Goal: Task Accomplishment & Management: Manage account settings

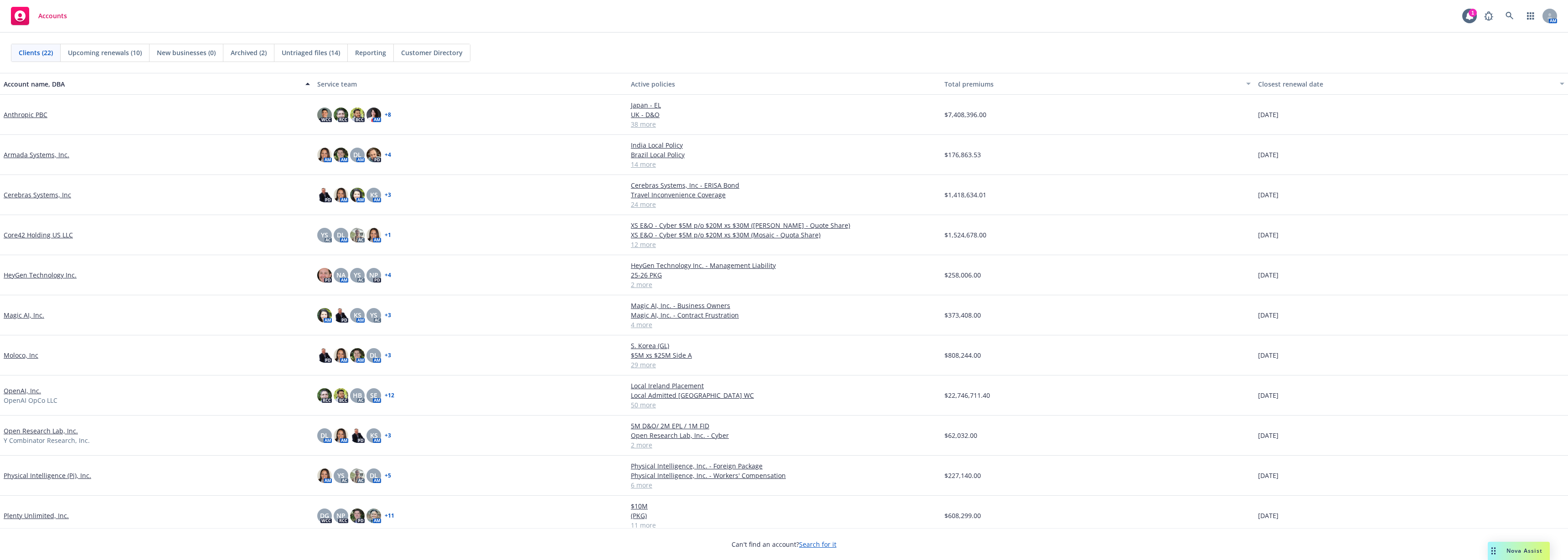
click at [11, 392] on link "OpenAI, Inc." at bounding box center [22, 391] width 37 height 10
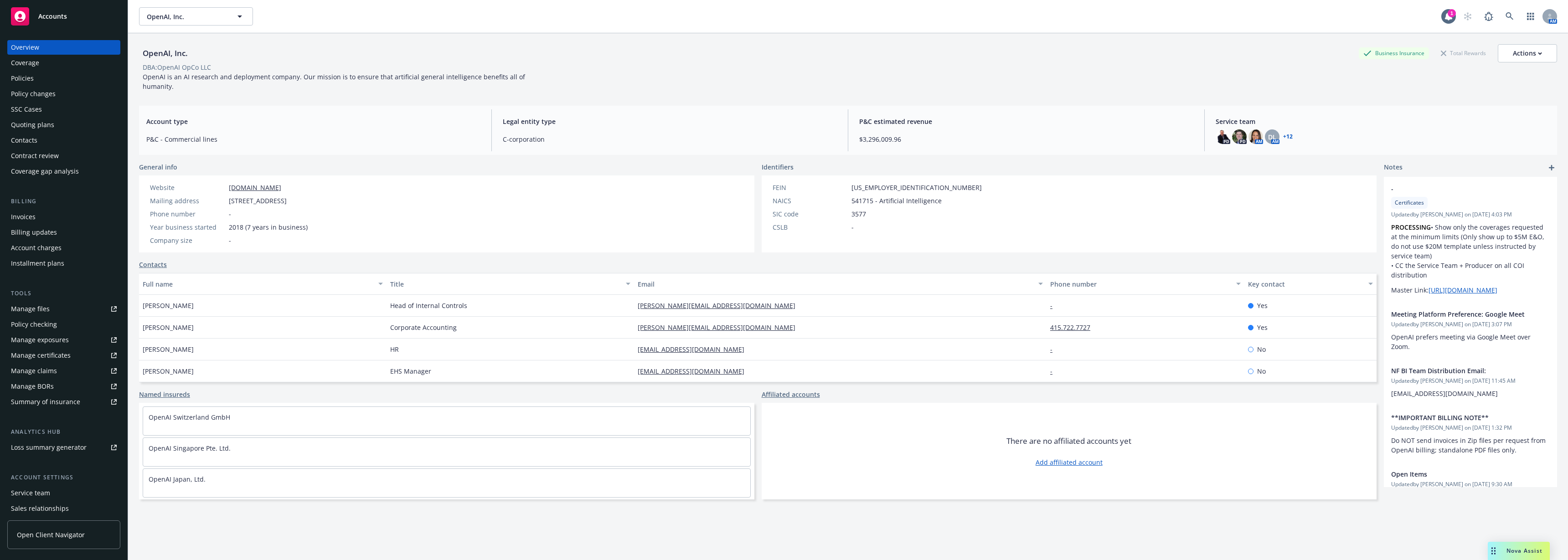
click at [79, 81] on div "Policies" at bounding box center [64, 79] width 106 height 15
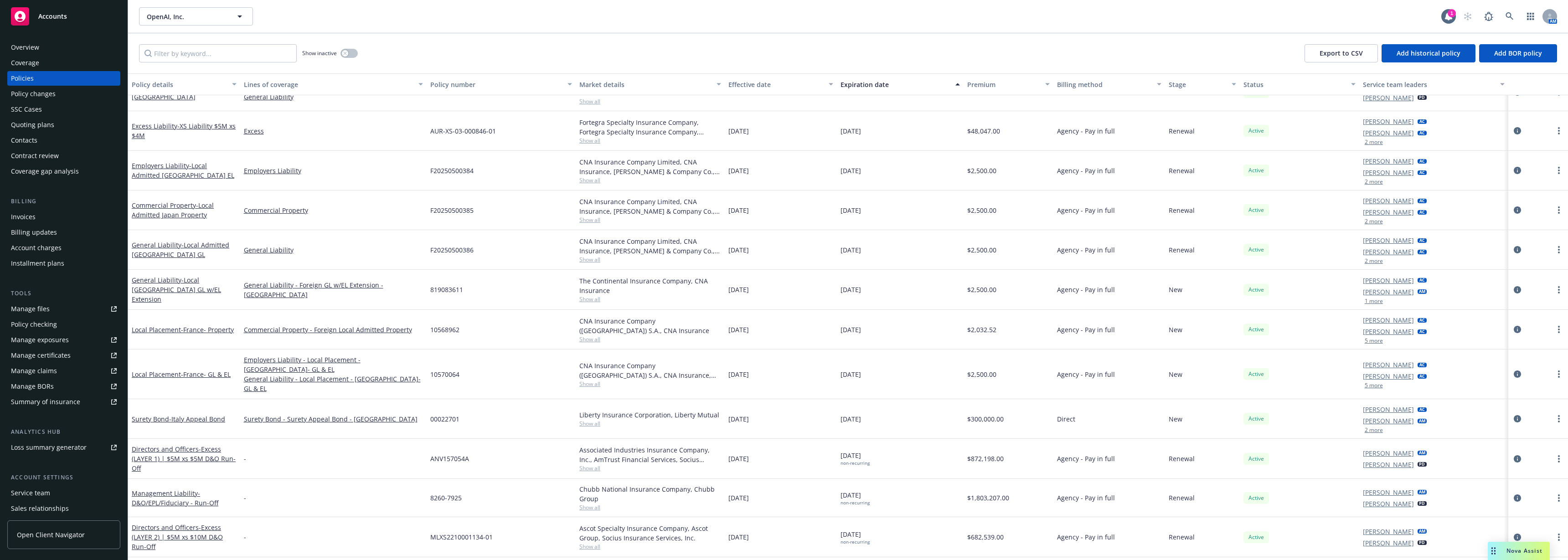
scroll to position [1281, 0]
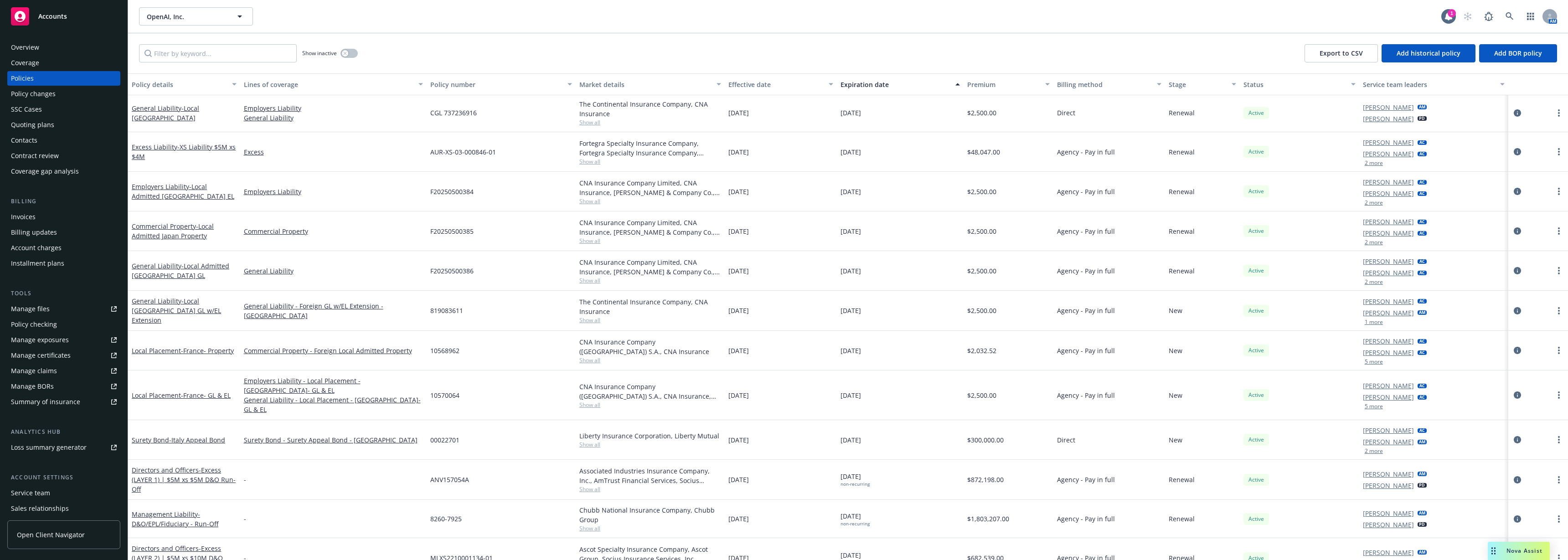
click at [1304, 1] on div "OpenAI, Inc. OpenAI, Inc. 1 AM" at bounding box center [848, 16] width 1440 height 33
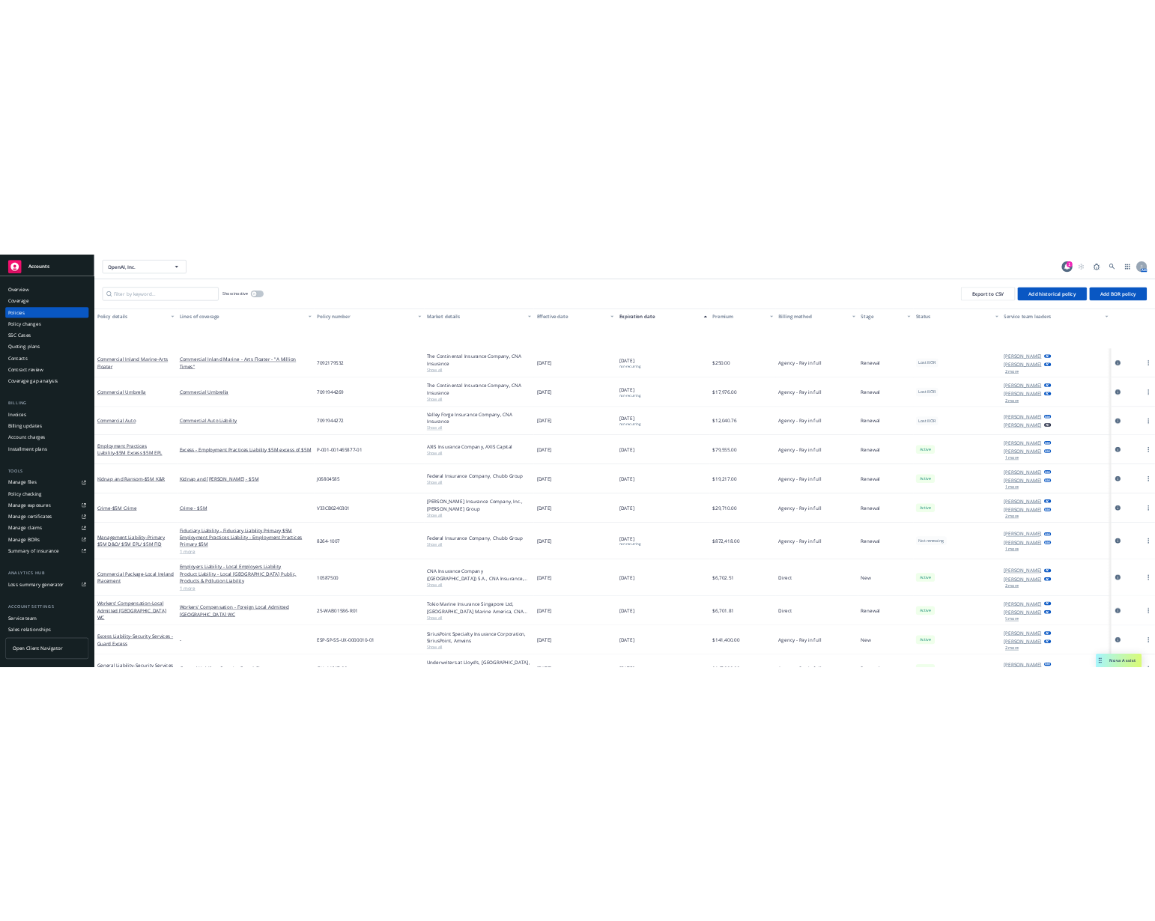
scroll to position [1480, 0]
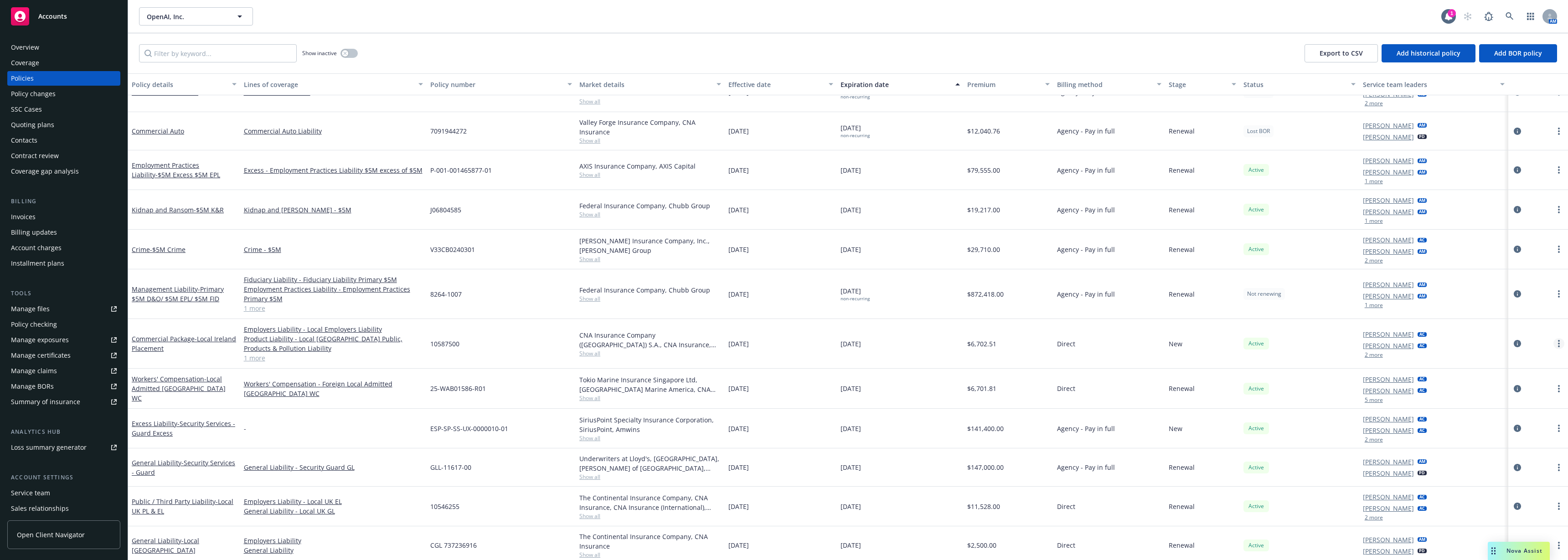
click at [1558, 342] on icon "more" at bounding box center [1559, 344] width 2 height 7
click at [1511, 402] on link "End policy" at bounding box center [1502, 399] width 107 height 18
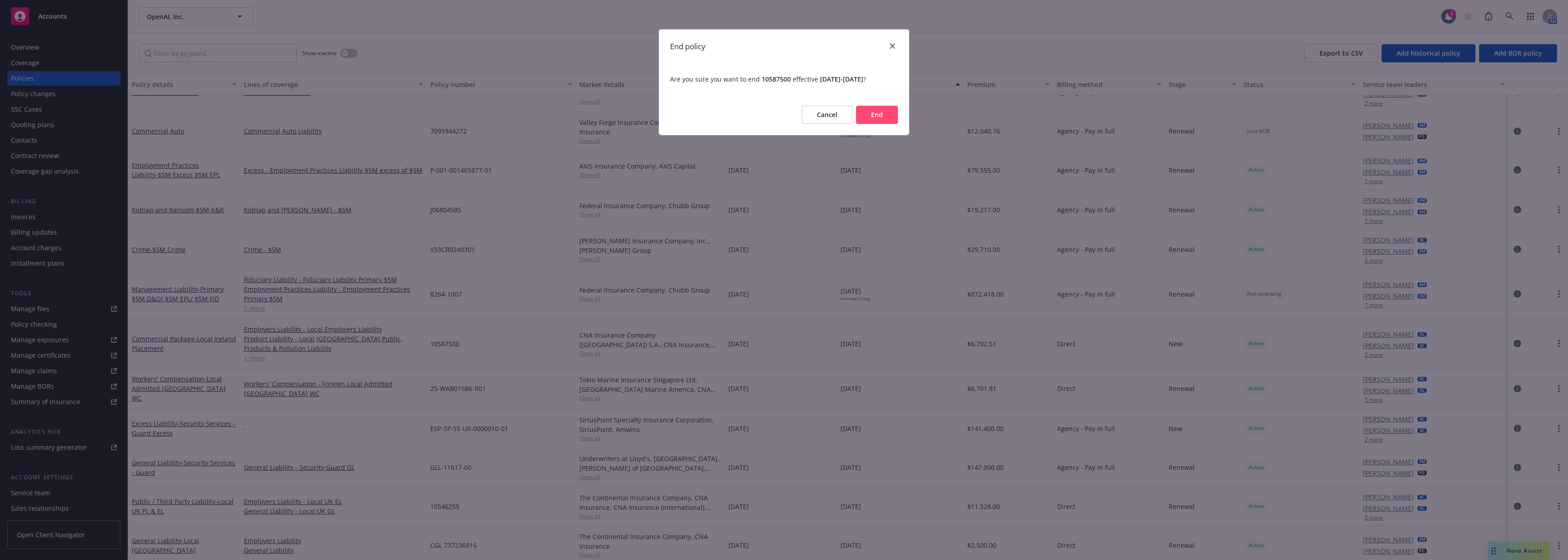
click at [884, 112] on button "End" at bounding box center [877, 115] width 42 height 18
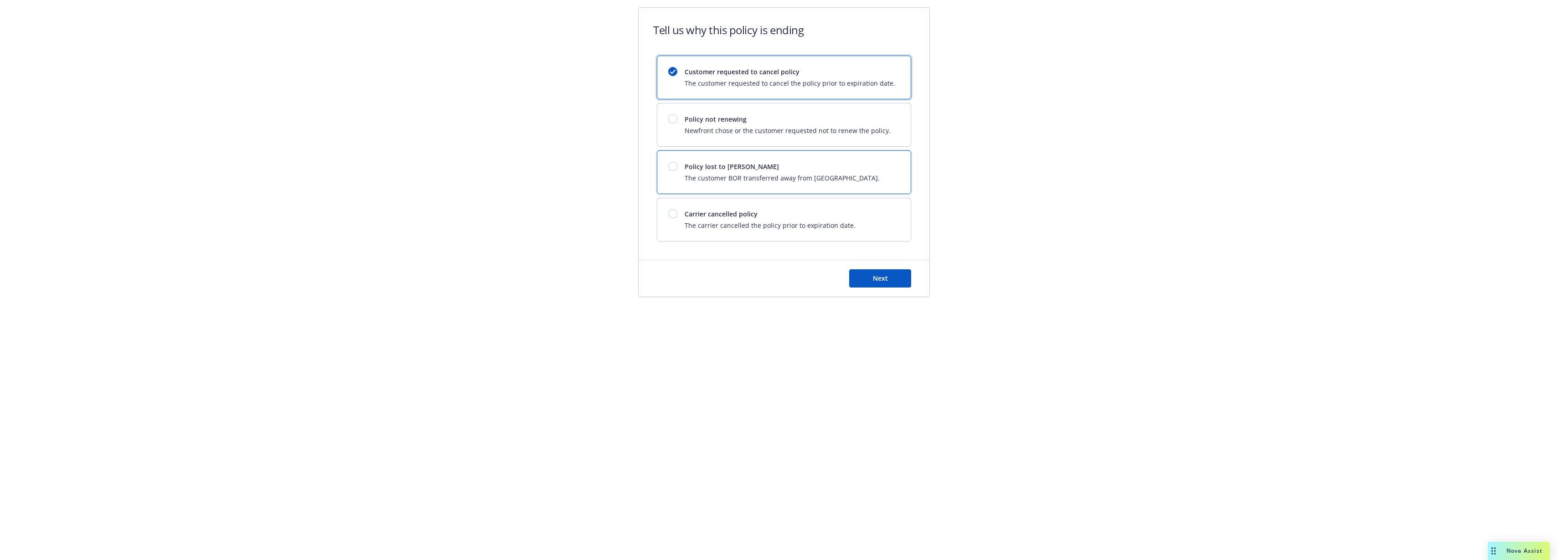
click at [743, 153] on div "Policy lost to BOR The customer BOR transferred away from Newfront." at bounding box center [784, 172] width 253 height 43
click at [895, 271] on button "Next" at bounding box center [880, 279] width 62 height 18
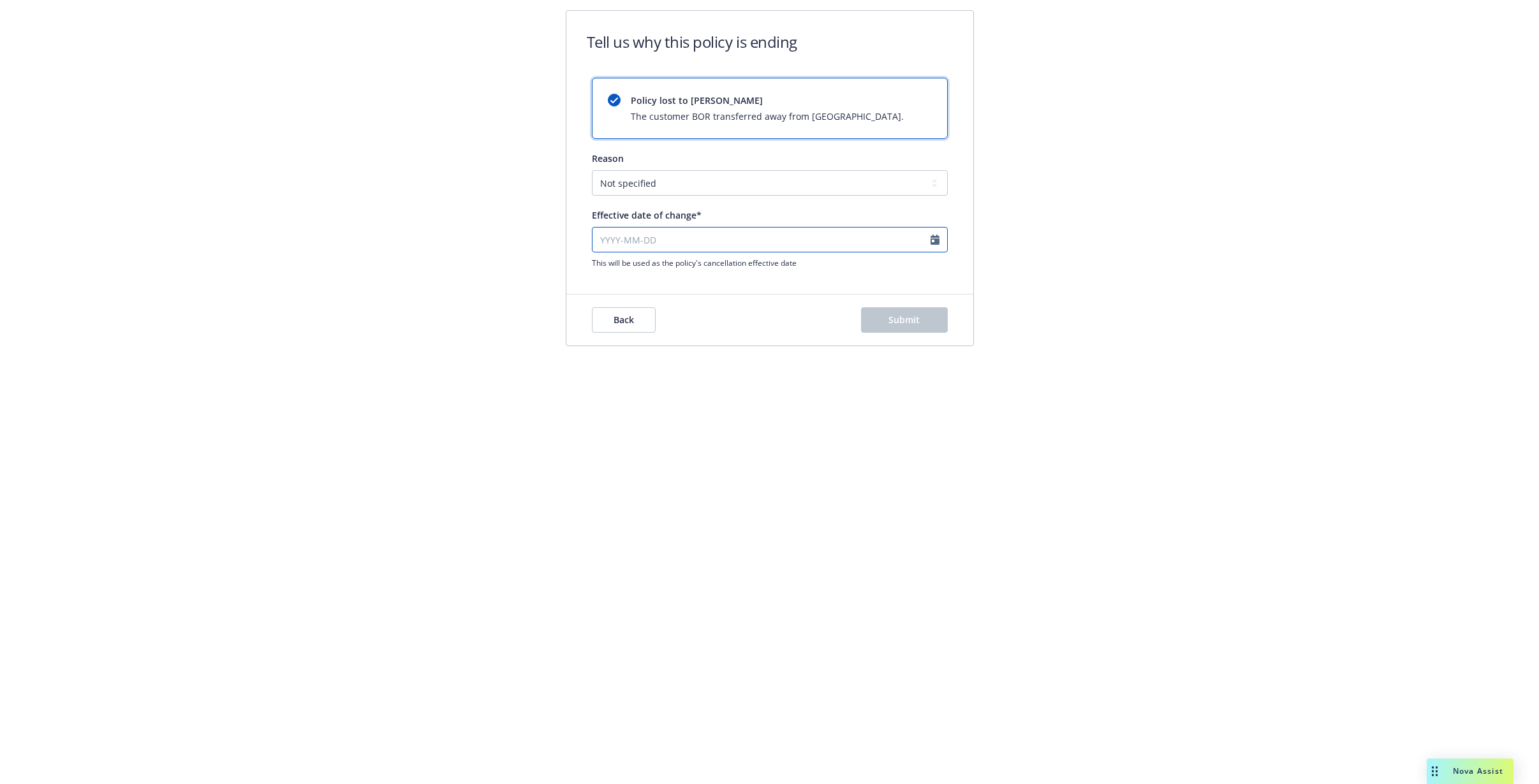
click at [652, 238] on input "Effective date of change*" at bounding box center [770, 240] width 356 height 26
select select "September"
select select "2025"
click at [606, 263] on link "chevronLeft" at bounding box center [603, 266] width 15 height 15
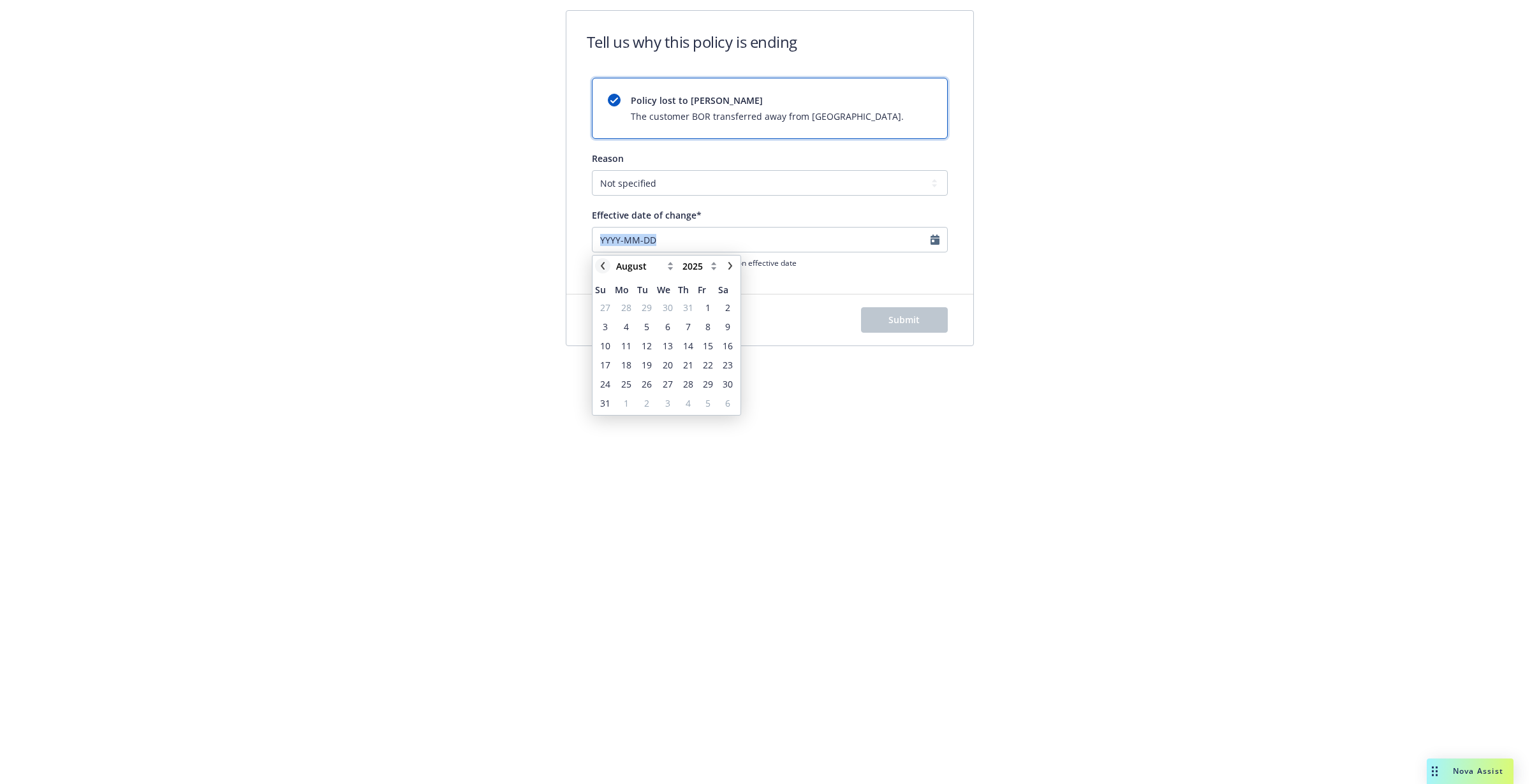
click at [606, 263] on link "chevronLeft" at bounding box center [603, 266] width 15 height 15
click at [605, 263] on icon "chevronLeft" at bounding box center [602, 266] width 8 height 8
select select "May"
click at [649, 382] on span "27" at bounding box center [646, 384] width 10 height 14
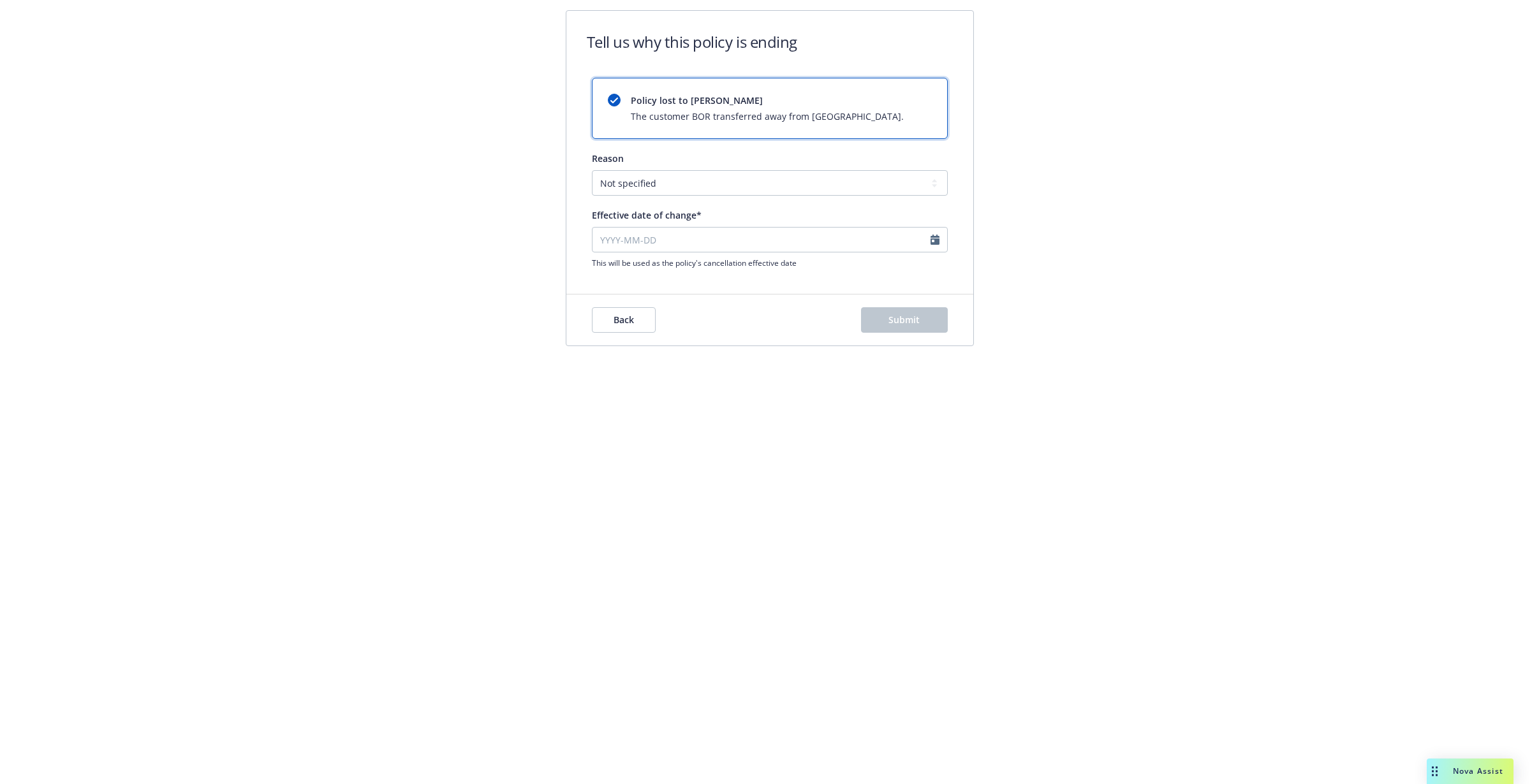
type input "[DATE]"
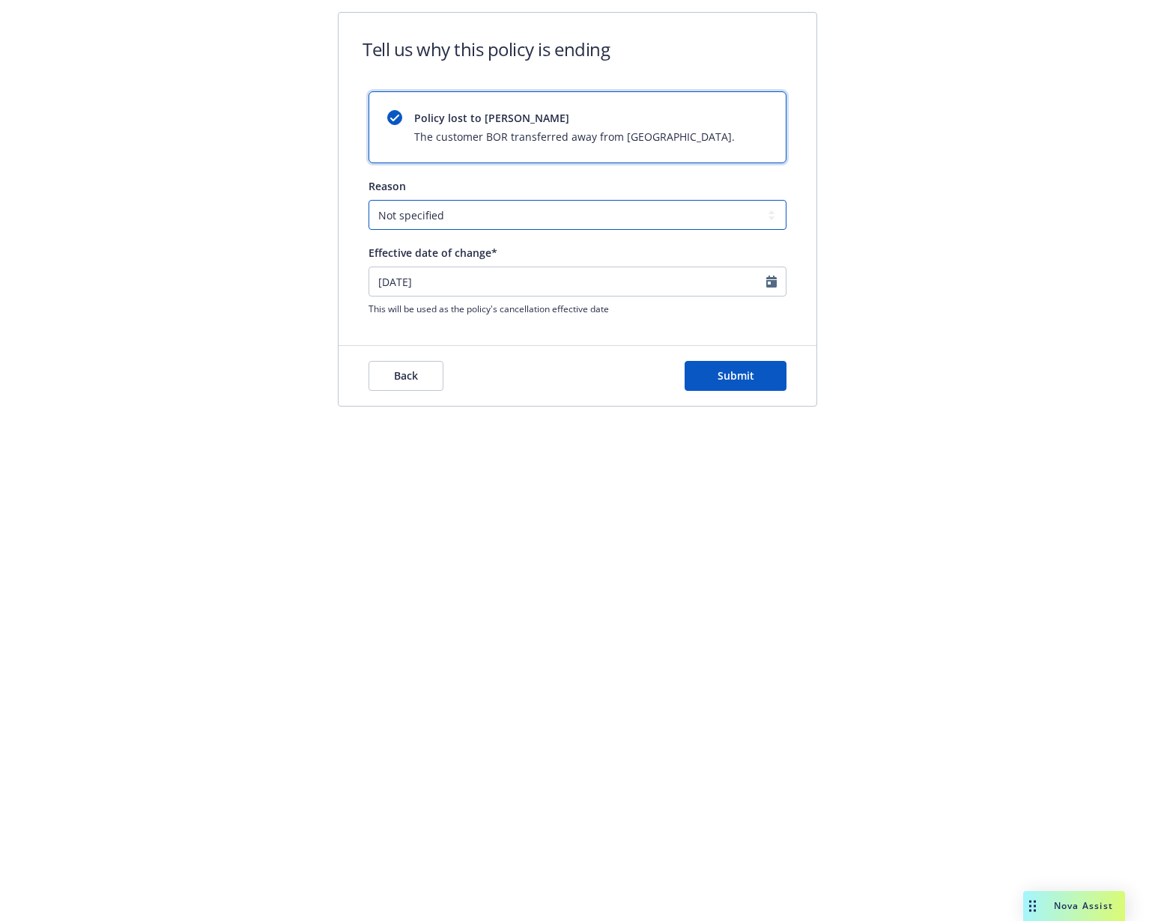
click at [502, 211] on select "Not specified Service Pricing Buyer change M&A, Bankruptcy, or Out of business …" at bounding box center [577, 215] width 418 height 30
click at [773, 580] on div "Tell us why this policy is ending Policy lost to BOR The customer BOR transferr…" at bounding box center [577, 460] width 1155 height 921
click at [738, 379] on span "Submit" at bounding box center [735, 375] width 37 height 14
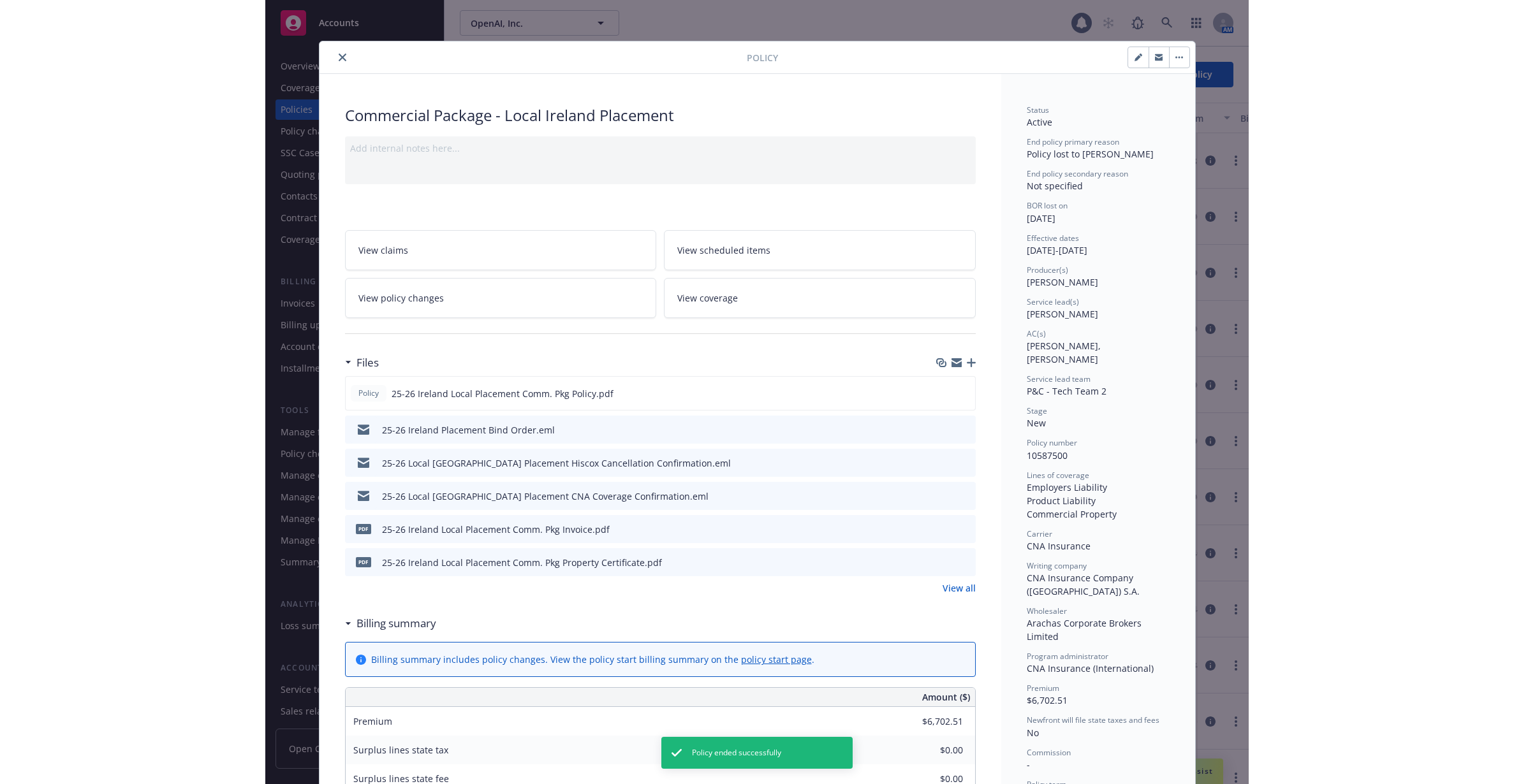
scroll to position [38, 0]
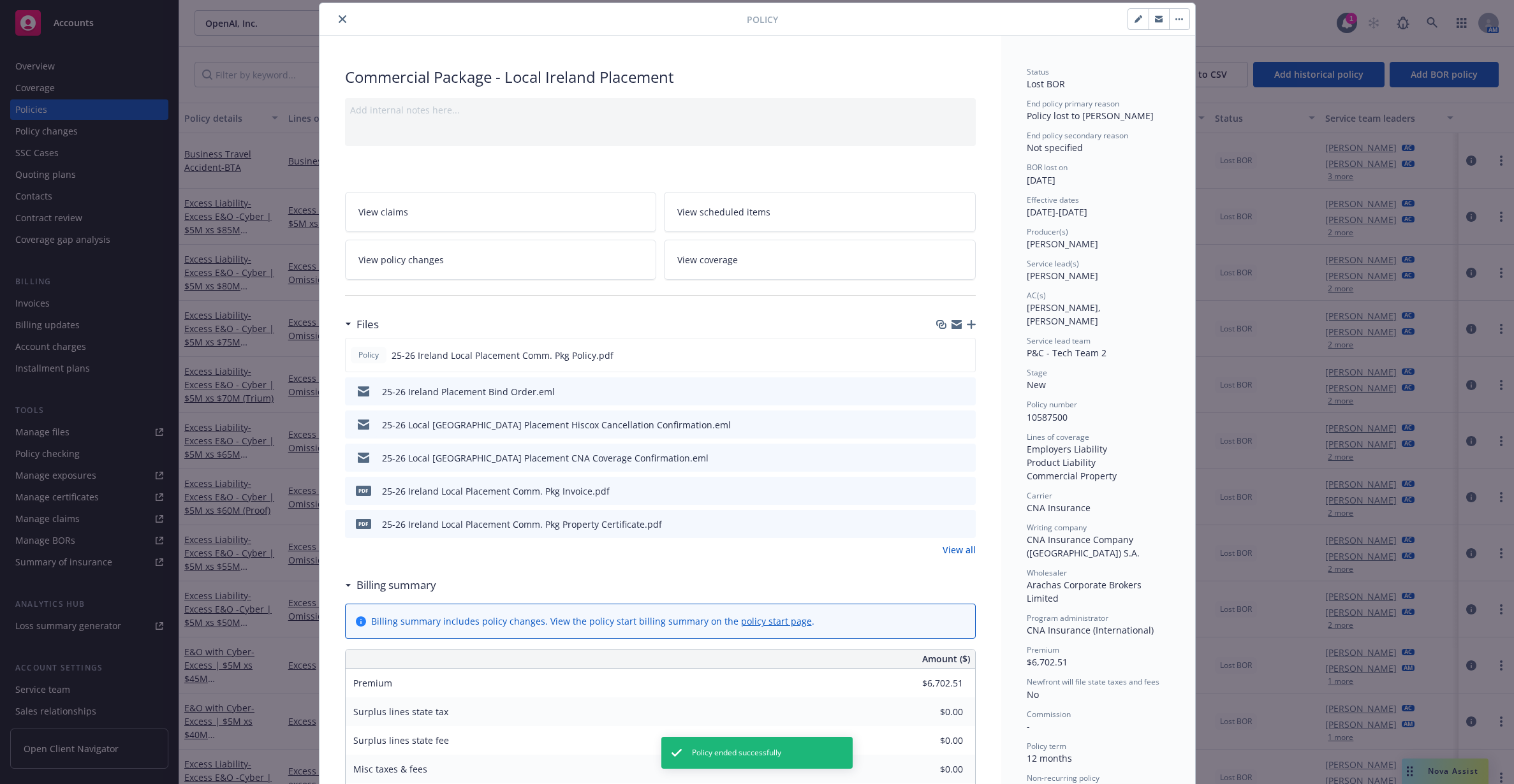
click at [1339, 323] on div "Policy Commercial Package - Local Ireland Placement Add internal notes here... …" at bounding box center [757, 392] width 1514 height 784
click at [341, 20] on button "close" at bounding box center [342, 19] width 15 height 15
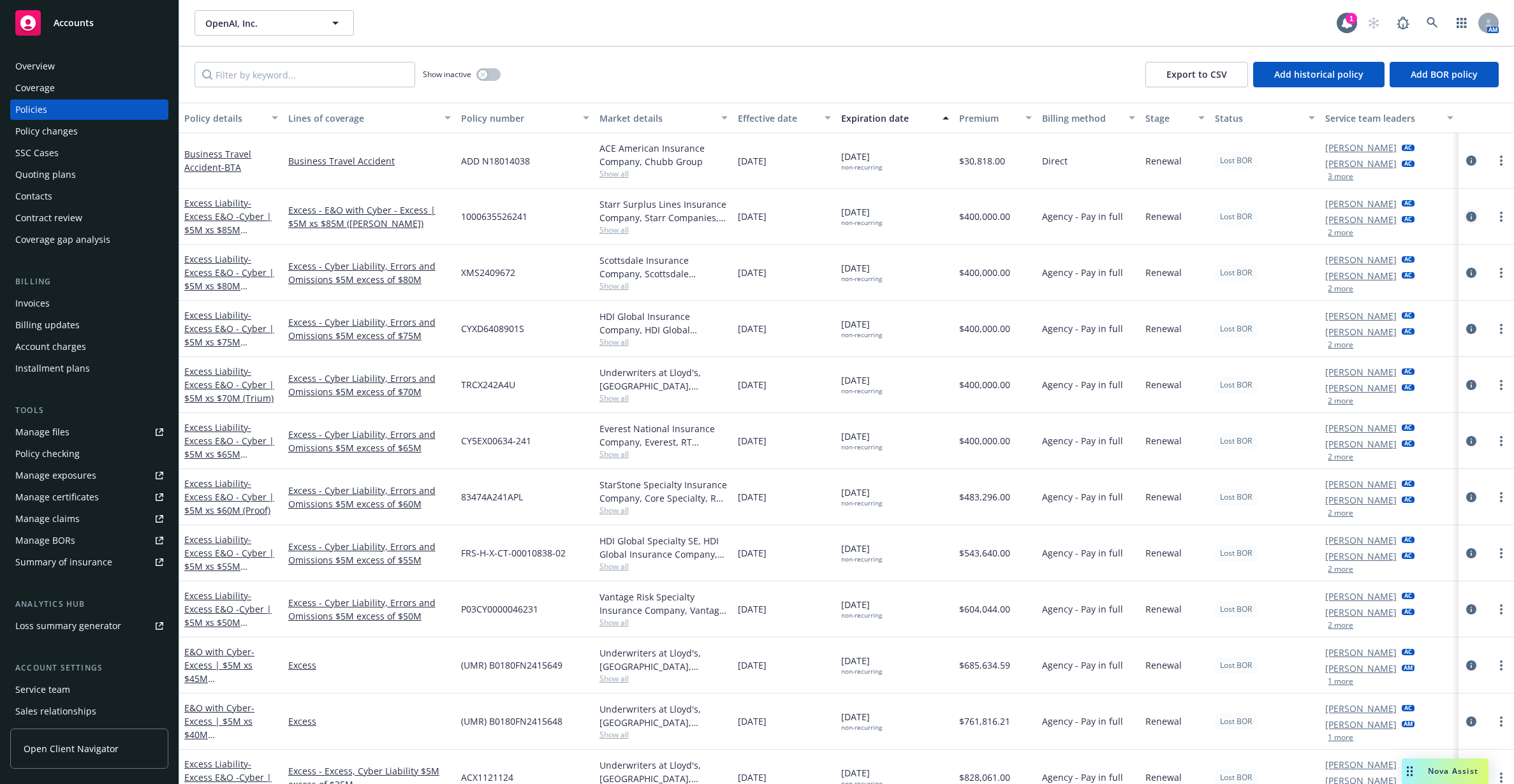
click at [1466, 215] on icon "circleInformation" at bounding box center [1471, 217] width 10 height 10
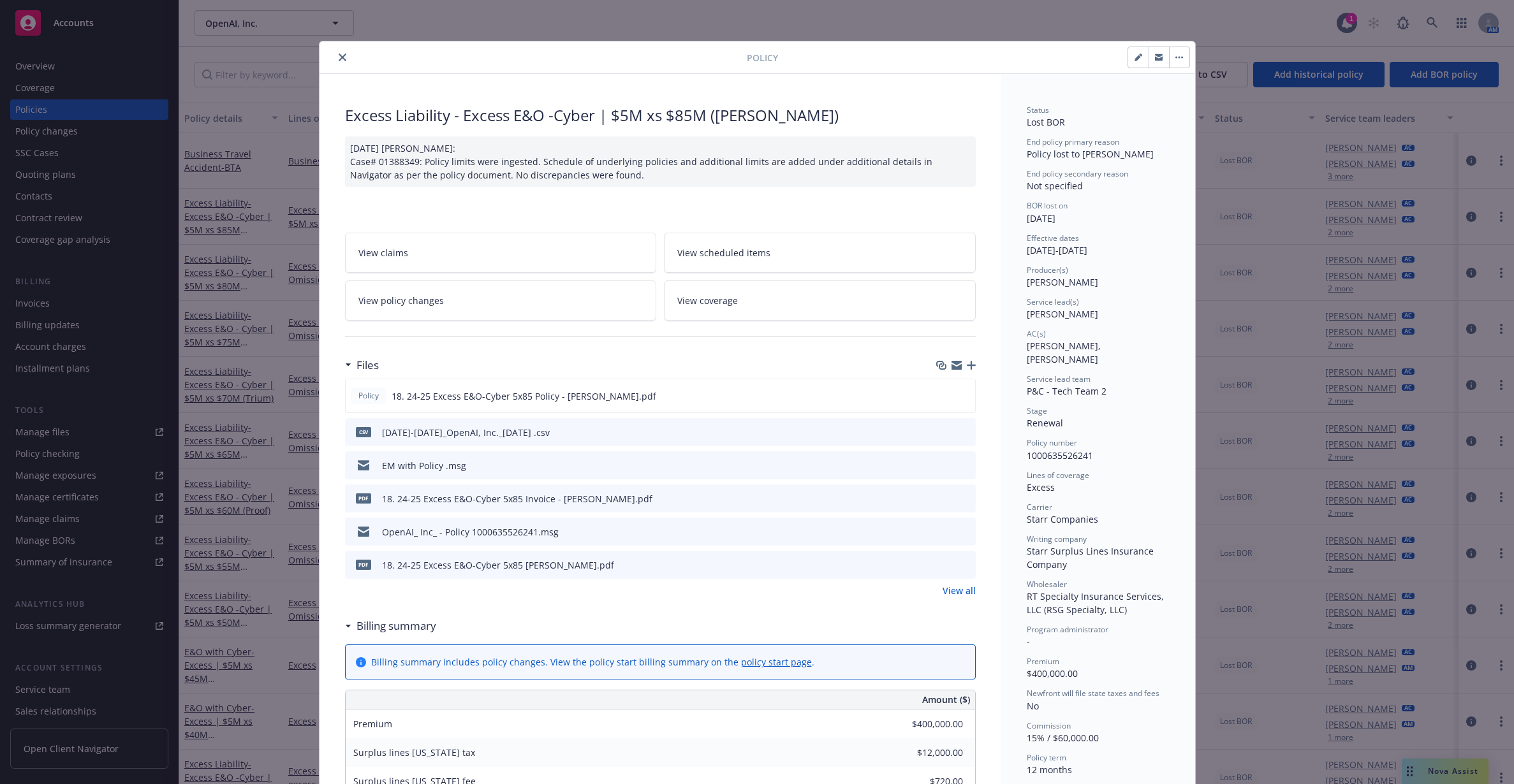
click at [1212, 223] on div "Policy Excess Liability - Excess E&O -Cyber | $5M xs $85M ([PERSON_NAME]) [DATE…" at bounding box center [757, 392] width 1514 height 784
click at [339, 54] on icon "close" at bounding box center [342, 57] width 8 height 8
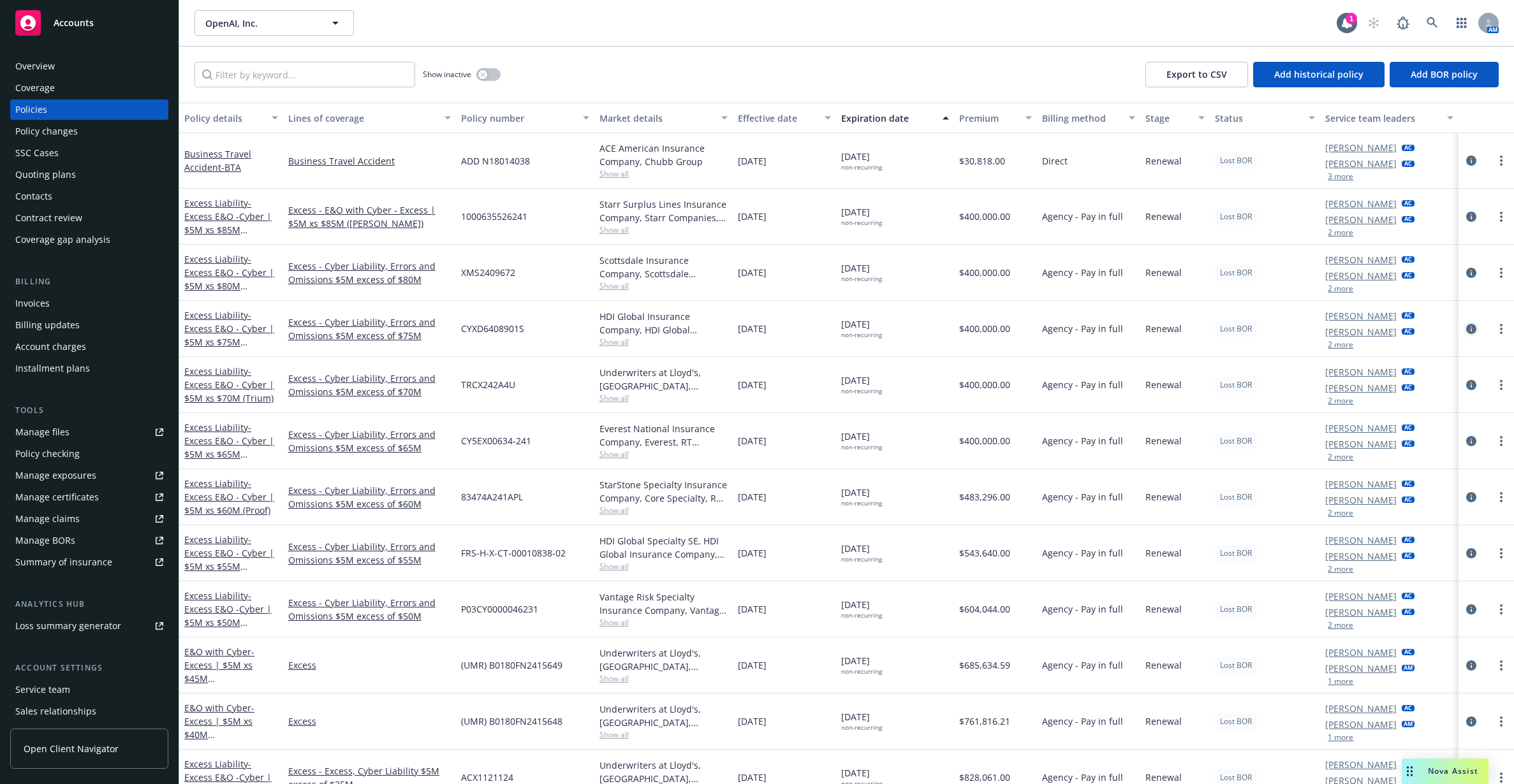
click at [1466, 332] on icon "circleInformation" at bounding box center [1471, 329] width 10 height 10
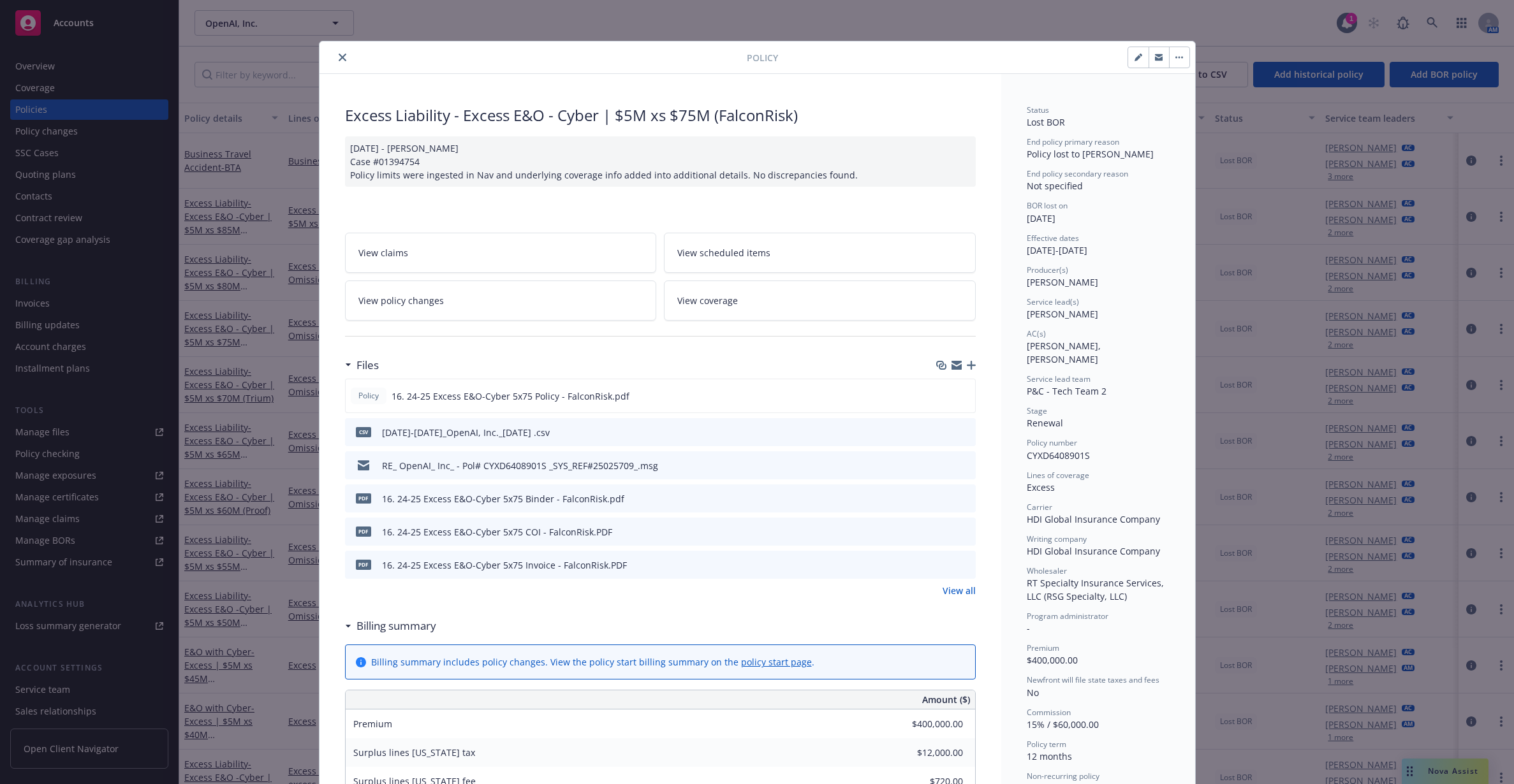
click at [339, 54] on icon "close" at bounding box center [342, 57] width 8 height 8
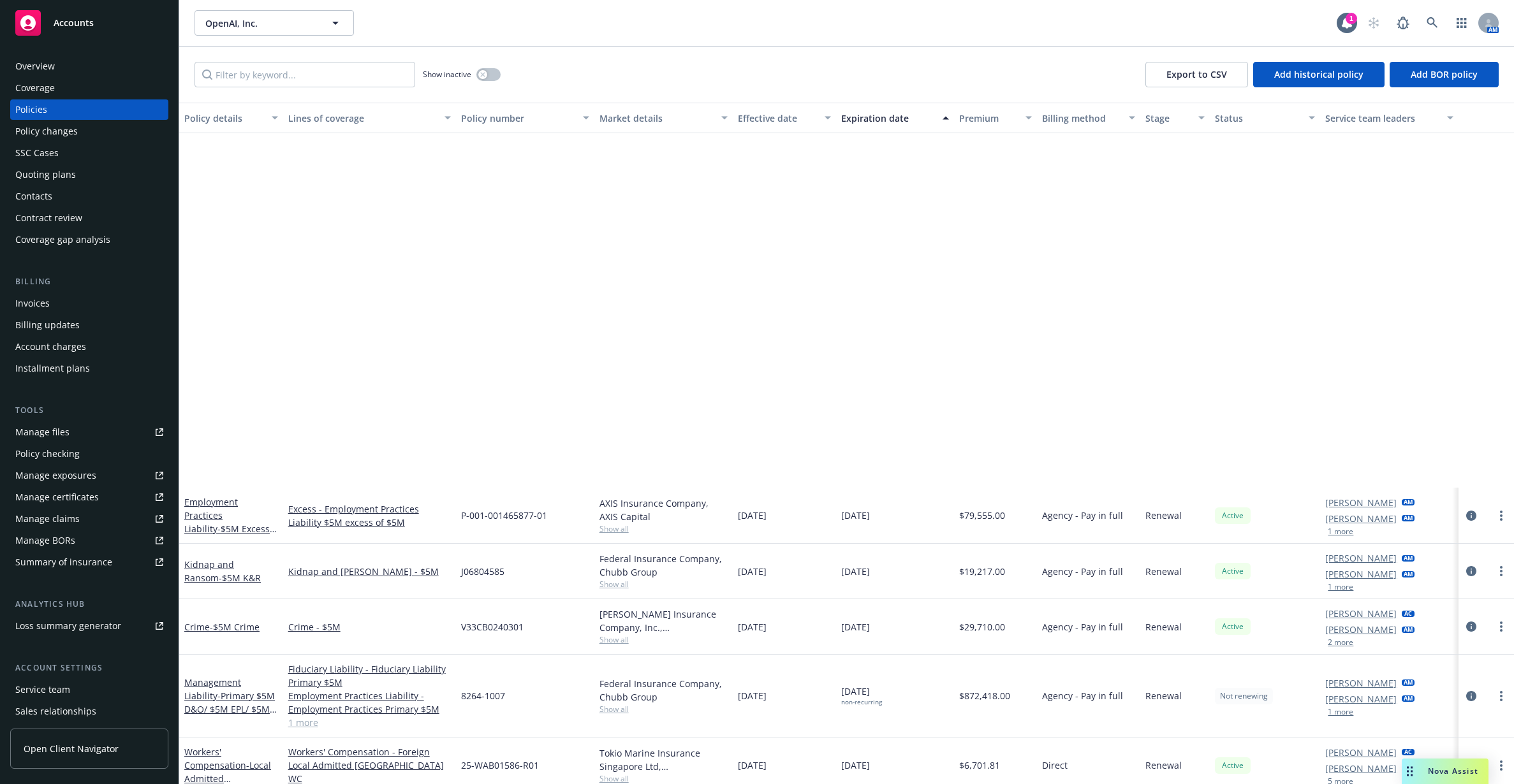
scroll to position [1461, 0]
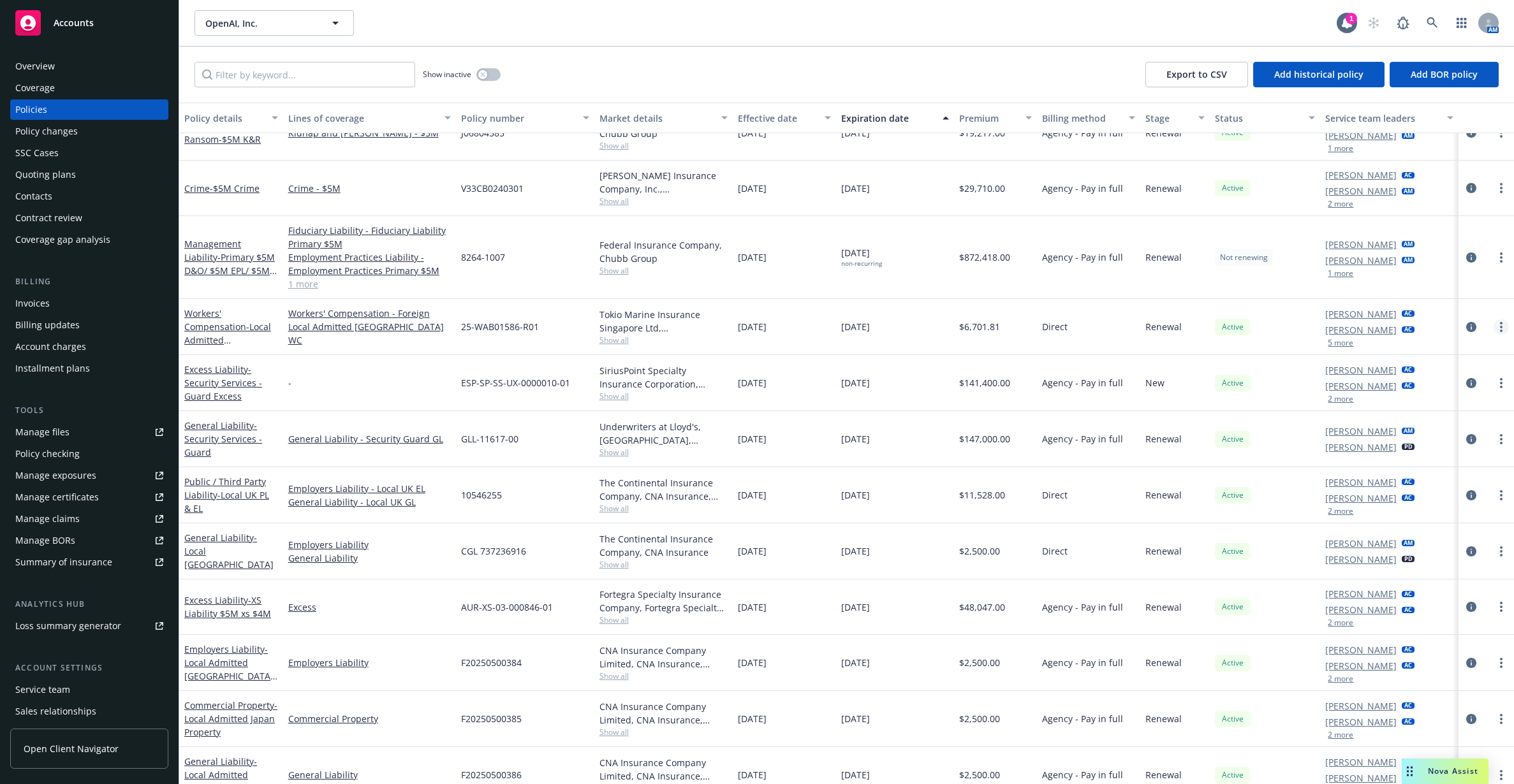
click at [1494, 325] on link "more" at bounding box center [1501, 327] width 15 height 15
click at [1430, 398] on link "End policy" at bounding box center [1421, 404] width 150 height 26
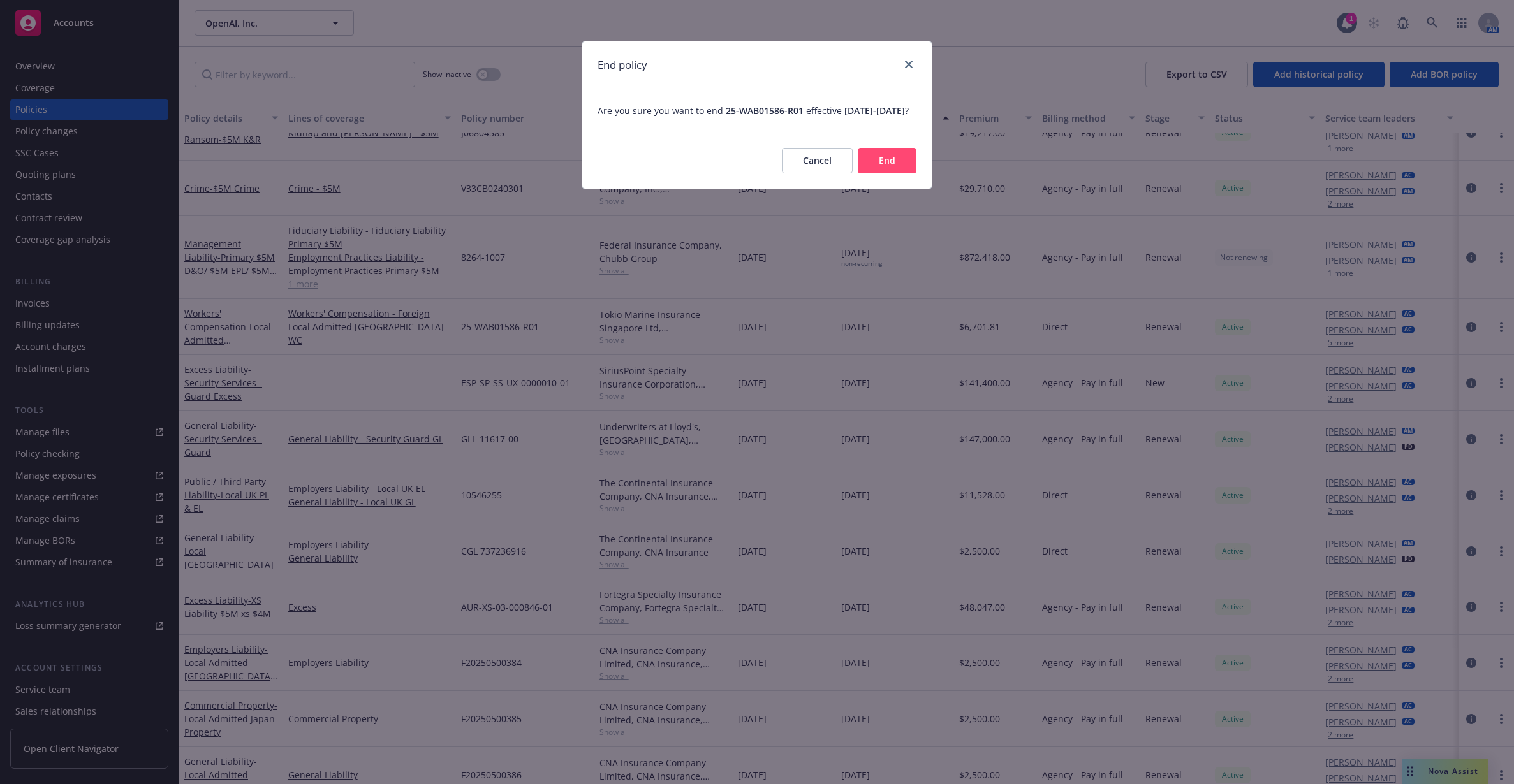
click at [948, 179] on div "End policy Are you sure you want to end 25-WAB01586-R01 effective [DATE] - [DAT…" at bounding box center [757, 392] width 1514 height 784
click at [904, 174] on button "End" at bounding box center [886, 161] width 59 height 26
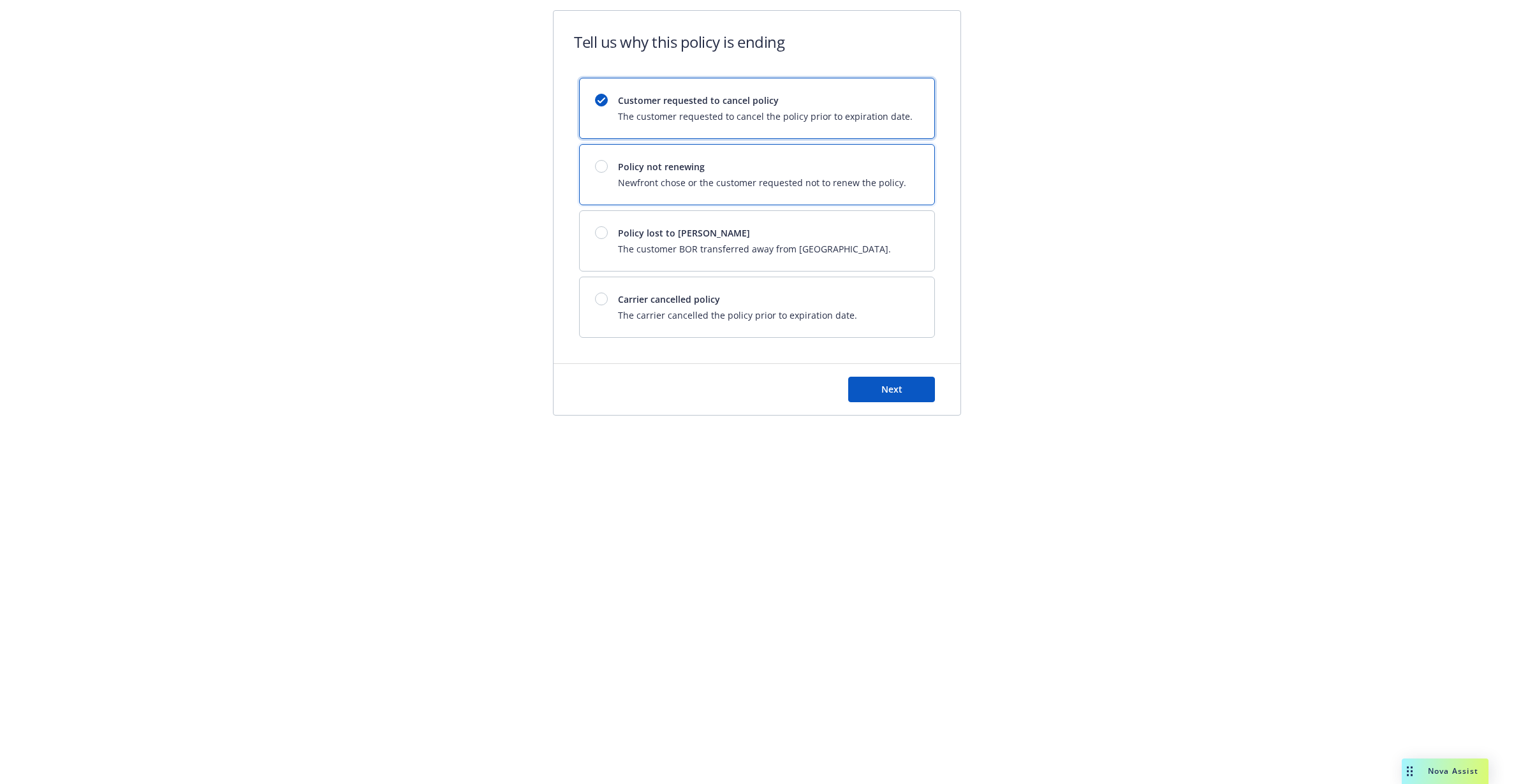
click at [804, 154] on div "Policy not renewing Newfront chose or the customer requested not to renew the p…" at bounding box center [757, 175] width 354 height 60
click at [806, 286] on div "Carrier cancelled policy The carrier cancelled the policy prior to expiration d…" at bounding box center [757, 307] width 354 height 60
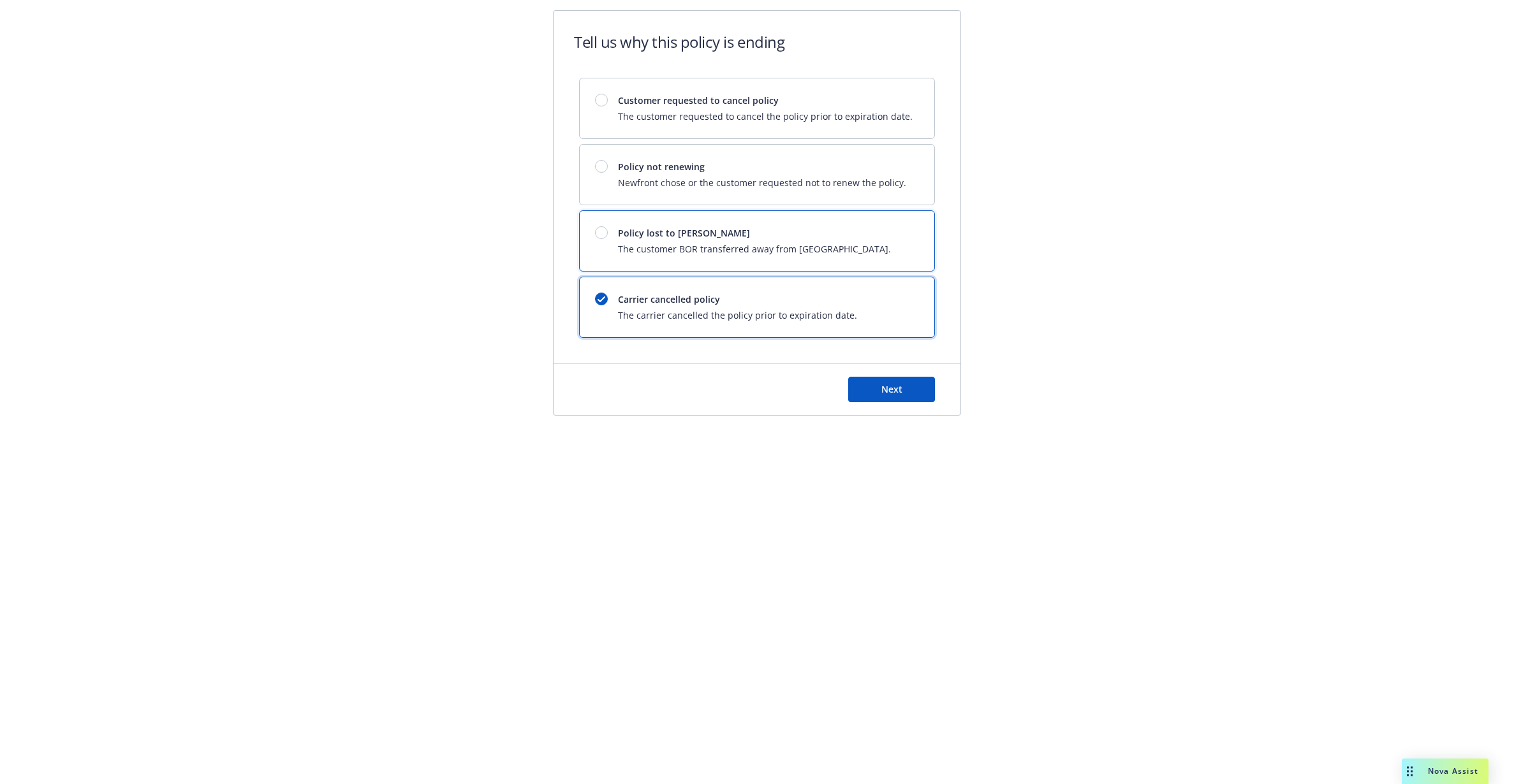
click at [811, 244] on span "The customer BOR transferred away from [GEOGRAPHIC_DATA]." at bounding box center [754, 249] width 273 height 14
click at [886, 386] on span "Next" at bounding box center [892, 389] width 21 height 12
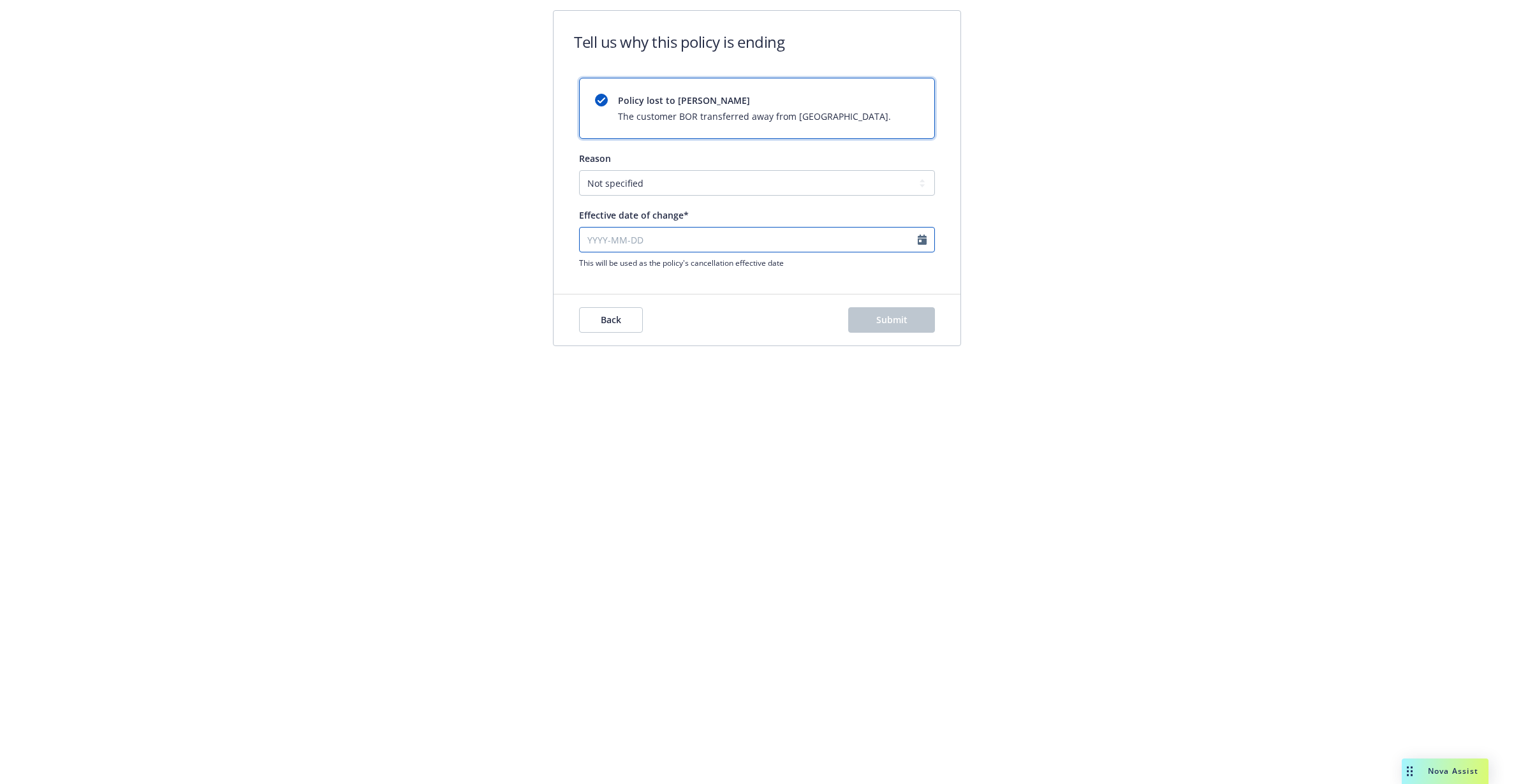
click at [720, 243] on input "Effective date of change*" at bounding box center [757, 240] width 356 height 26
select select "September"
select select "2025"
click at [590, 264] on icon "chevronLeft" at bounding box center [589, 266] width 3 height 8
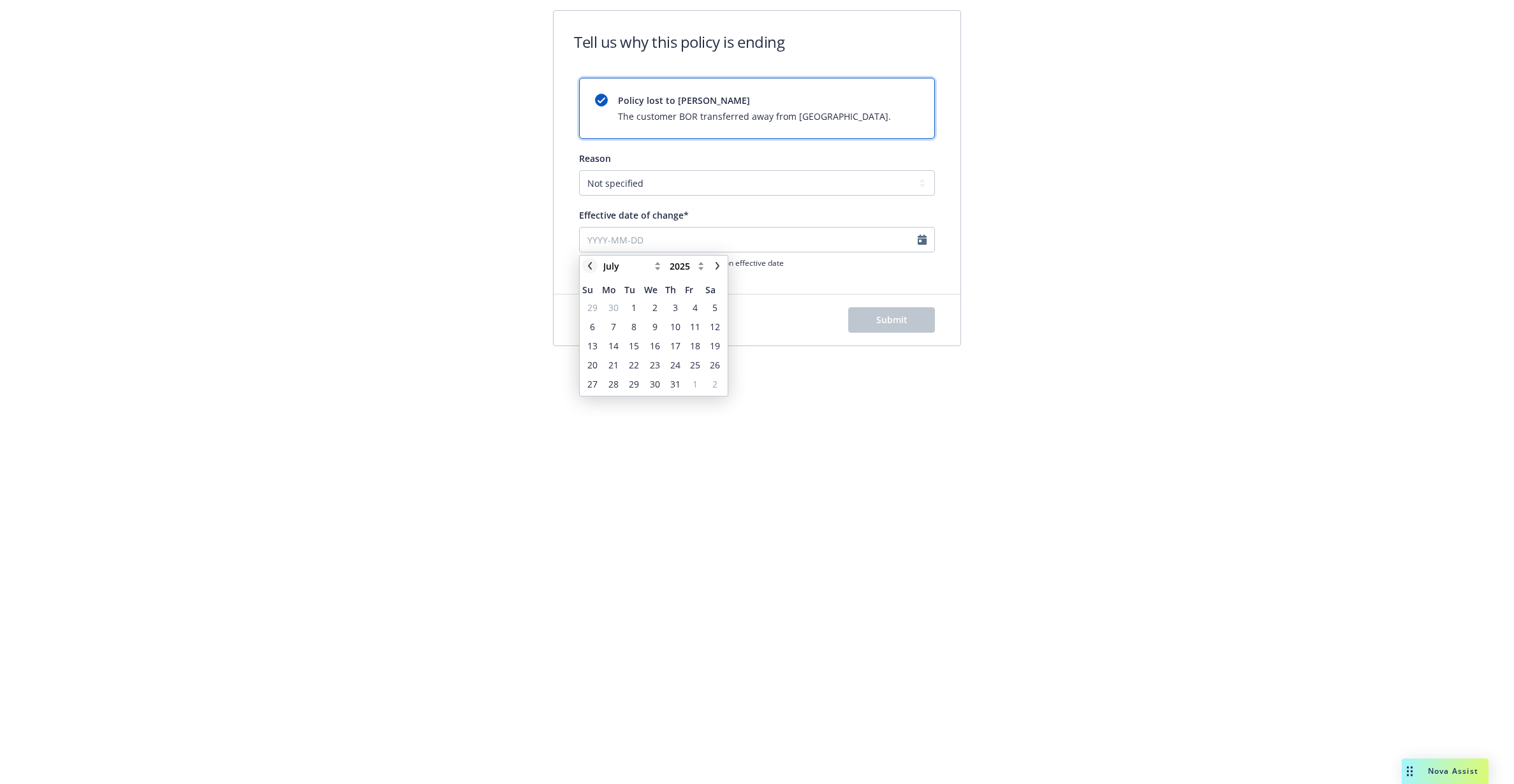
click at [590, 264] on icon "chevronLeft" at bounding box center [589, 266] width 3 height 8
select select "May"
click at [631, 381] on span "27" at bounding box center [634, 384] width 10 height 14
type input "[DATE]"
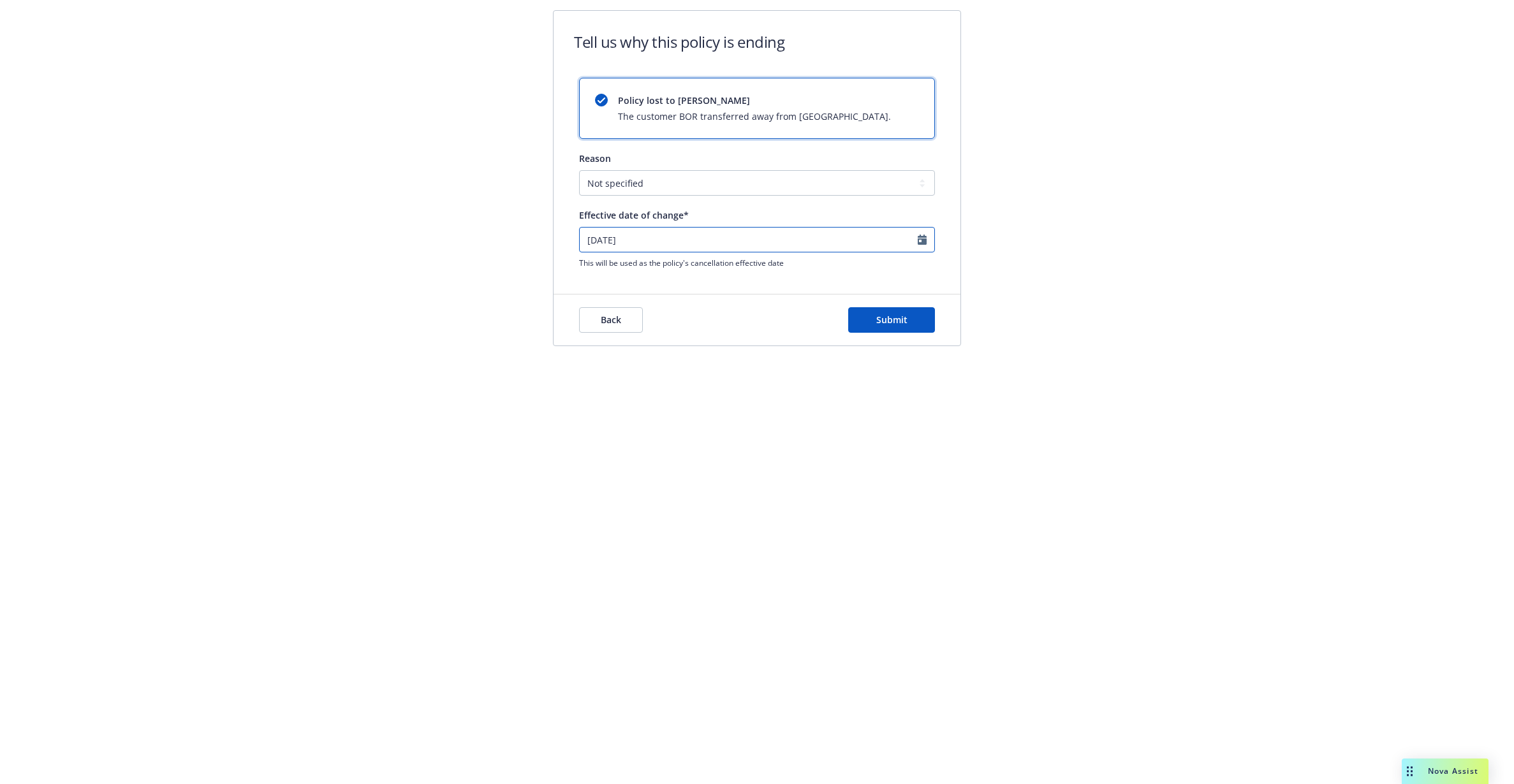
select select "May"
select select "2025"
drag, startPoint x: 691, startPoint y: 233, endPoint x: 565, endPoint y: 233, distance: 126.0
click at [565, 233] on div "Policy lost to BOR The customer BOR transferred away from Newfront. Reason Not …" at bounding box center [757, 173] width 407 height 191
click at [515, 255] on div "Tell us why this policy is ending Policy lost to BOR The customer BOR transferr…" at bounding box center [756, 150] width 490 height 279
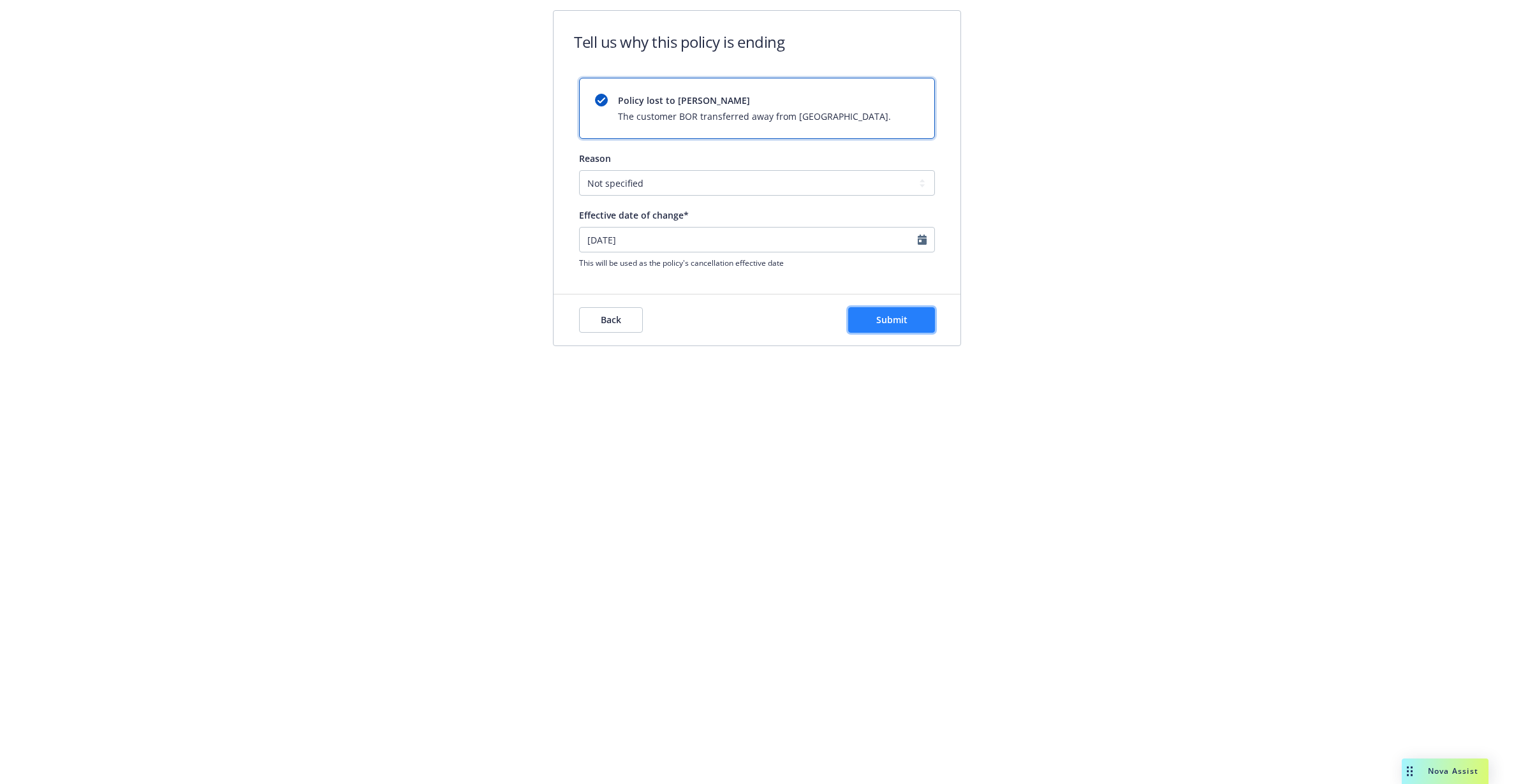
click at [934, 322] on button "Submit" at bounding box center [892, 320] width 87 height 26
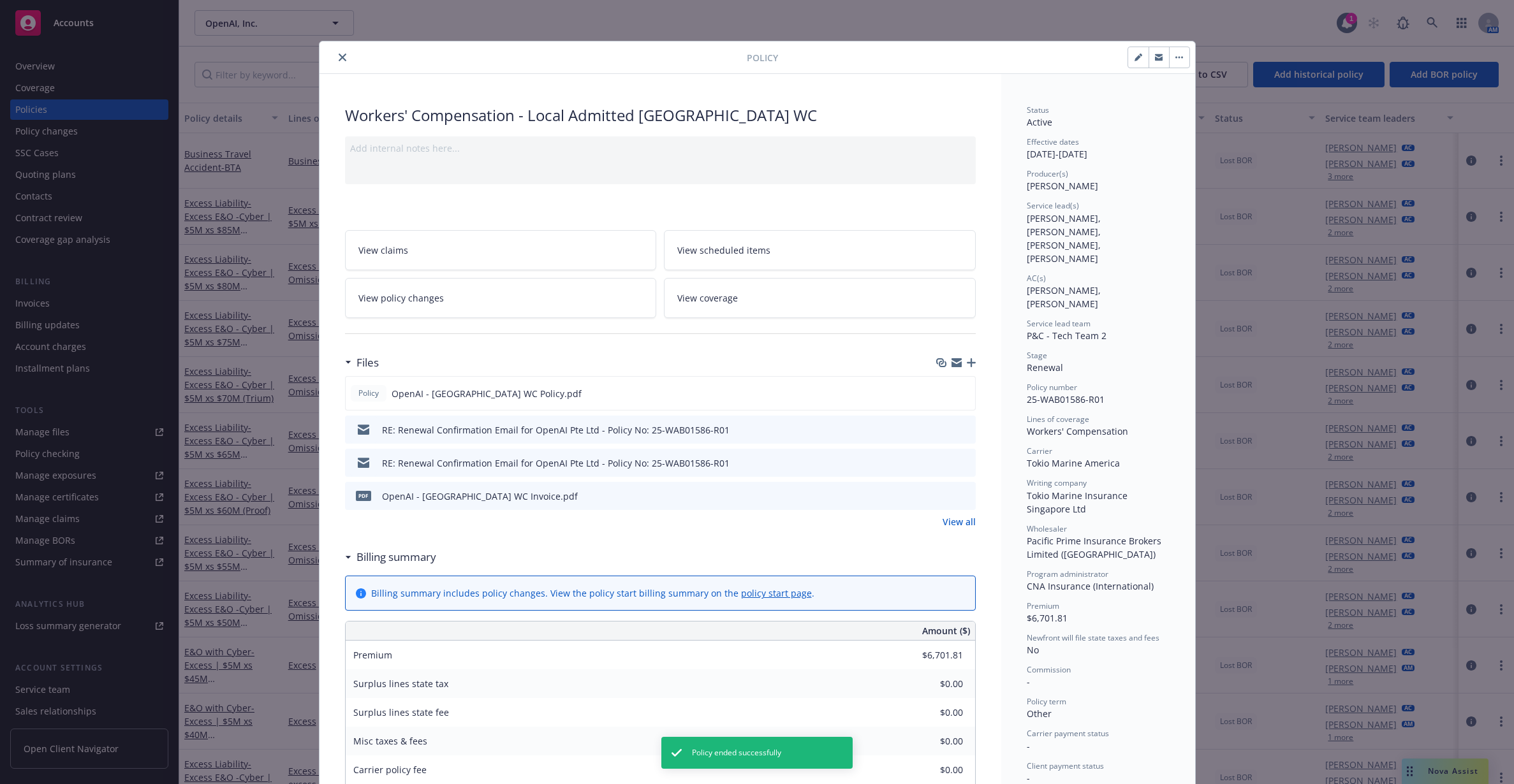
scroll to position [38, 0]
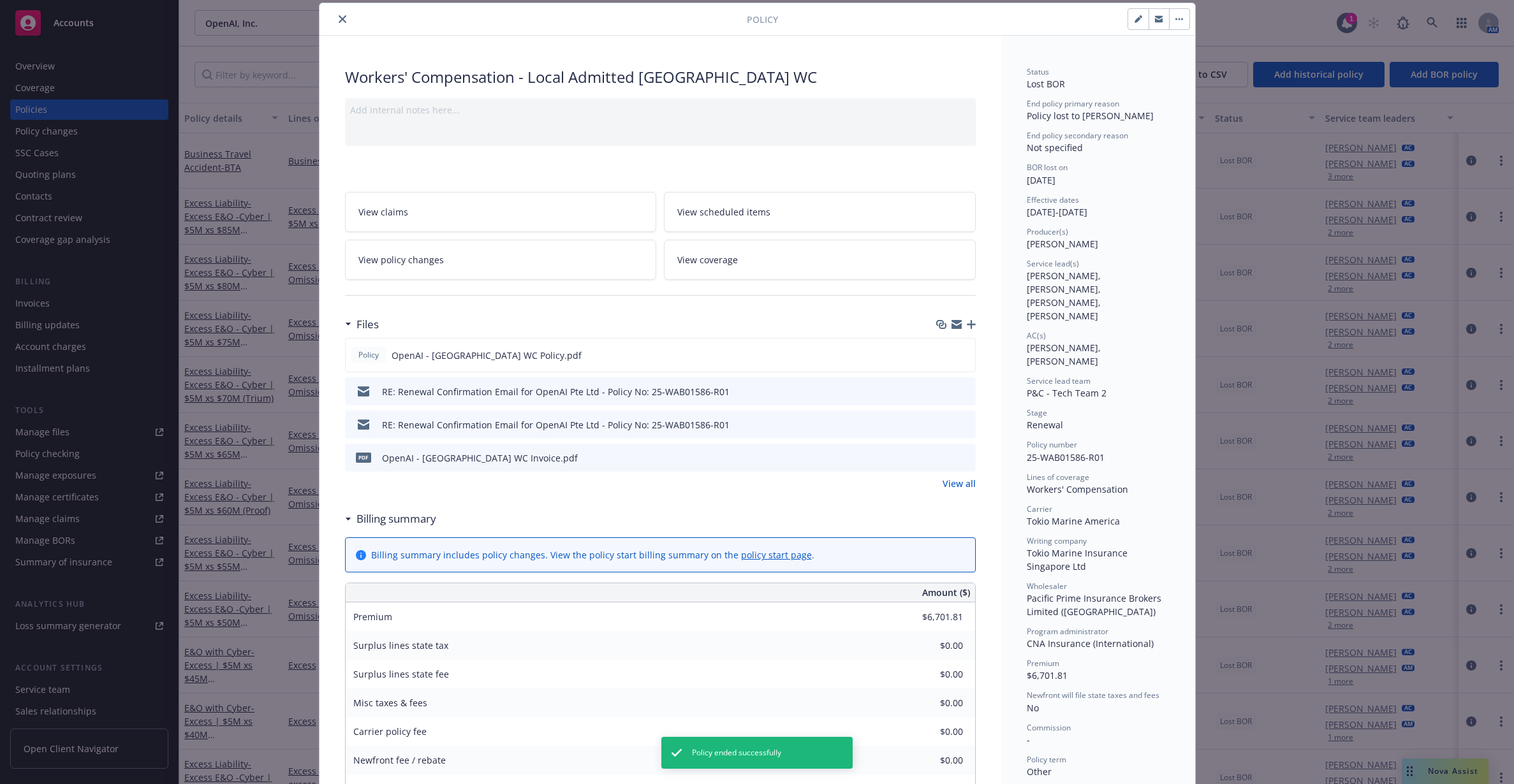
click at [1292, 364] on div "Policy Workers' Compensation - Local Admitted [GEOGRAPHIC_DATA] WC Add internal…" at bounding box center [757, 392] width 1514 height 784
click at [339, 16] on icon "close" at bounding box center [342, 19] width 8 height 8
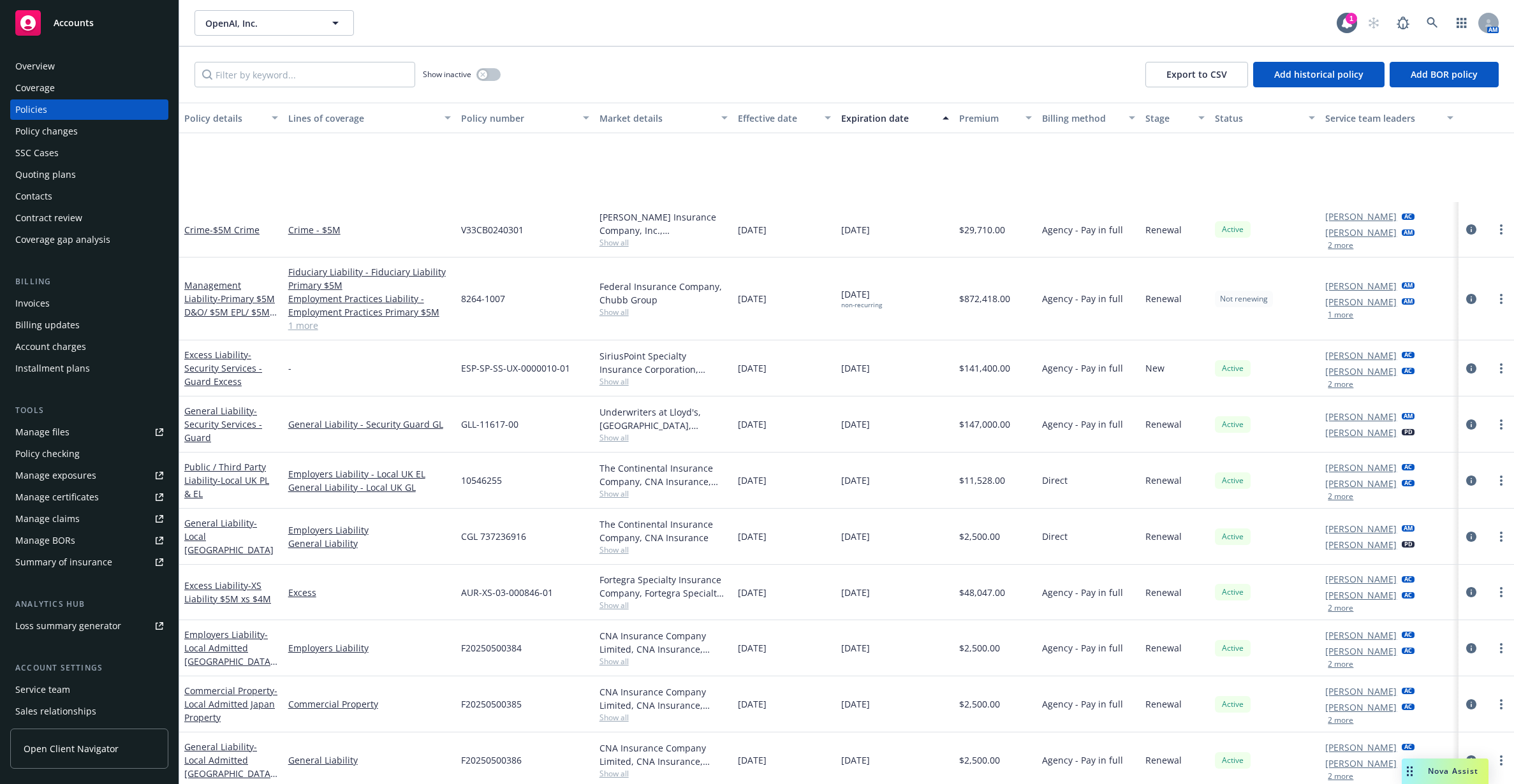
scroll to position [1594, 0]
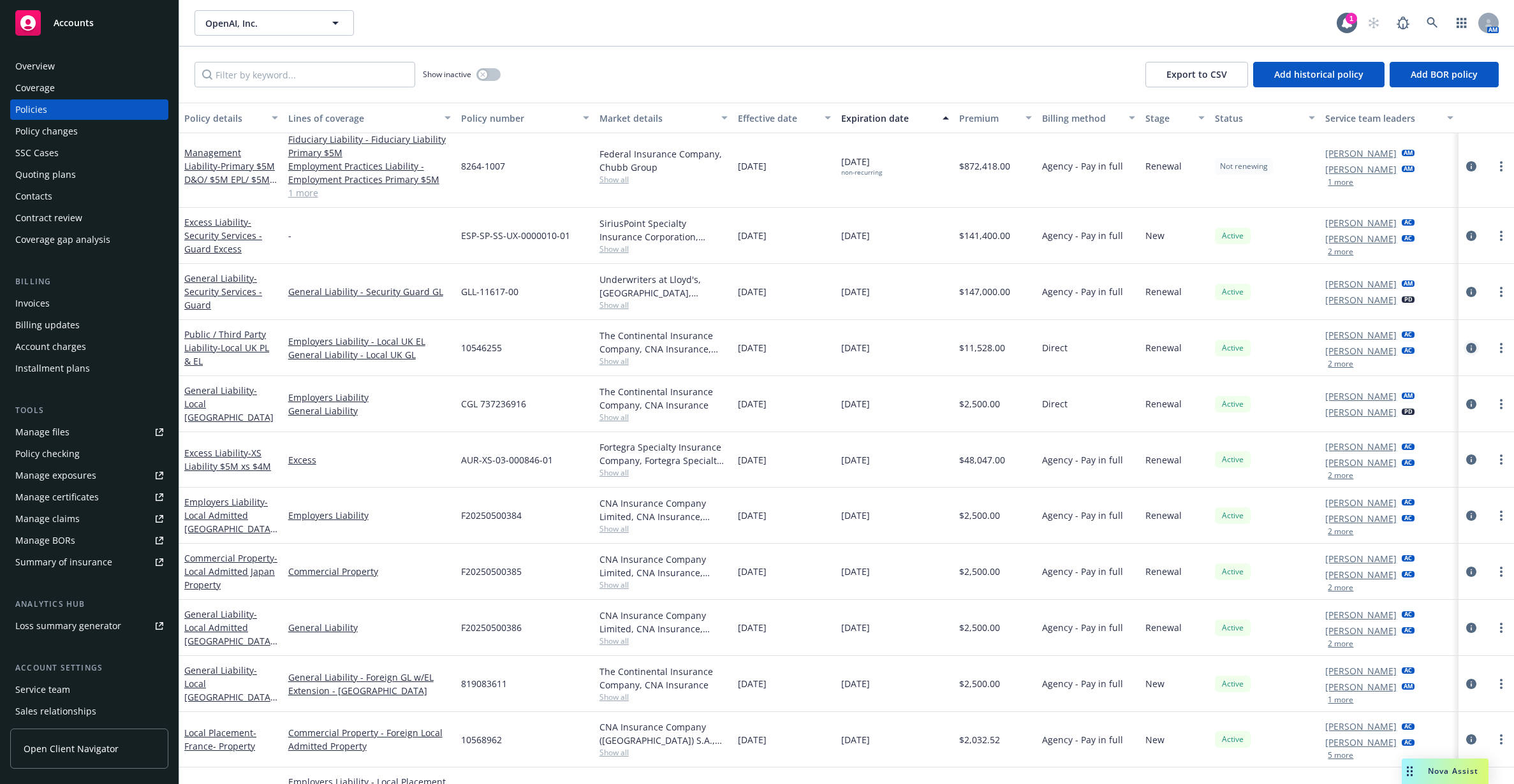
click at [1466, 347] on icon "circleInformation" at bounding box center [1471, 348] width 10 height 10
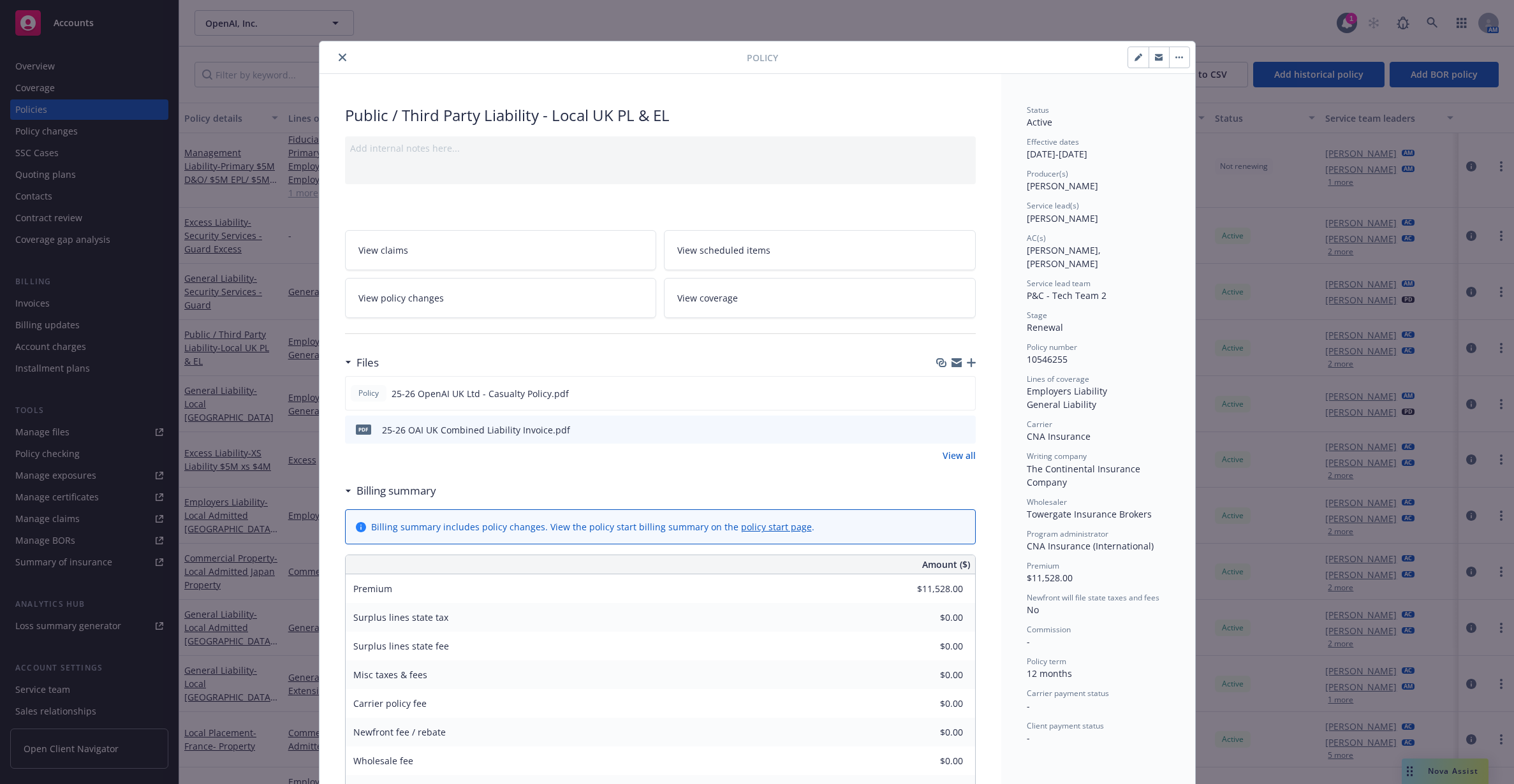
click at [339, 55] on icon "close" at bounding box center [342, 57] width 8 height 8
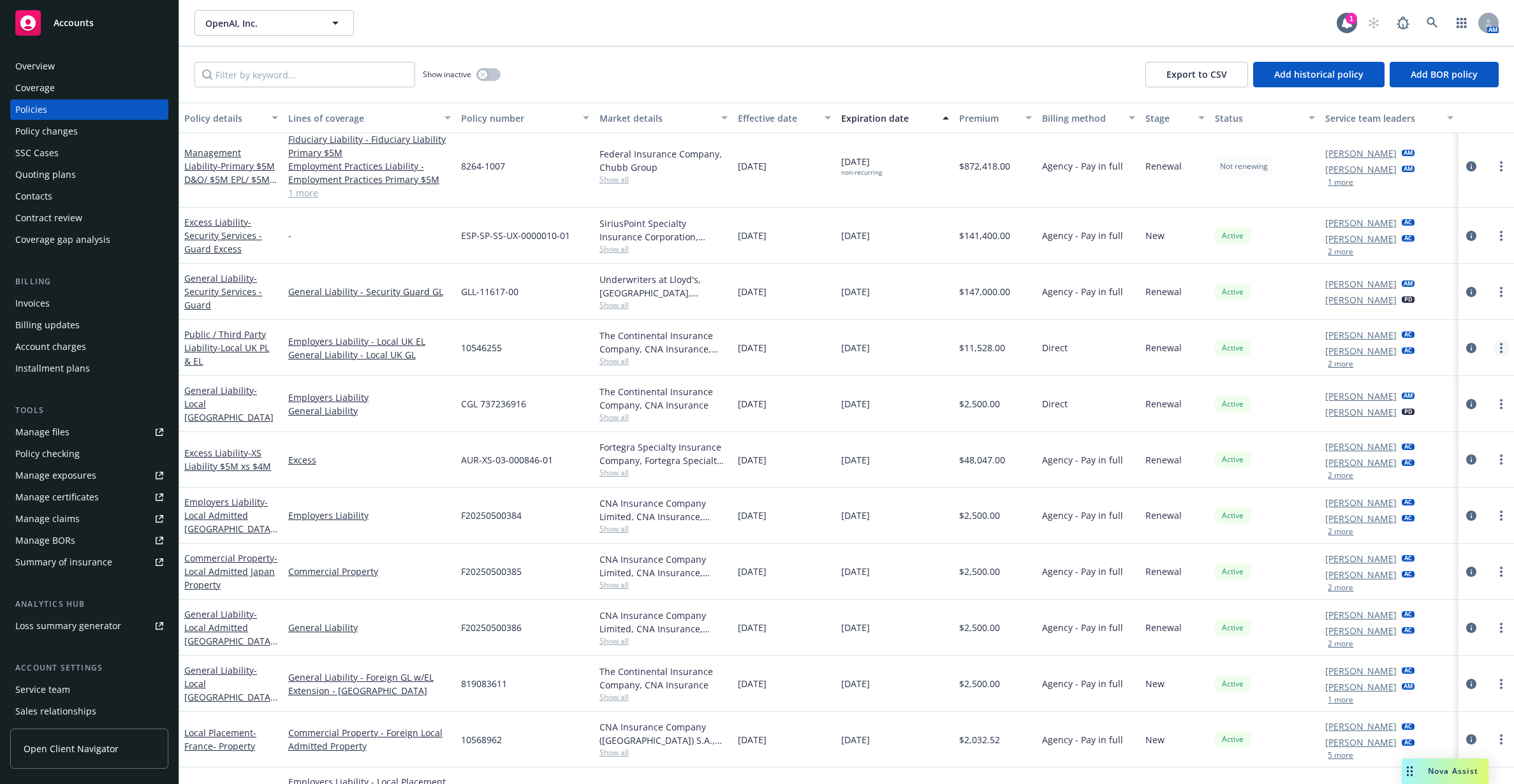
click at [1494, 345] on link "more" at bounding box center [1501, 348] width 15 height 15
click at [1456, 415] on link "End policy" at bounding box center [1421, 425] width 150 height 26
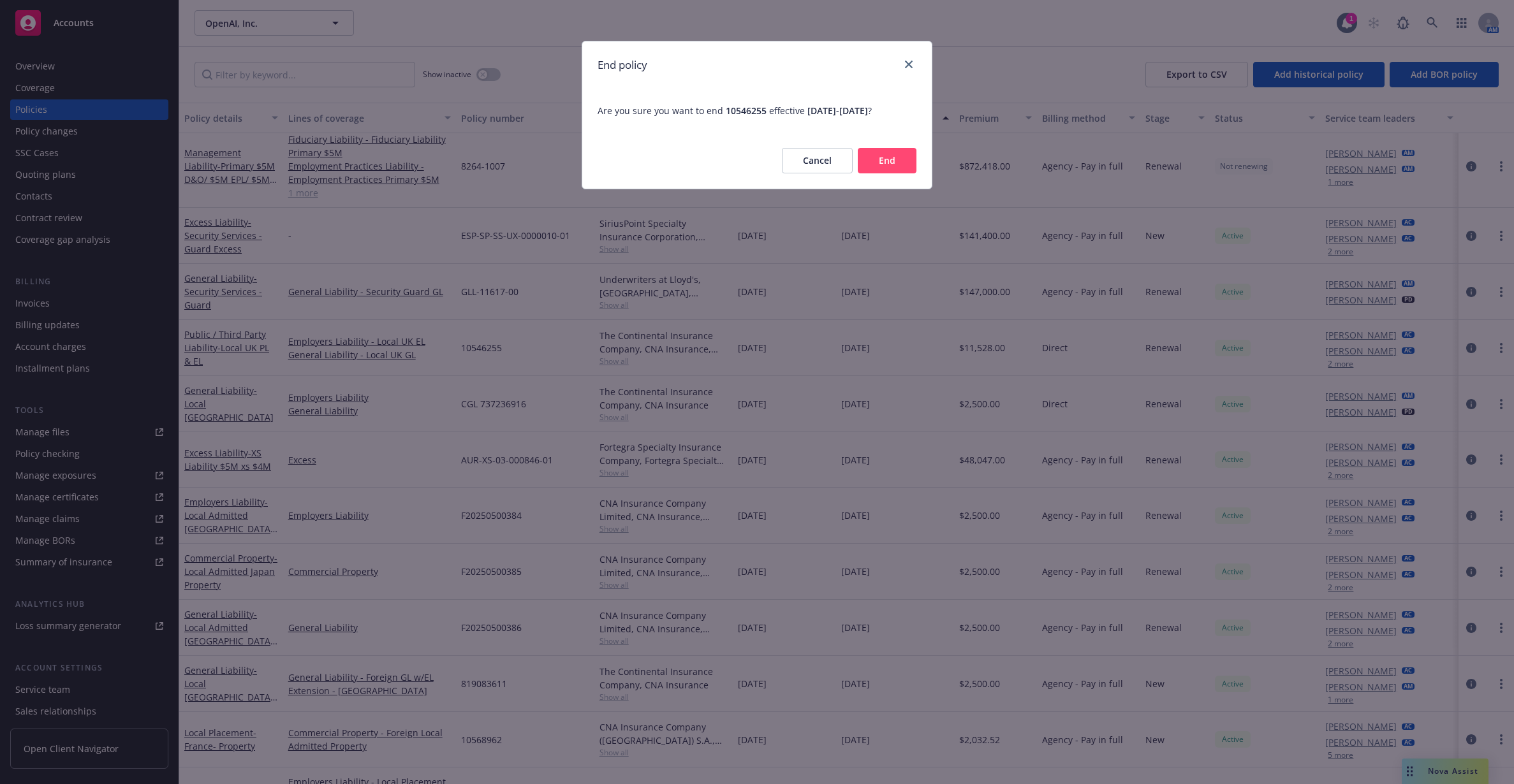
click at [874, 163] on button "End" at bounding box center [886, 161] width 59 height 26
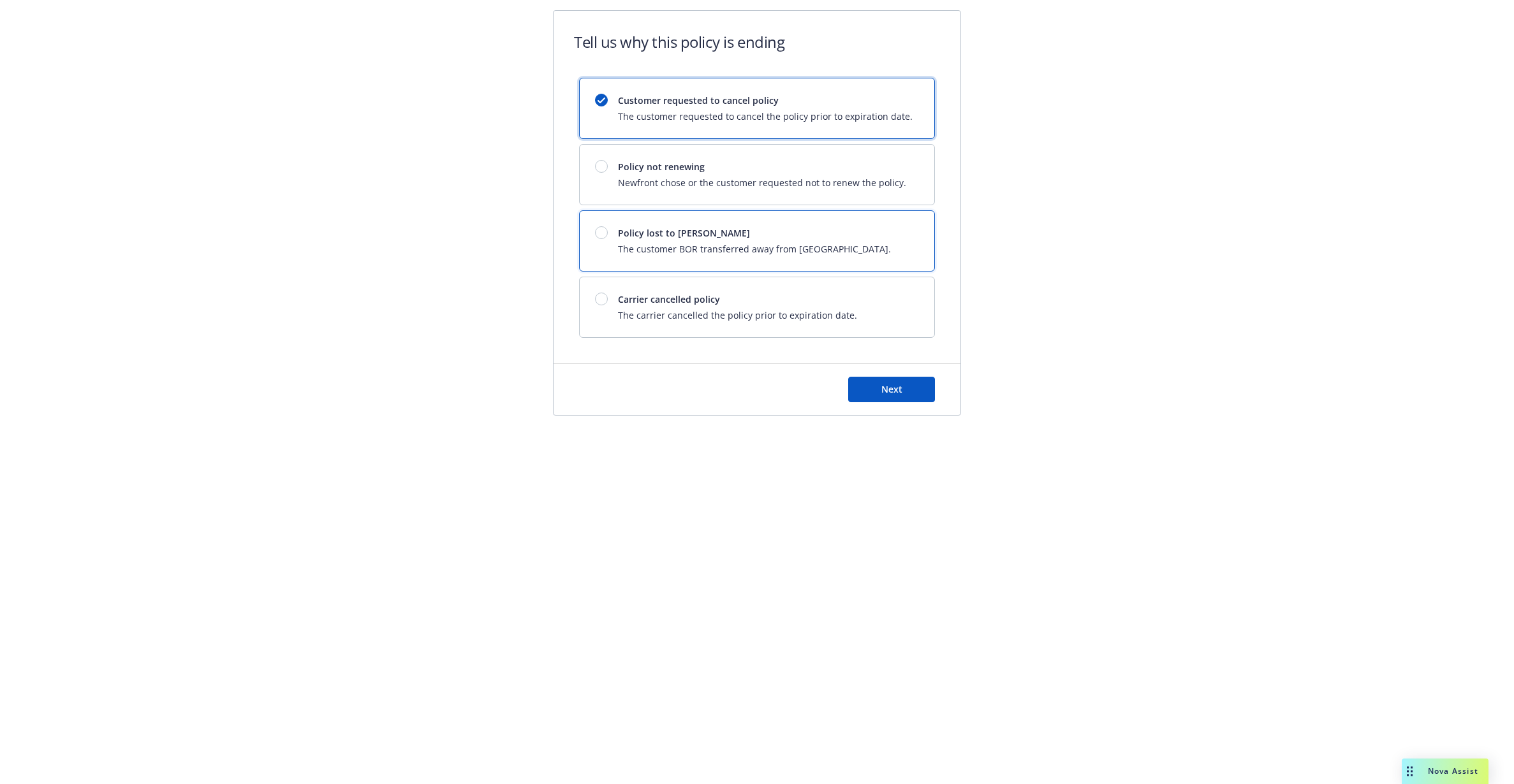
click at [783, 241] on div "Policy lost to BOR The customer BOR transferred away from Newfront." at bounding box center [754, 241] width 273 height 29
click at [898, 385] on button "Next" at bounding box center [892, 390] width 87 height 26
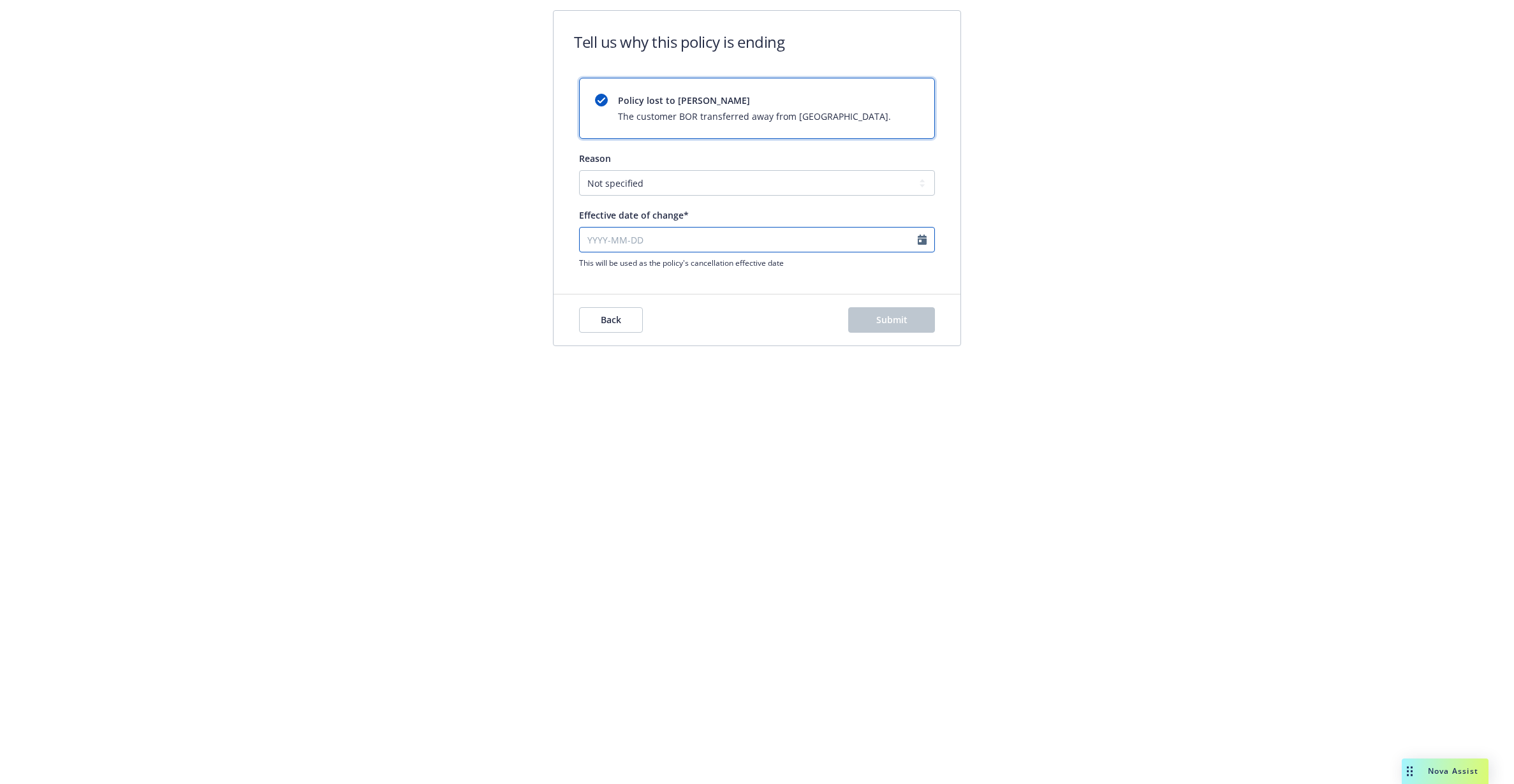
click at [725, 252] on div "This will be used as the policy's cancellation effective date" at bounding box center [757, 248] width 356 height 42
select select "September"
select select "2025"
paste input "[DATE]"
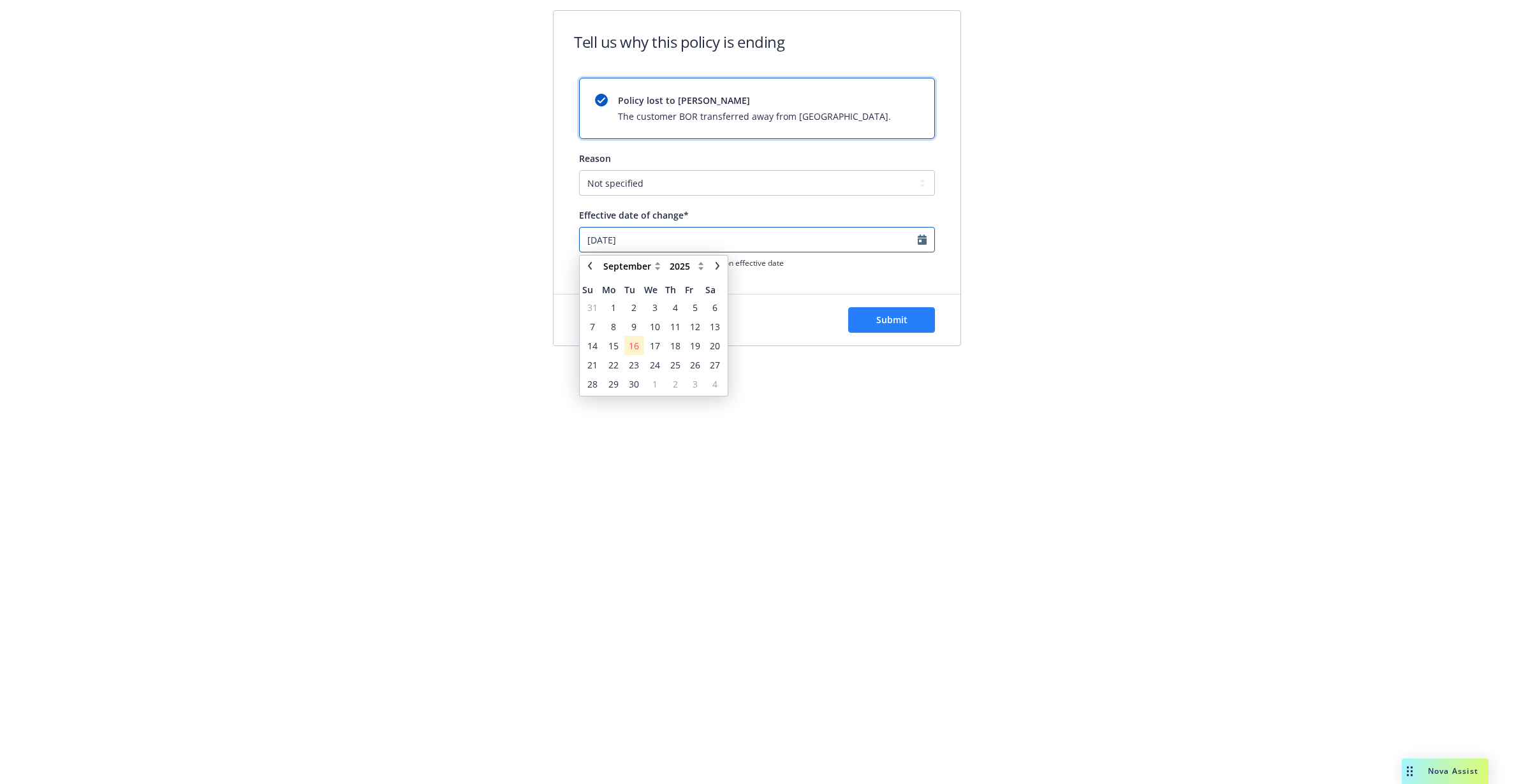
type input "[DATE]"
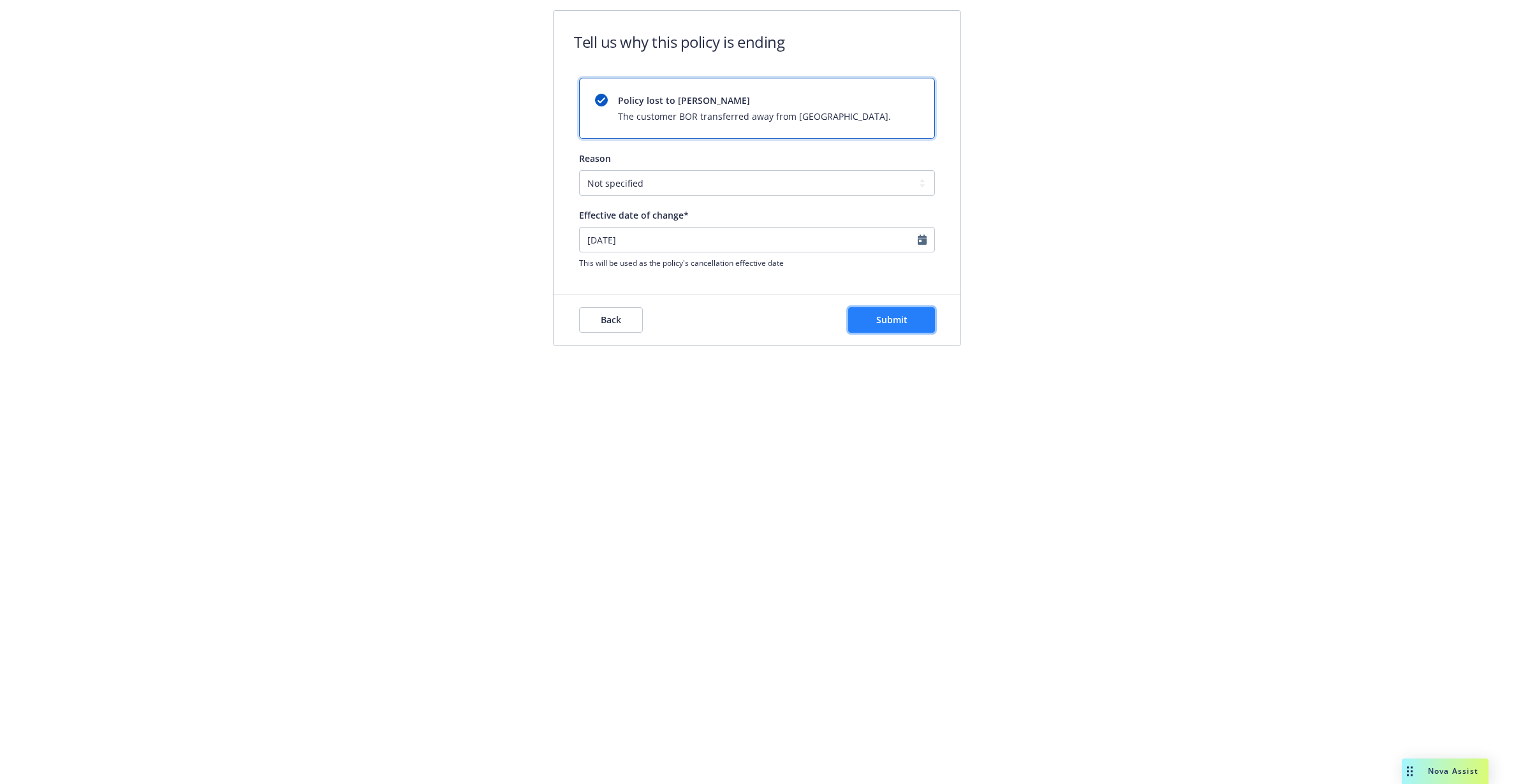
click at [880, 318] on span "Submit" at bounding box center [892, 319] width 32 height 12
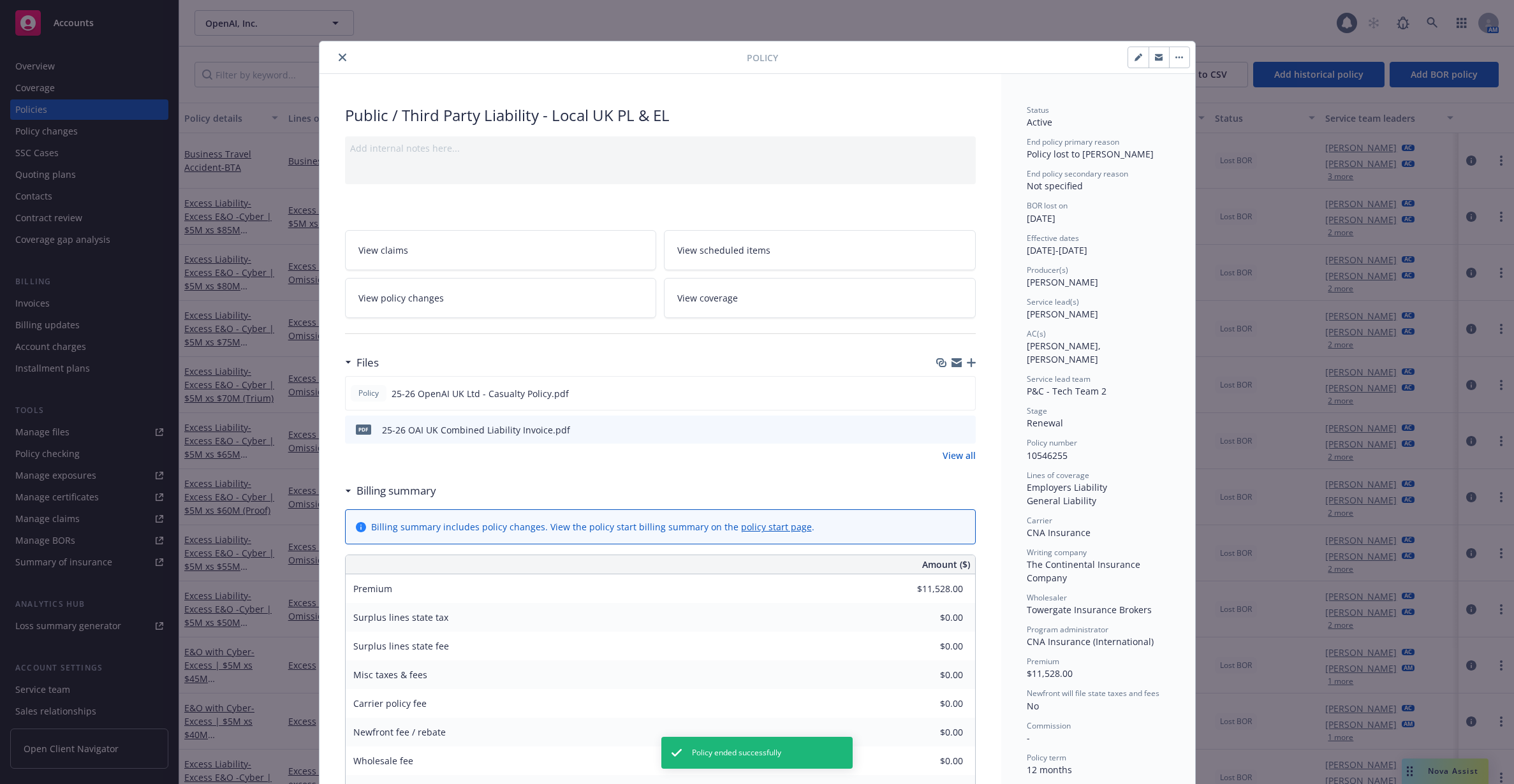
scroll to position [38, 0]
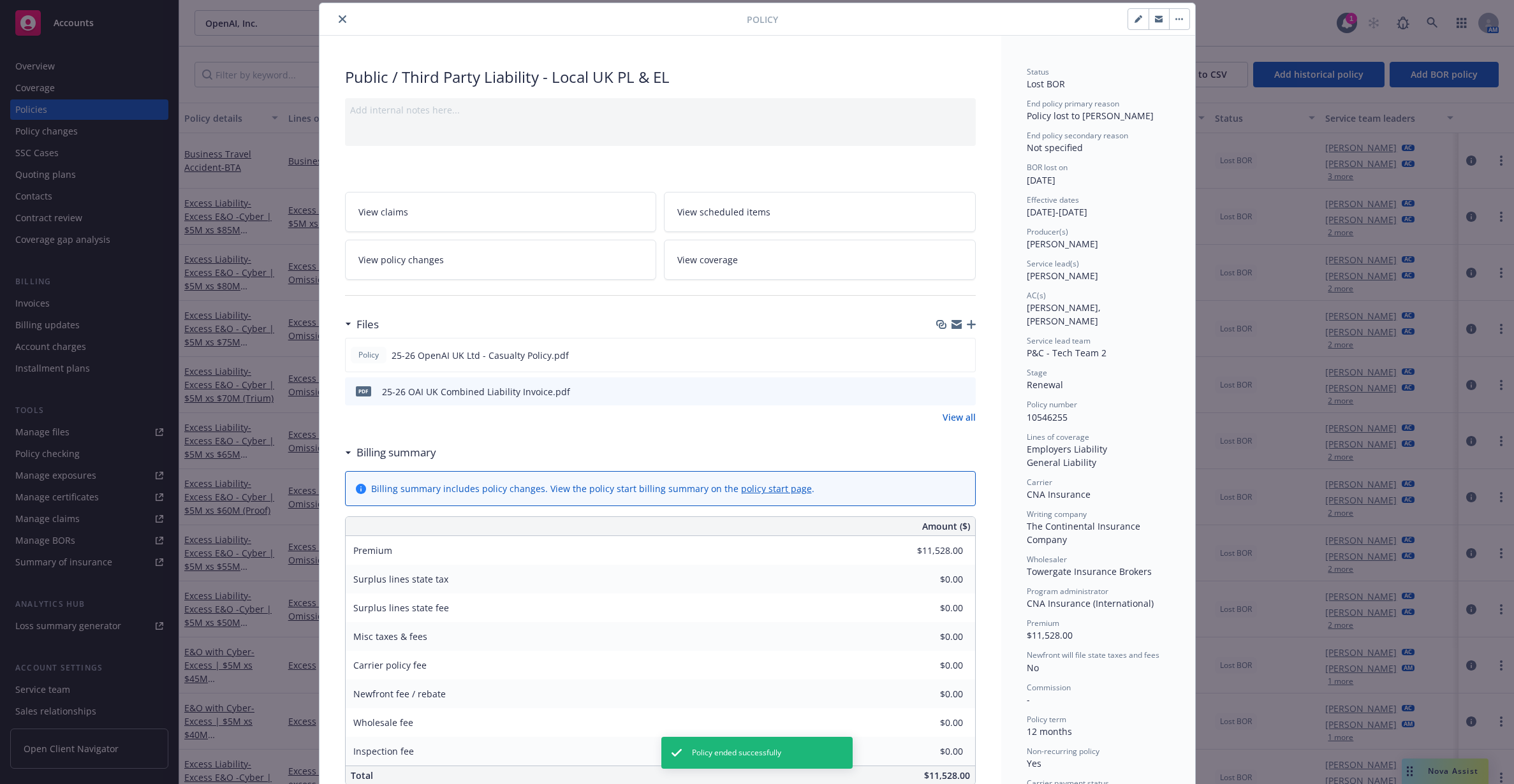
click at [339, 22] on icon "close" at bounding box center [342, 19] width 8 height 8
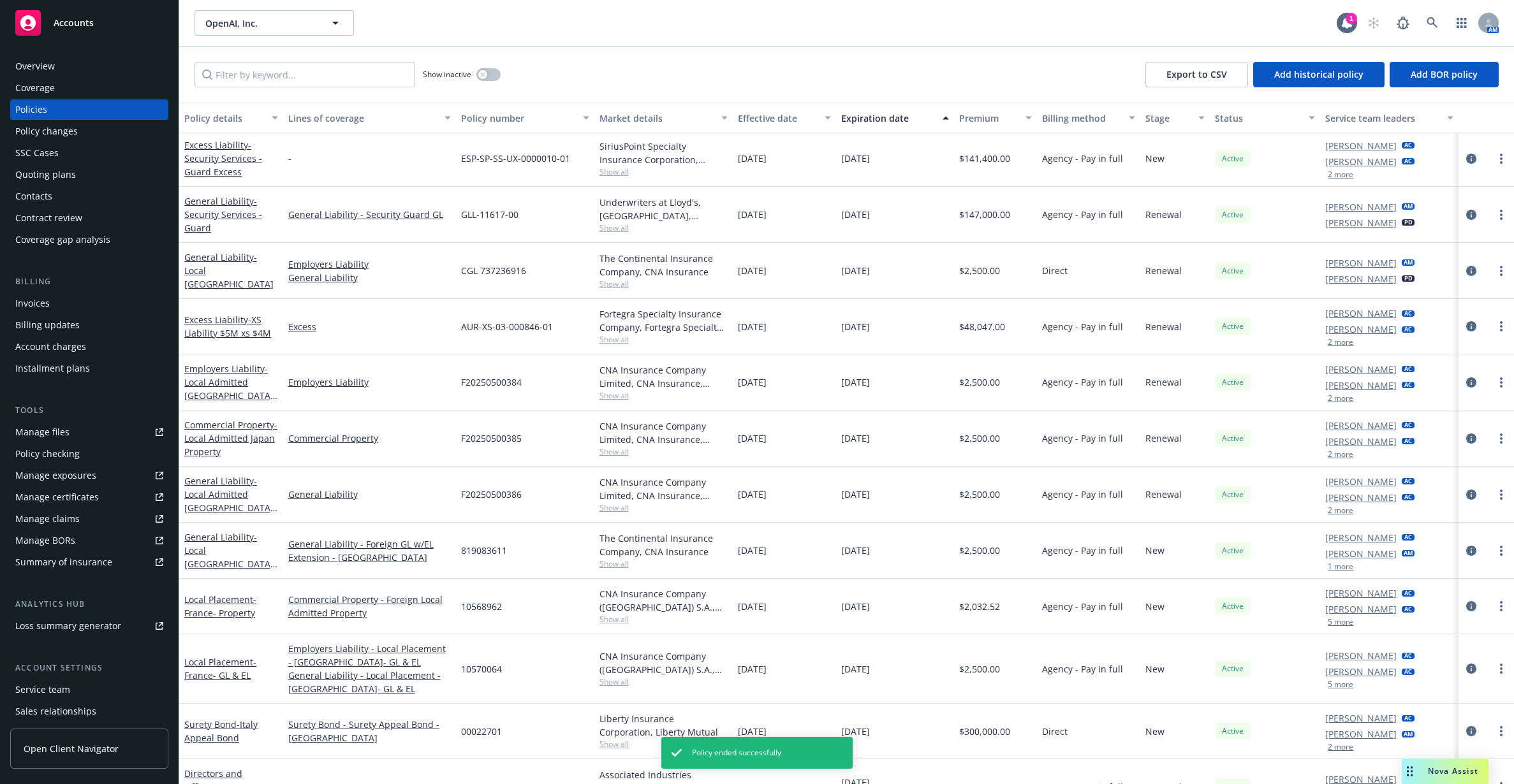
scroll to position [1594, 0]
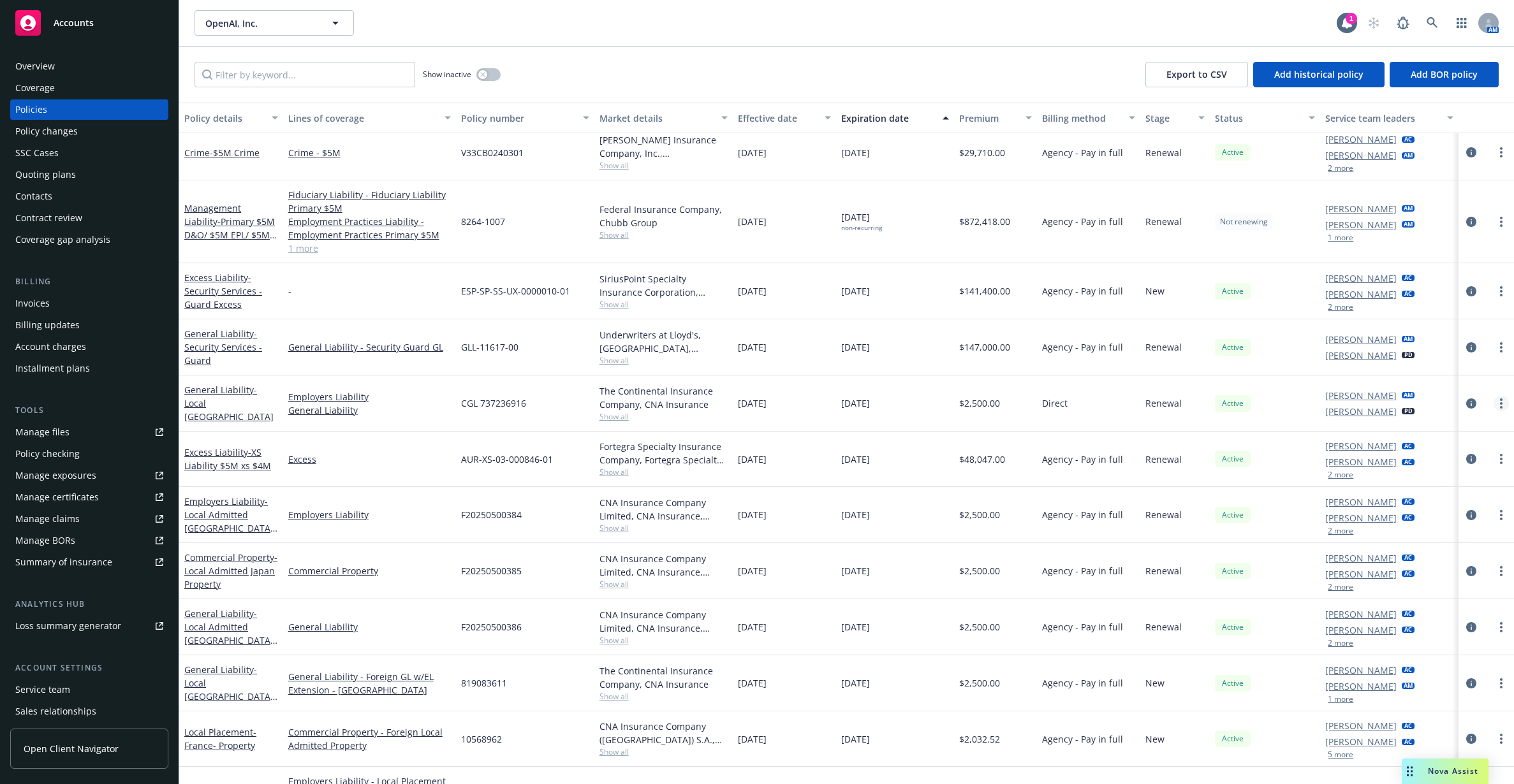
click at [1494, 403] on link "more" at bounding box center [1501, 403] width 15 height 15
click at [1427, 486] on link "End policy" at bounding box center [1421, 479] width 150 height 26
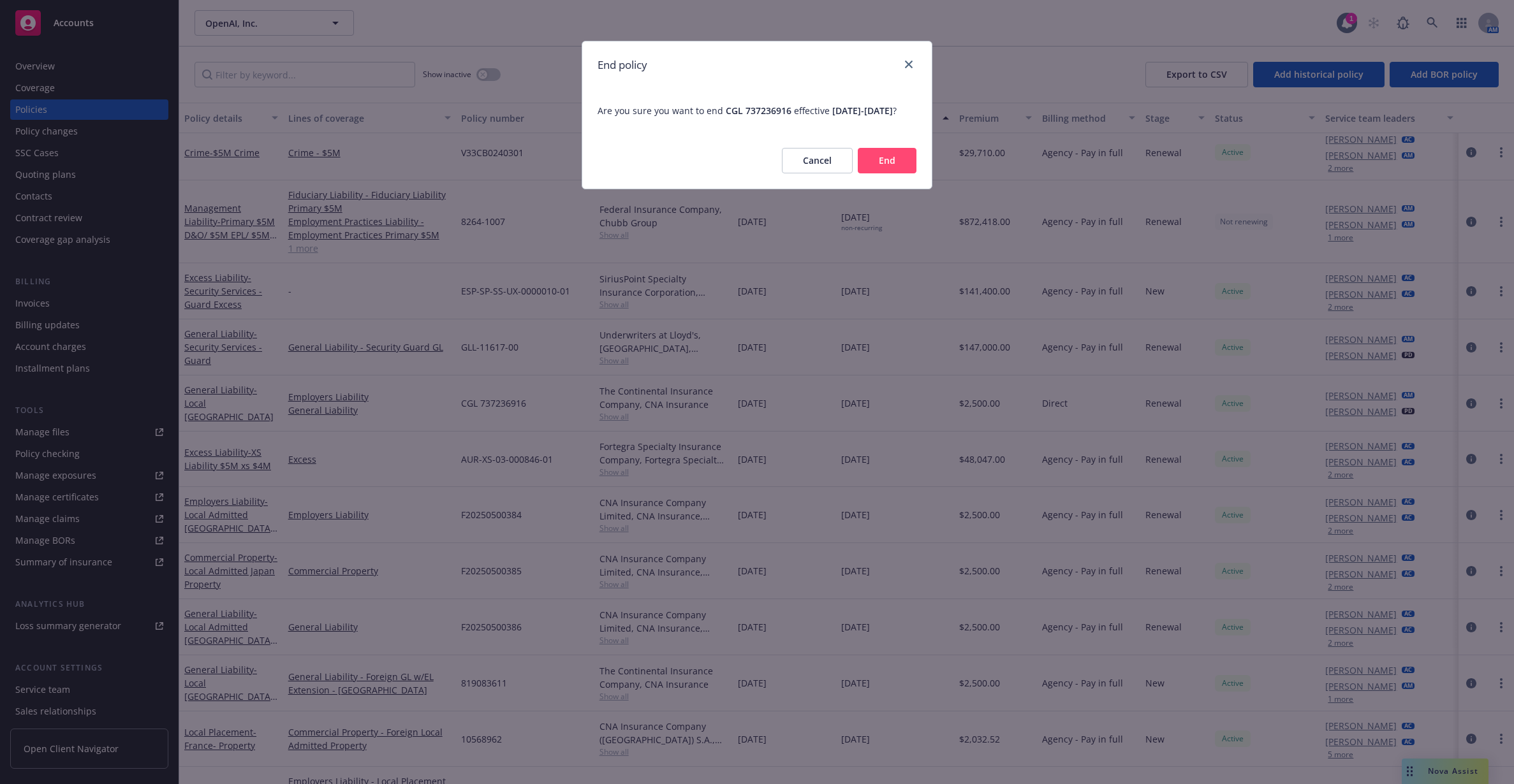
click at [889, 174] on button "End" at bounding box center [886, 161] width 59 height 26
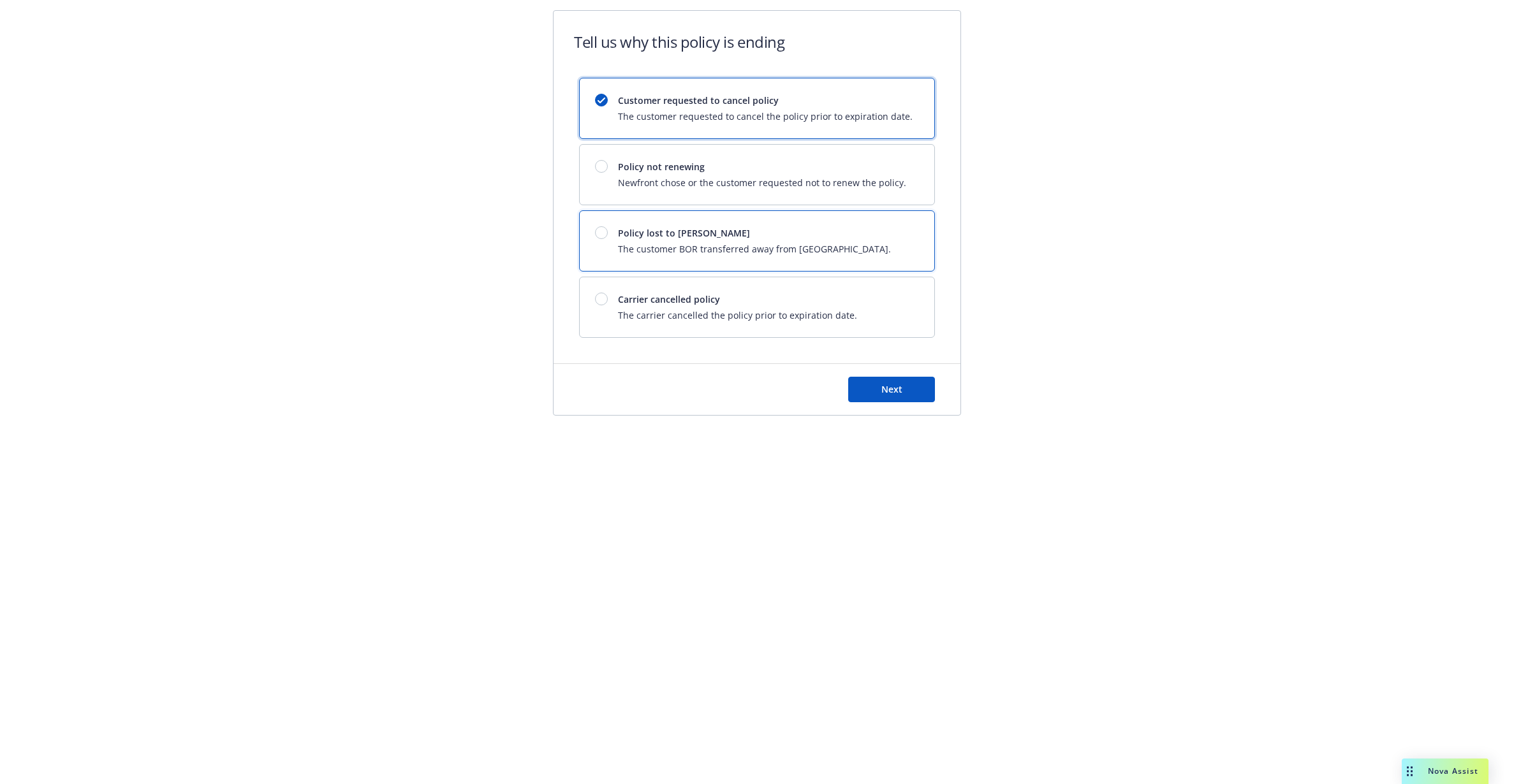
click at [714, 235] on span "Policy lost to [PERSON_NAME]" at bounding box center [754, 233] width 273 height 14
click at [866, 375] on div "Next" at bounding box center [757, 390] width 407 height 51
click at [885, 391] on span "Next" at bounding box center [892, 389] width 21 height 12
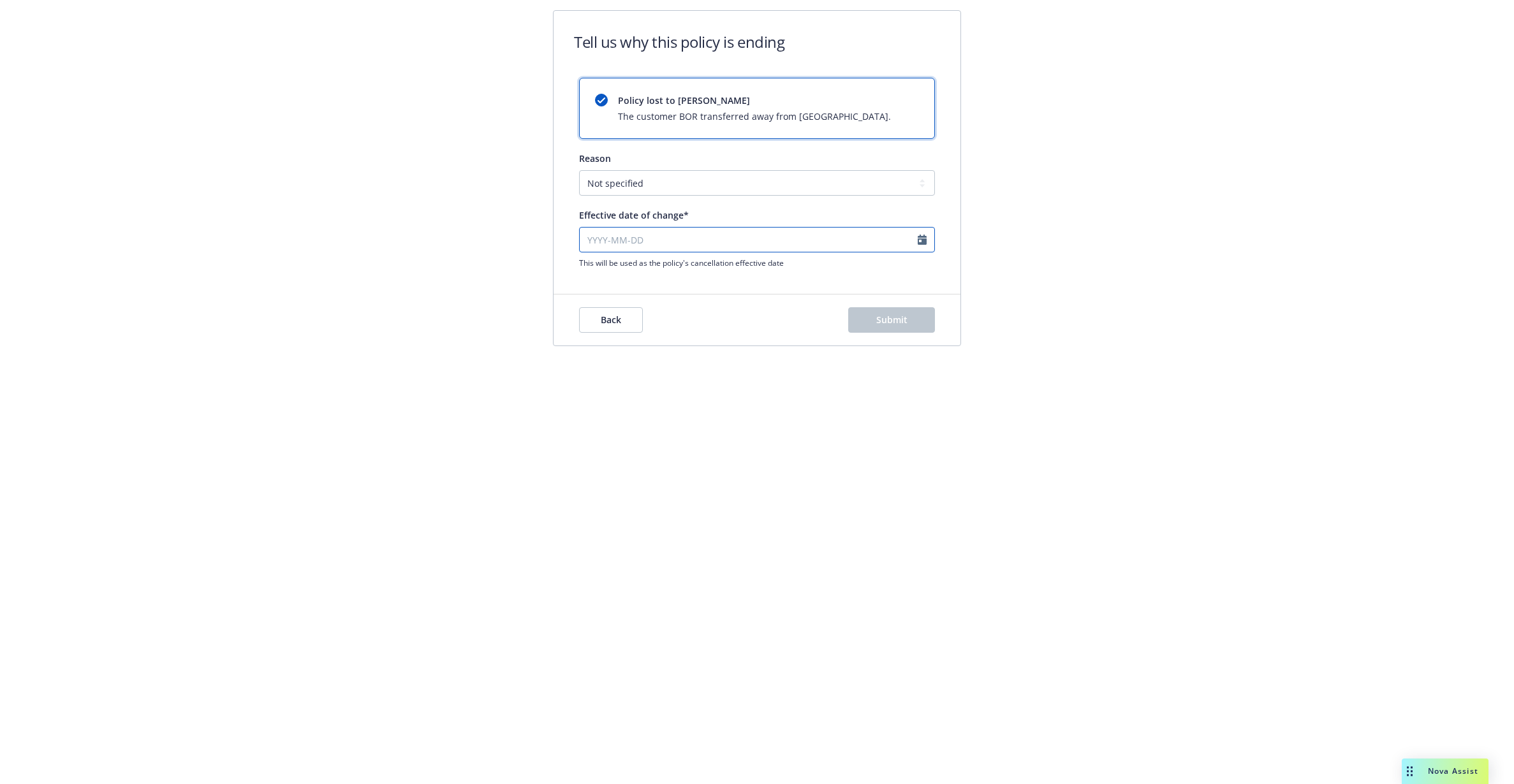
click at [716, 238] on input "Effective date of change*" at bounding box center [757, 240] width 356 height 26
select select "September"
select select "2025"
paste input "[DATE]"
type input "[DATE]"
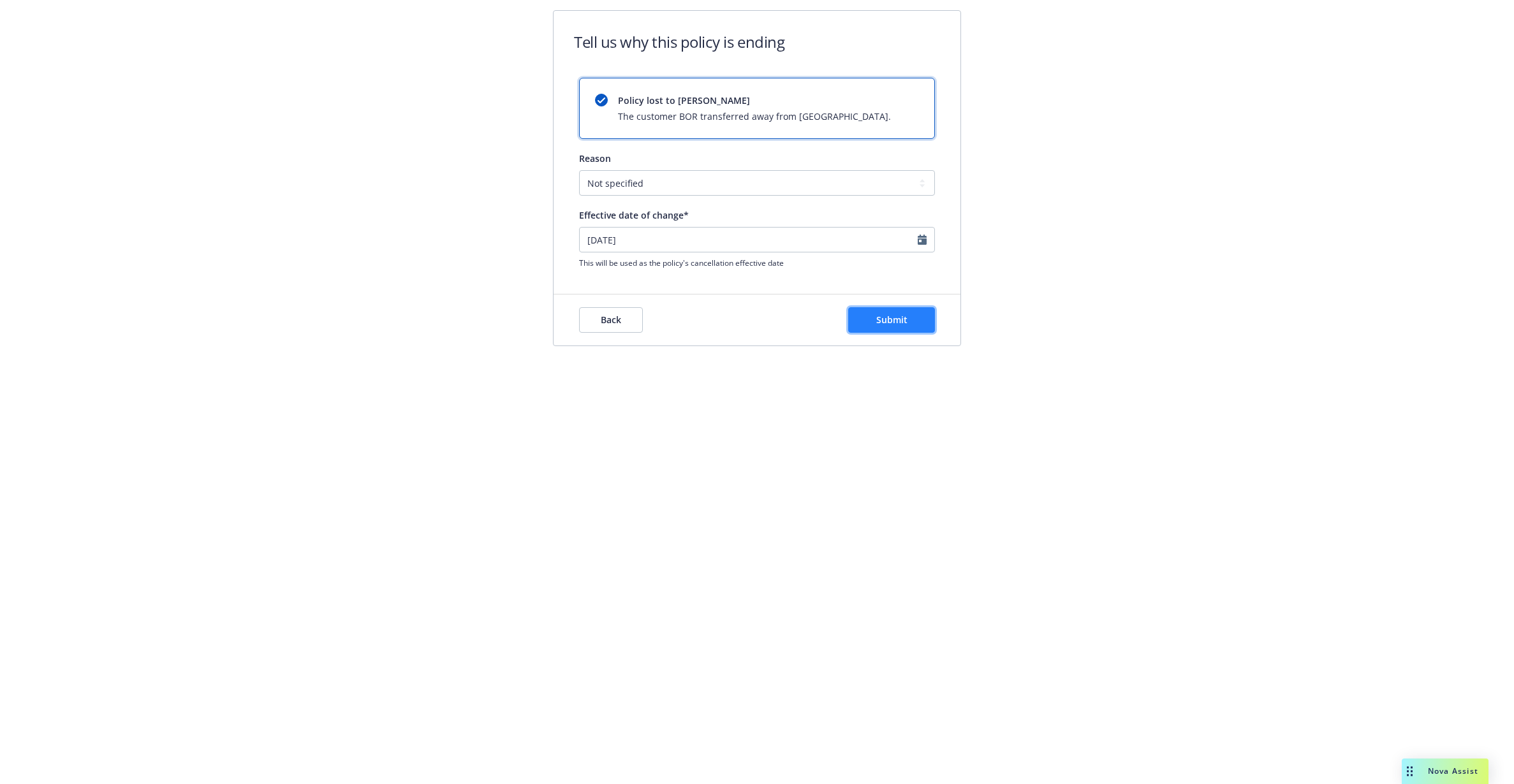
click at [875, 312] on button "Submit" at bounding box center [892, 320] width 87 height 26
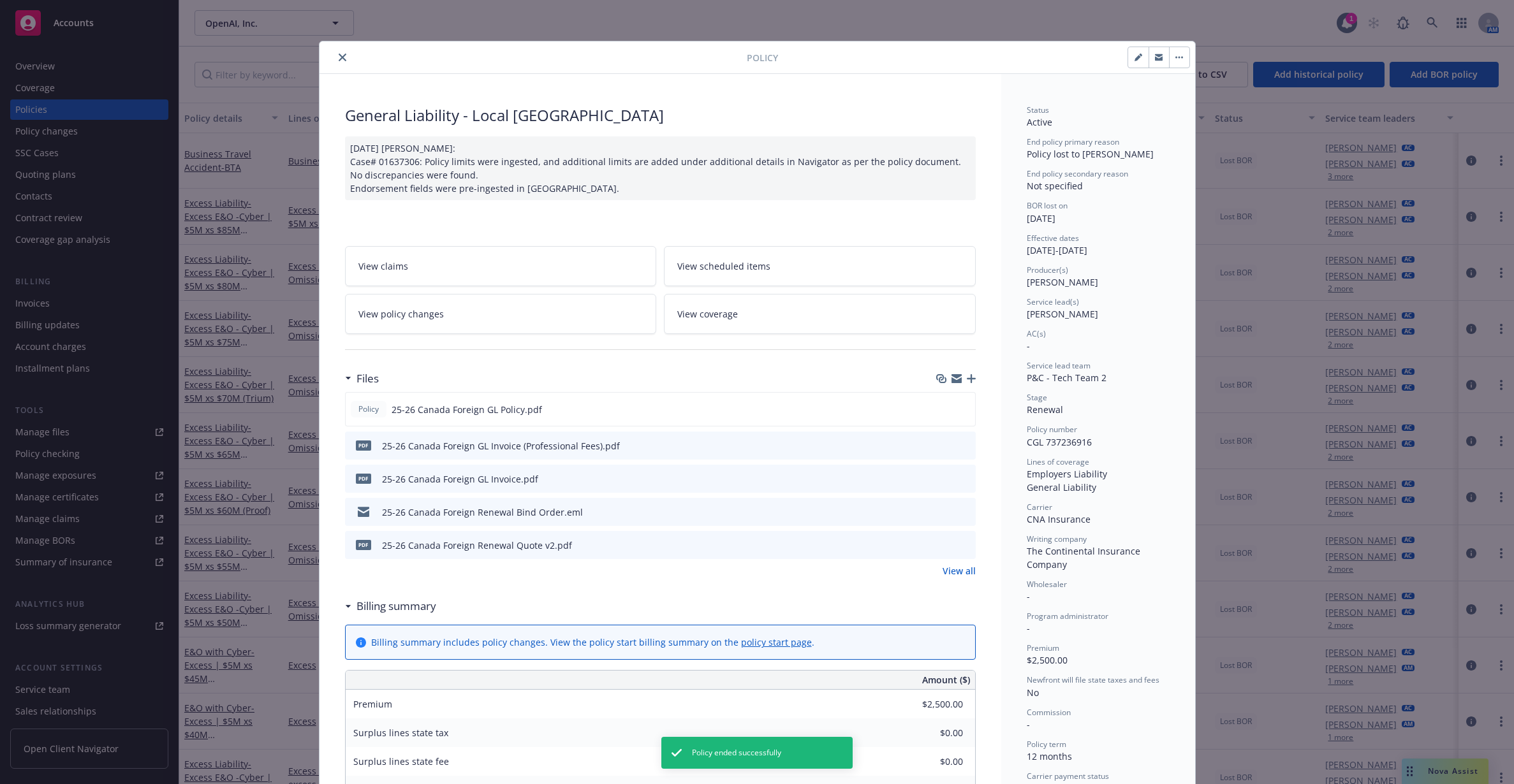
scroll to position [38, 0]
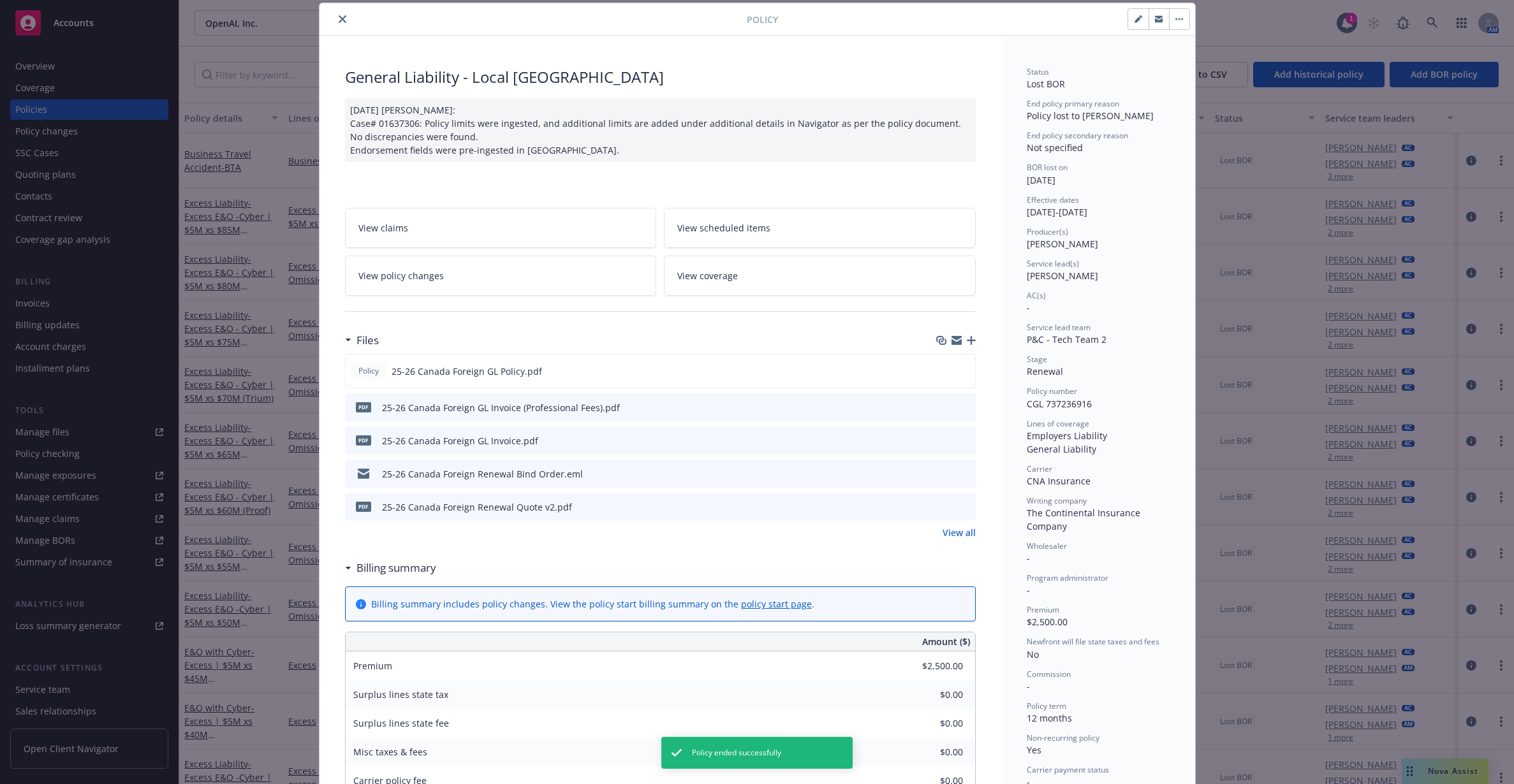
click at [339, 19] on icon "close" at bounding box center [342, 19] width 8 height 8
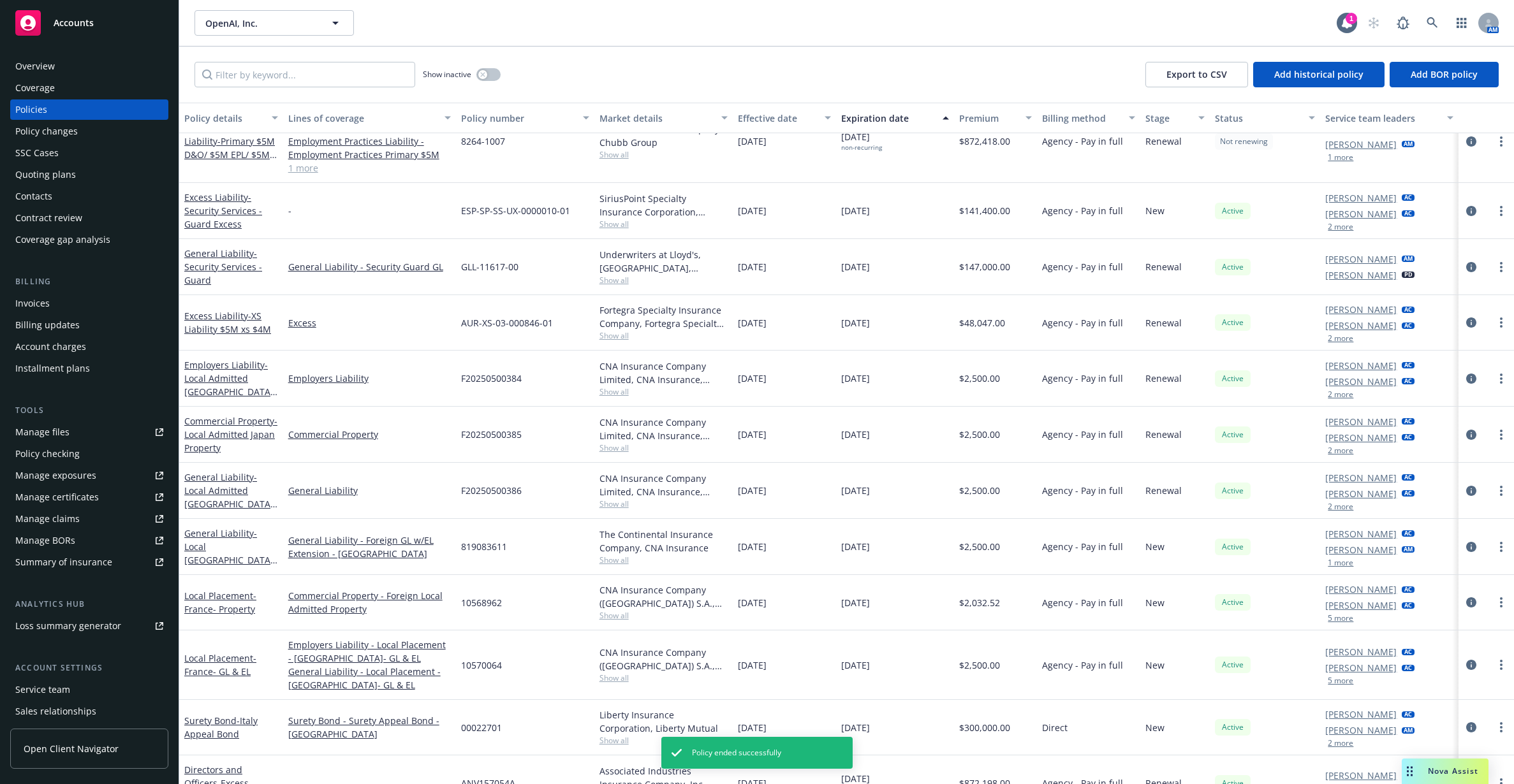
scroll to position [1726, 0]
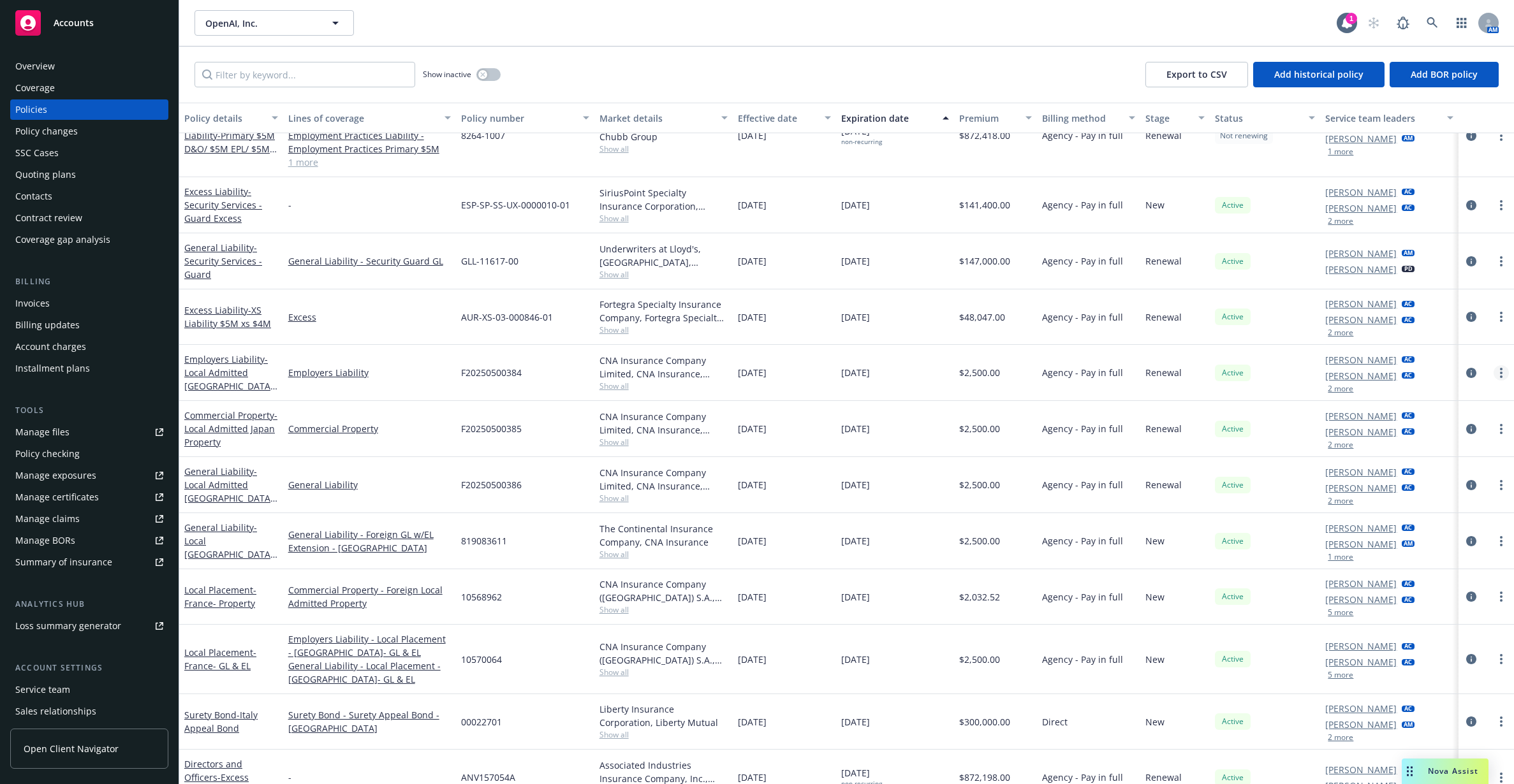
click at [1494, 375] on link "more" at bounding box center [1501, 373] width 15 height 15
click at [1393, 447] on link "End policy" at bounding box center [1421, 450] width 150 height 26
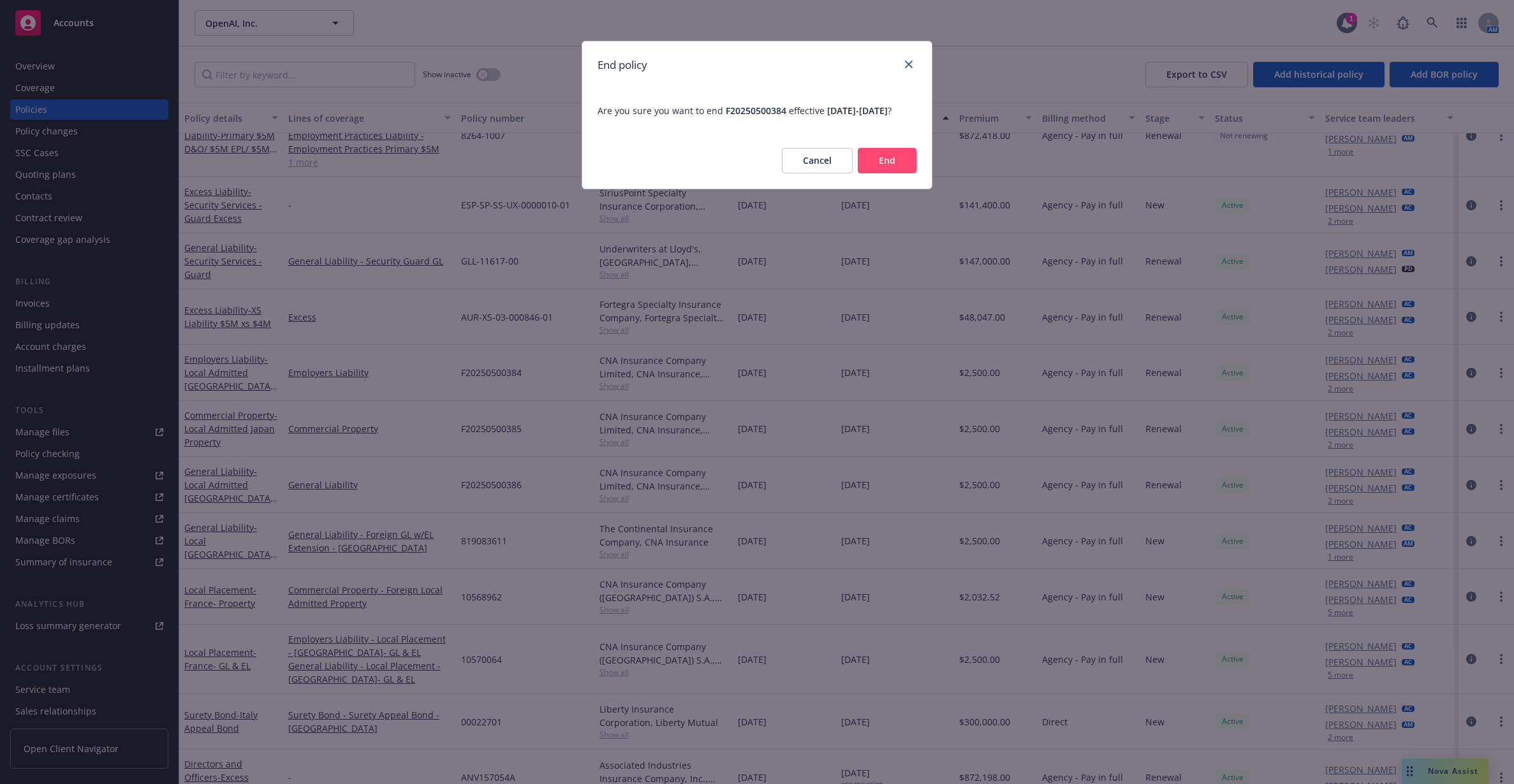
click at [902, 174] on button "End" at bounding box center [886, 161] width 59 height 26
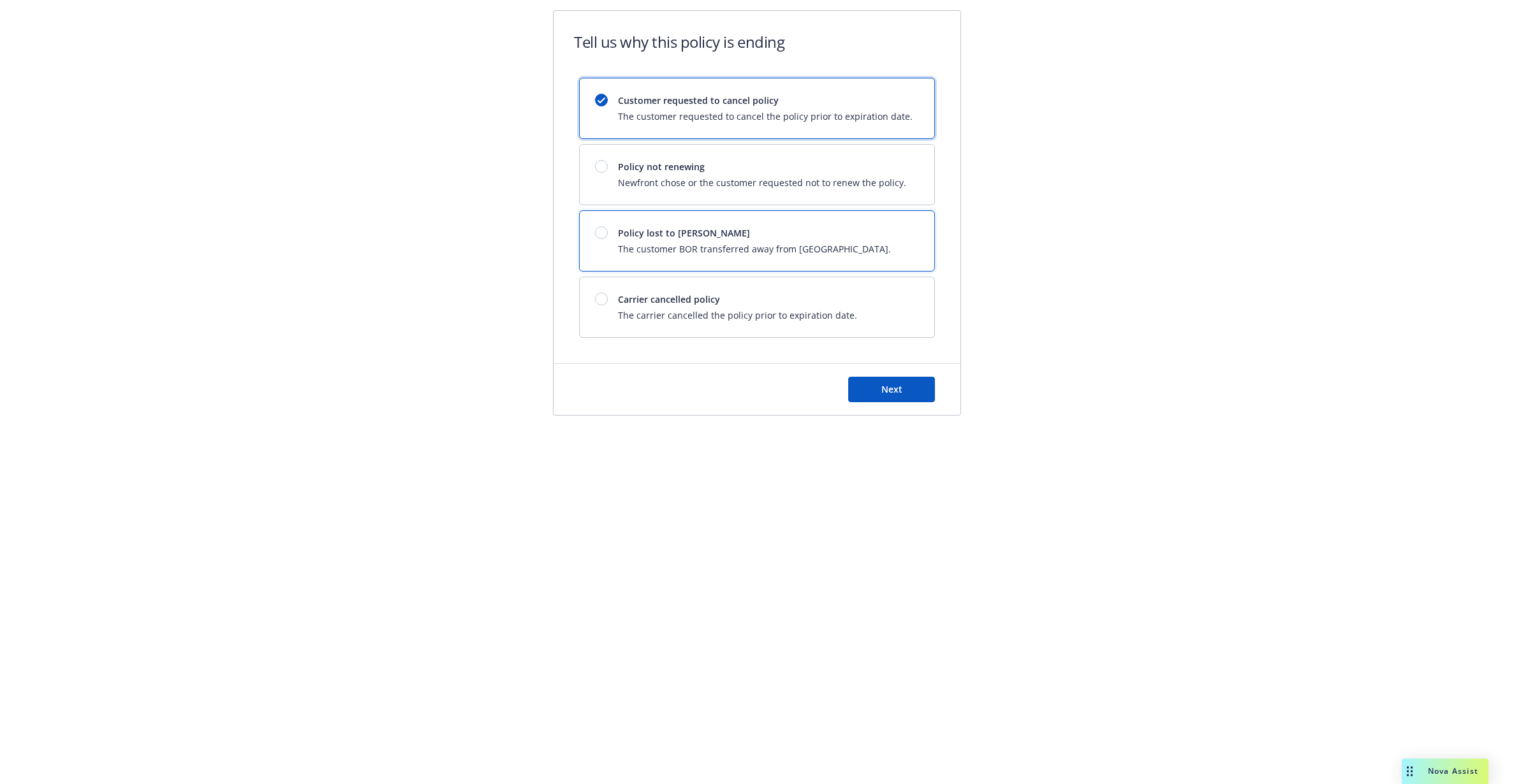
click at [801, 229] on span "Policy lost to [PERSON_NAME]" at bounding box center [754, 233] width 273 height 14
click at [916, 381] on button "Next" at bounding box center [892, 390] width 87 height 26
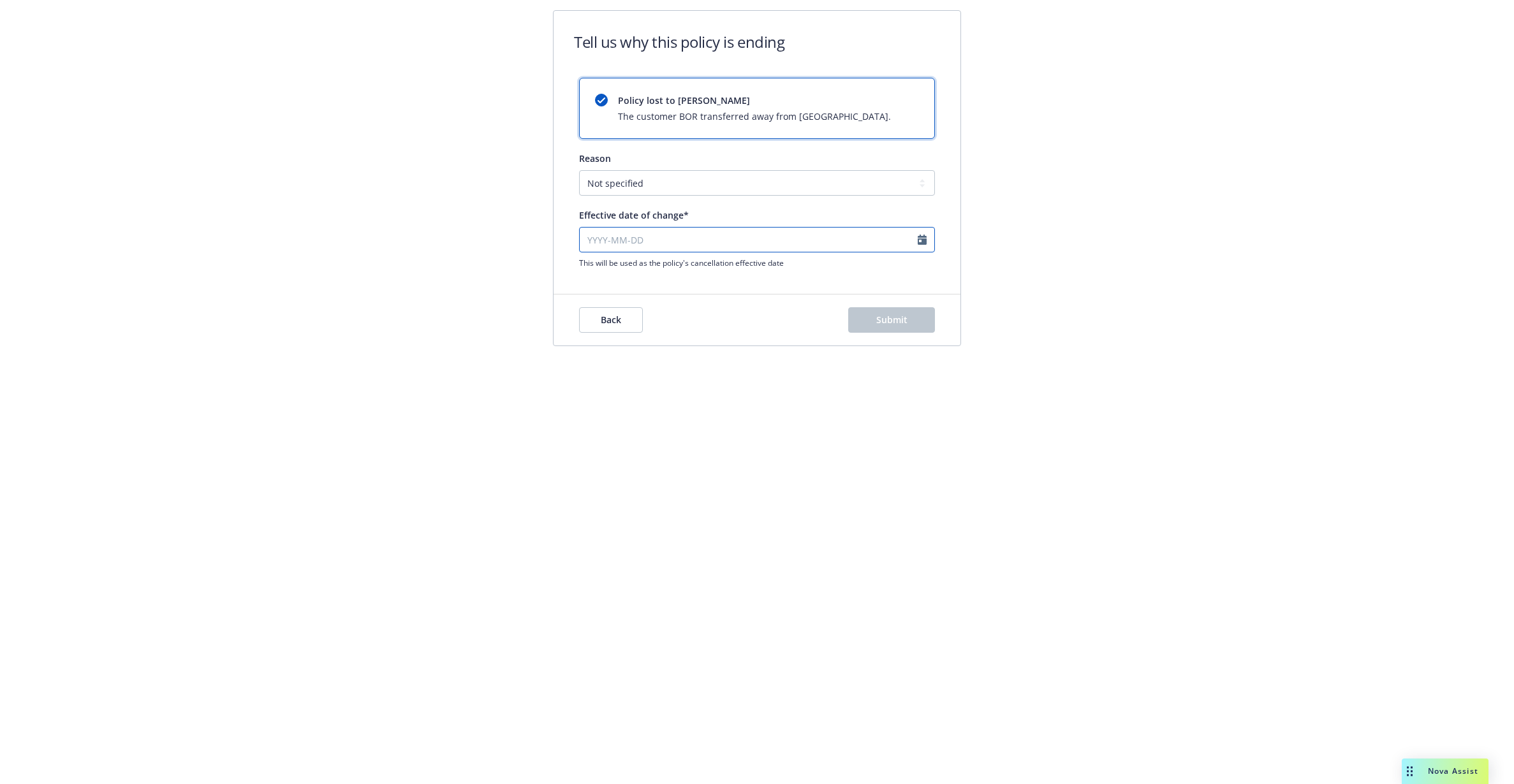
select select "September"
select select "2025"
click at [749, 235] on input "Effective date of change*" at bounding box center [757, 240] width 356 height 26
paste input "[DATE]"
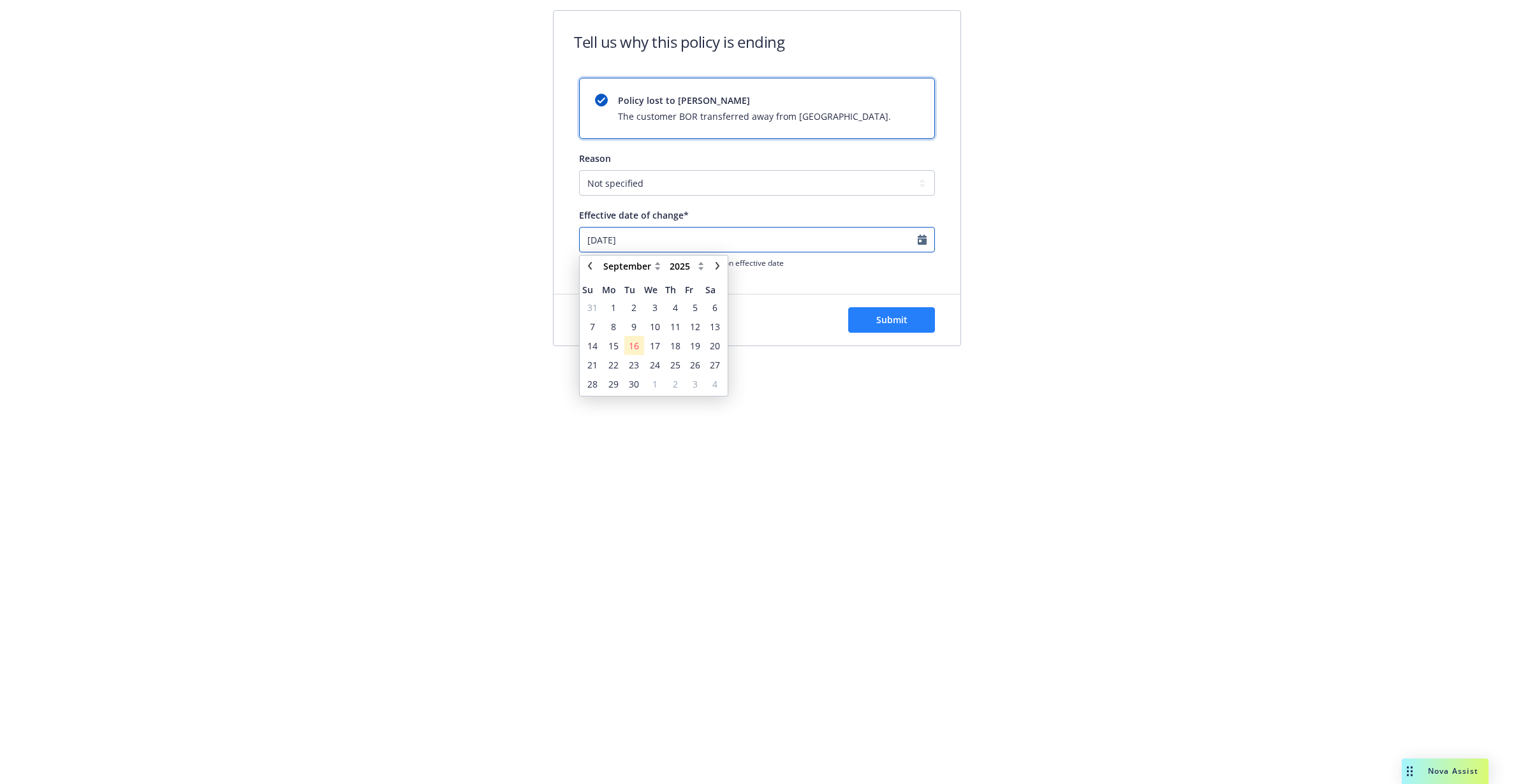
type input "[DATE]"
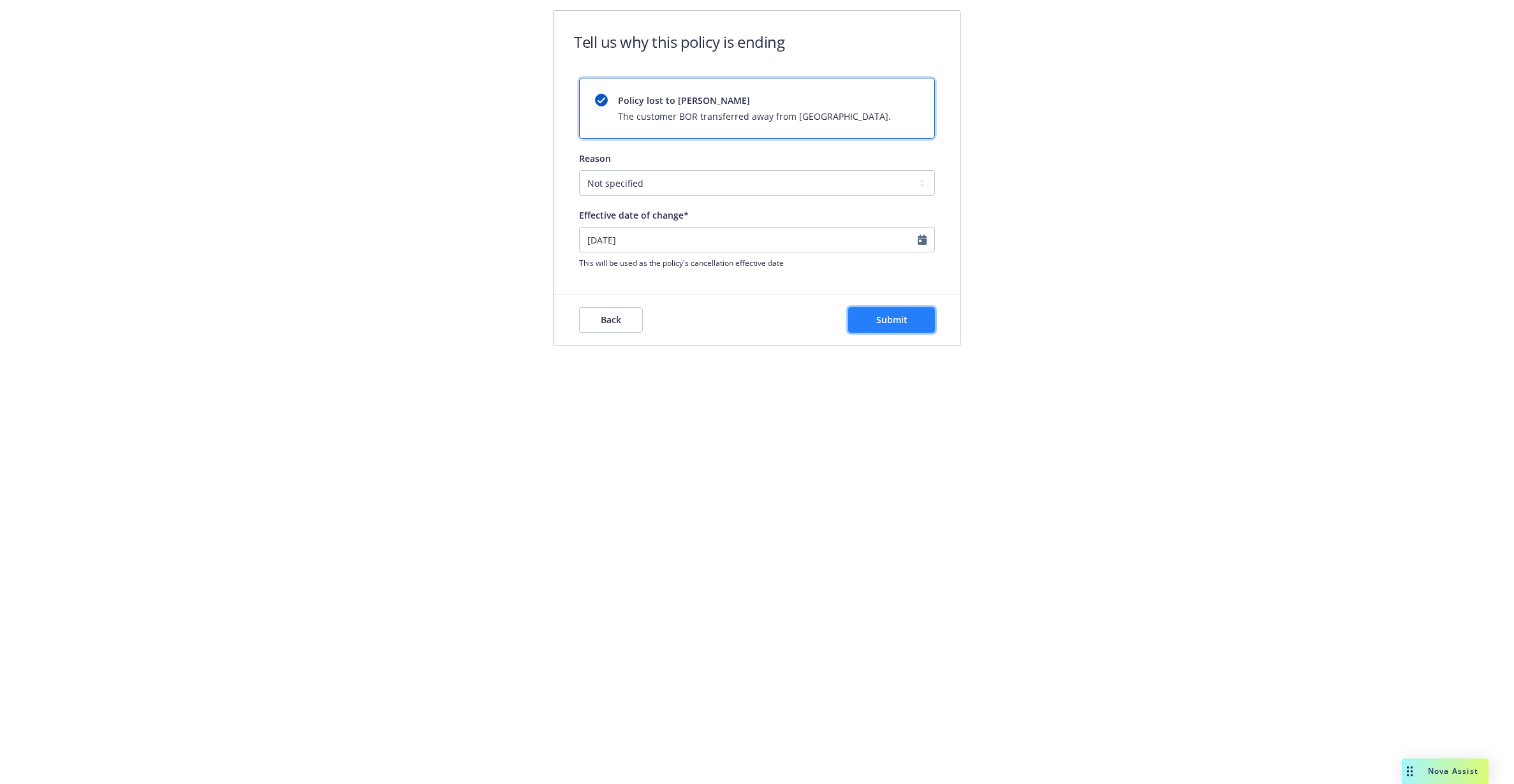
click at [903, 312] on button "Submit" at bounding box center [892, 320] width 87 height 26
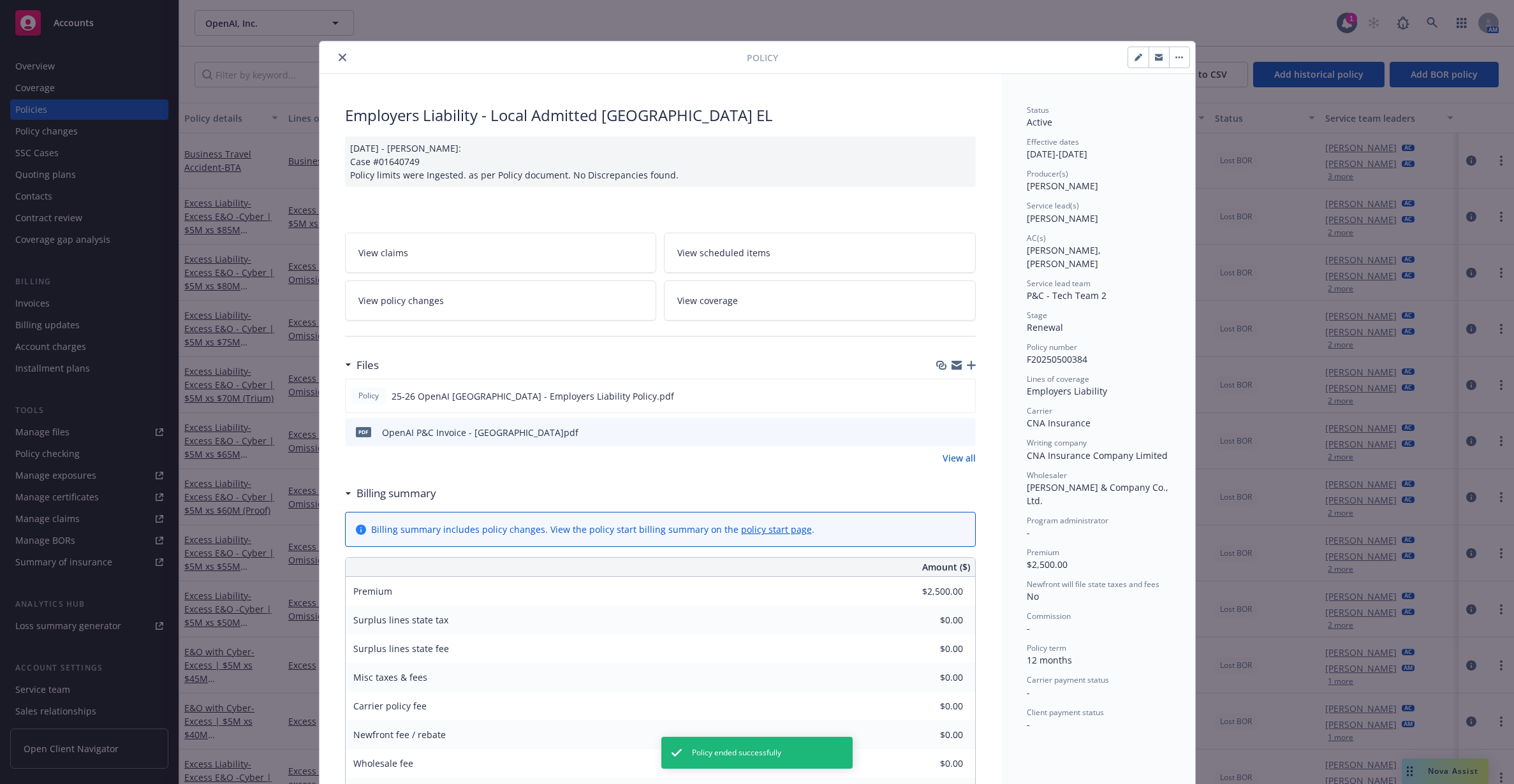
scroll to position [38, 0]
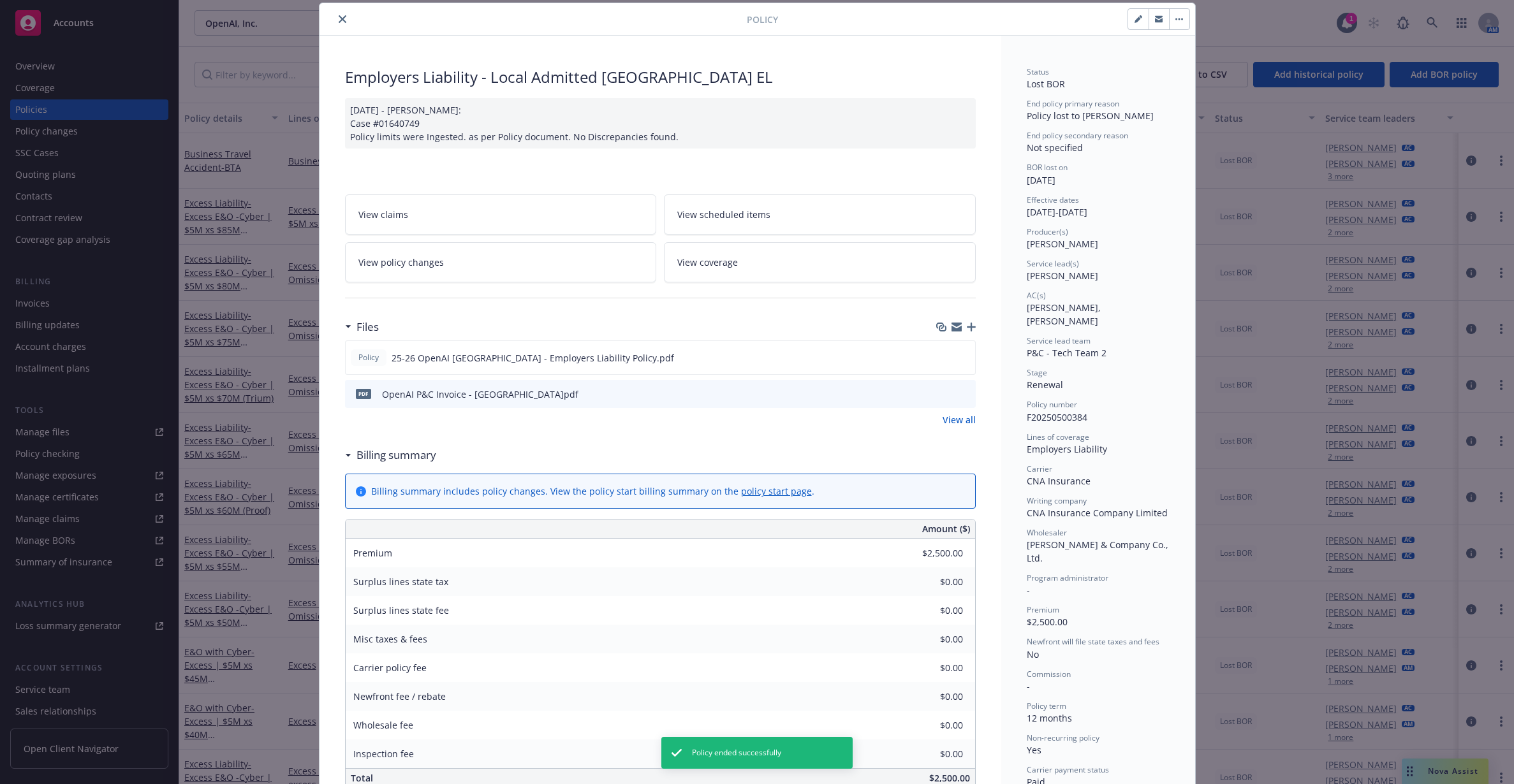
click at [1327, 305] on div "Policy Employers Liability - Local Admitted [GEOGRAPHIC_DATA] EL [DATE] - [PERS…" at bounding box center [757, 392] width 1514 height 784
click at [339, 20] on icon "close" at bounding box center [342, 19] width 8 height 8
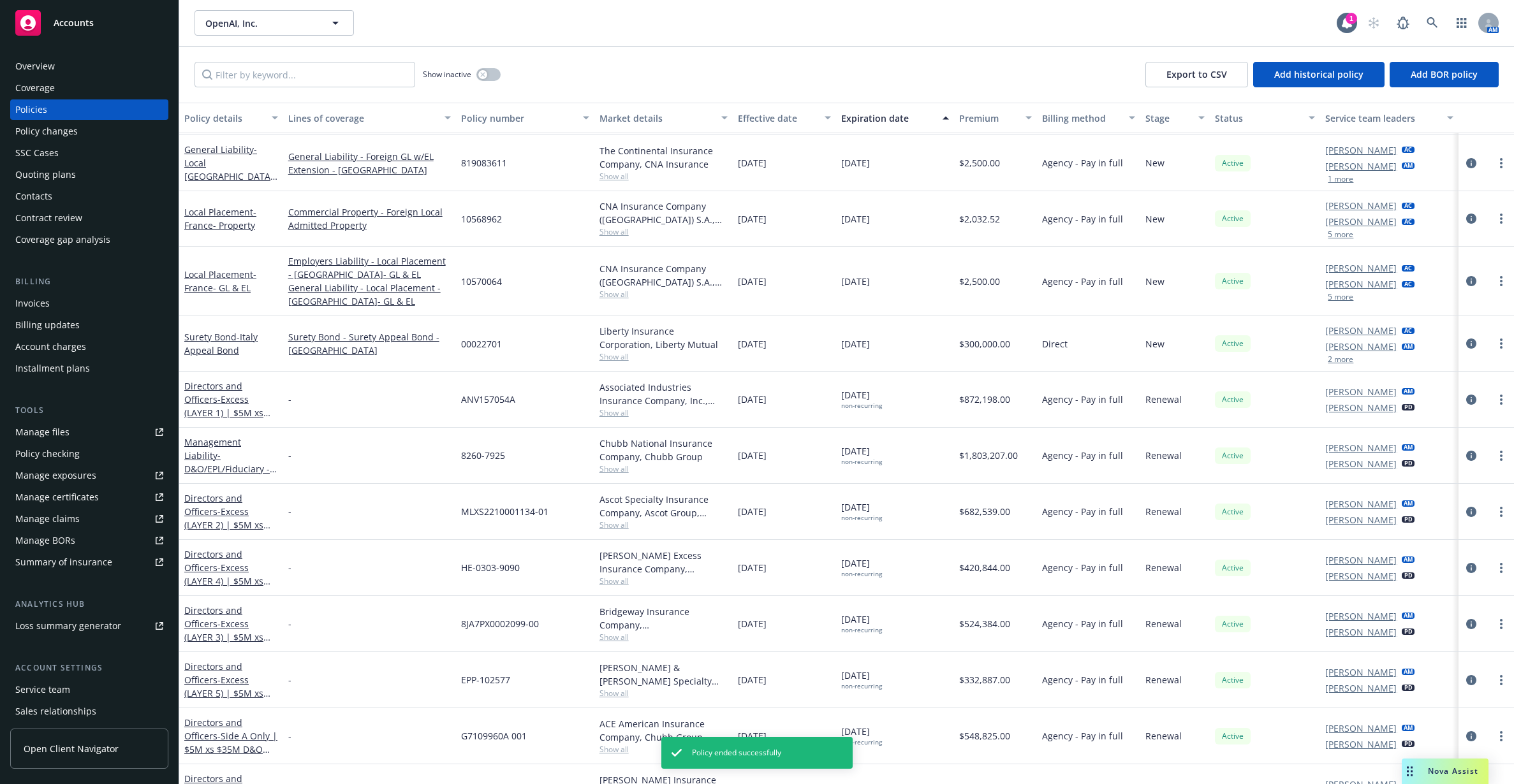
scroll to position [2080, 0]
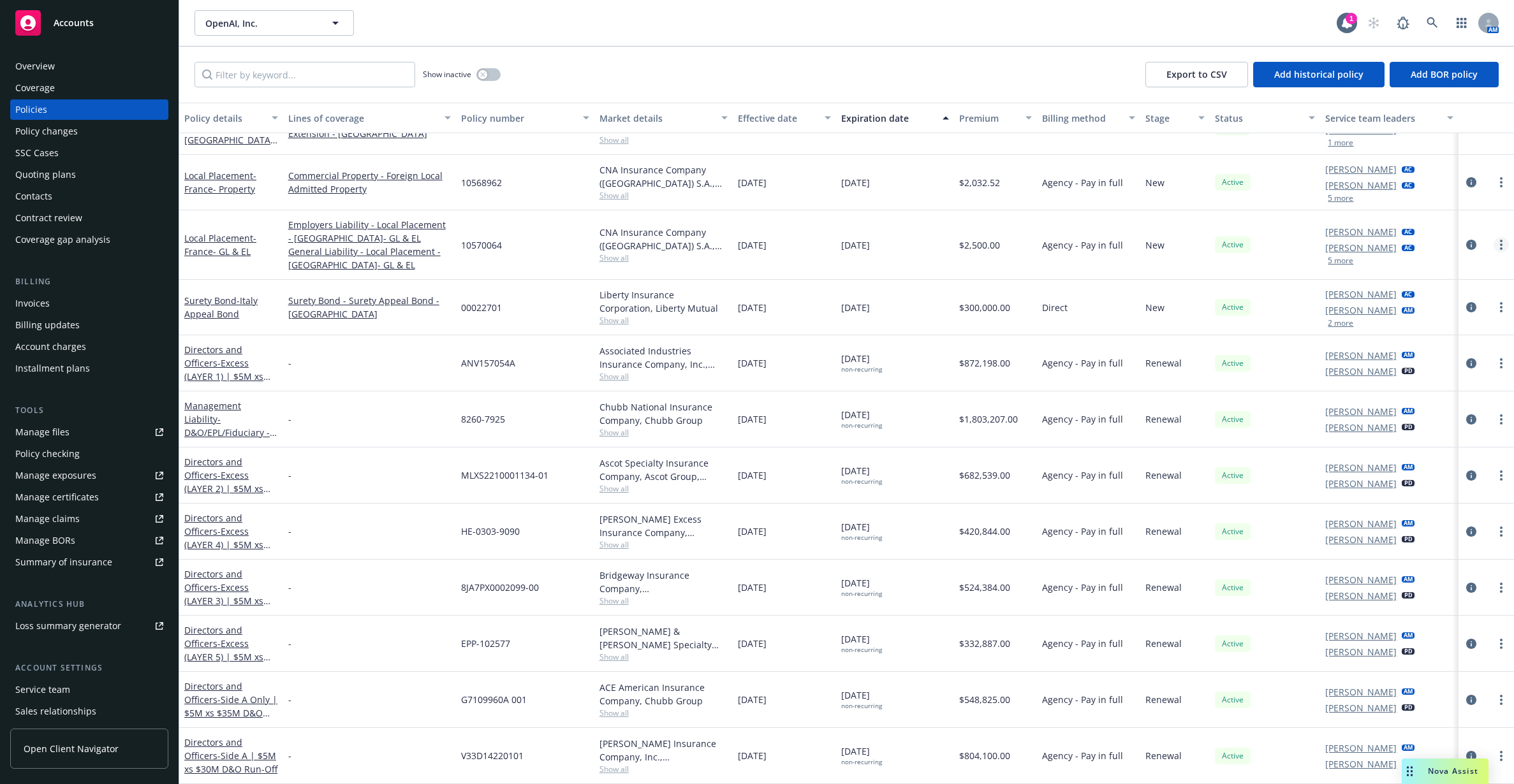
click at [1494, 245] on link "more" at bounding box center [1501, 245] width 15 height 15
click at [1423, 316] on link "End policy" at bounding box center [1421, 322] width 150 height 26
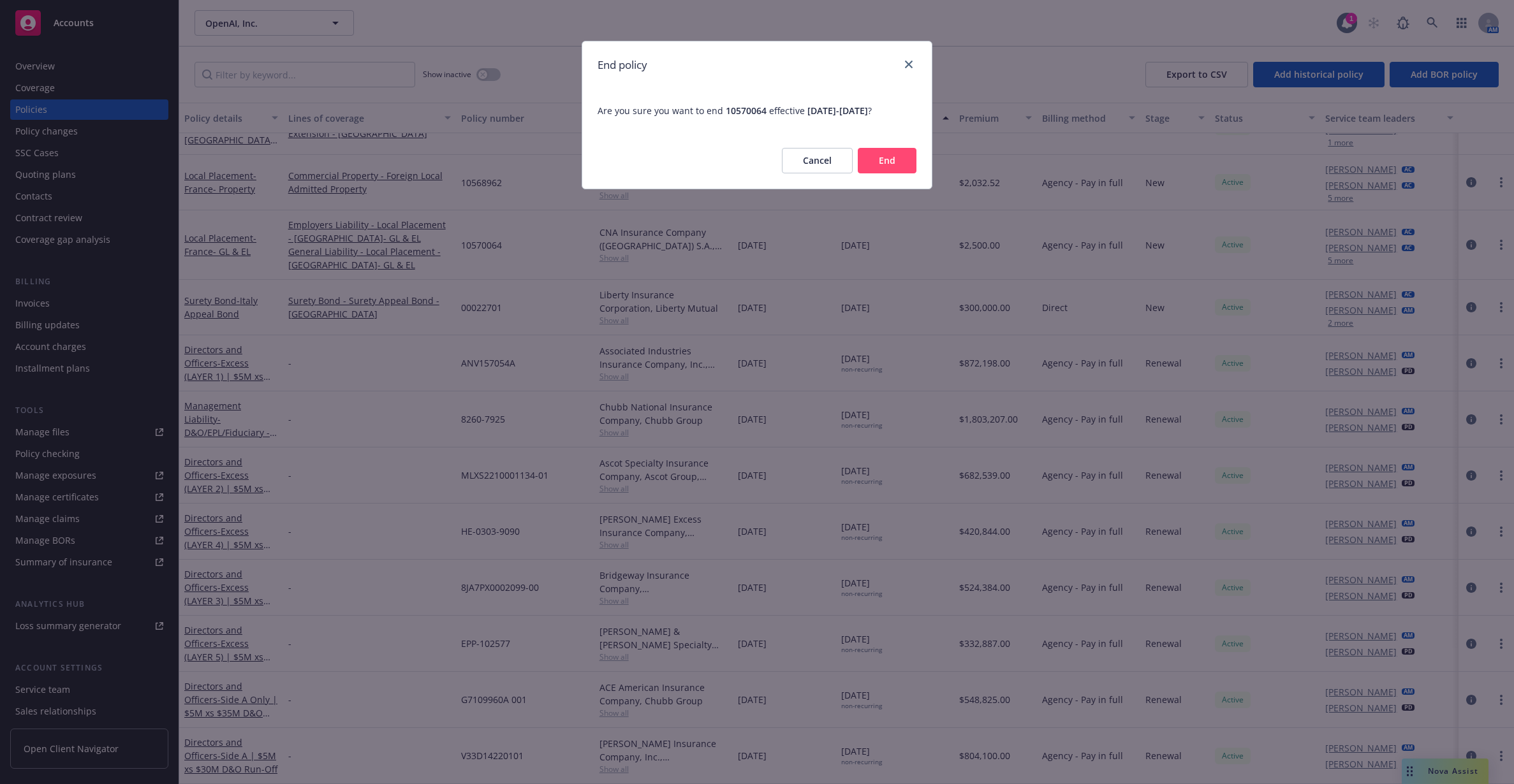
click at [880, 158] on button "End" at bounding box center [886, 161] width 59 height 26
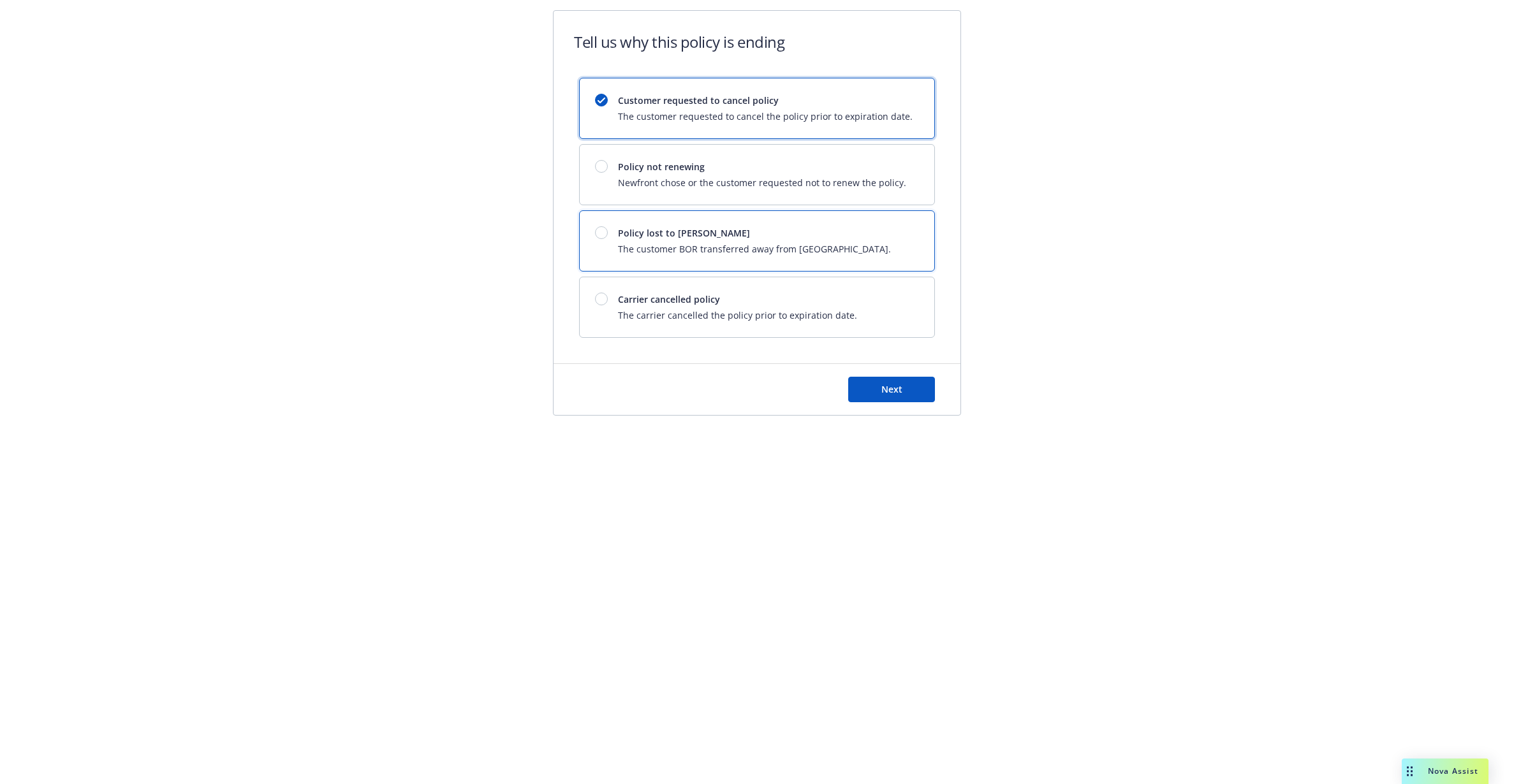
click at [727, 232] on span "Policy lost to [PERSON_NAME]" at bounding box center [754, 233] width 273 height 14
click at [862, 387] on button "Next" at bounding box center [892, 390] width 87 height 26
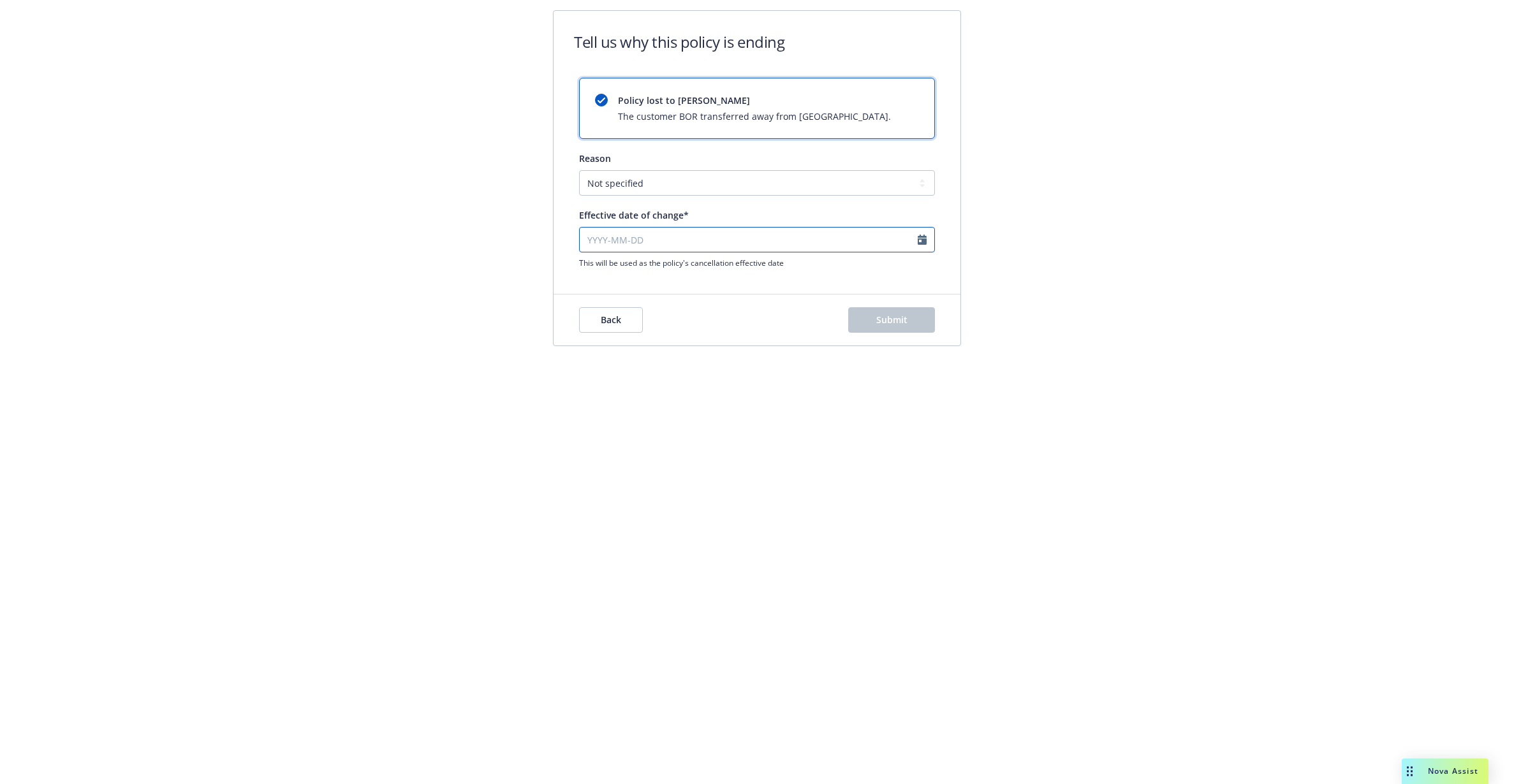
select select "September"
select select "2025"
click at [658, 246] on input "Effective date of change*" at bounding box center [757, 240] width 356 height 26
paste input "[DATE]"
type input "[DATE]"
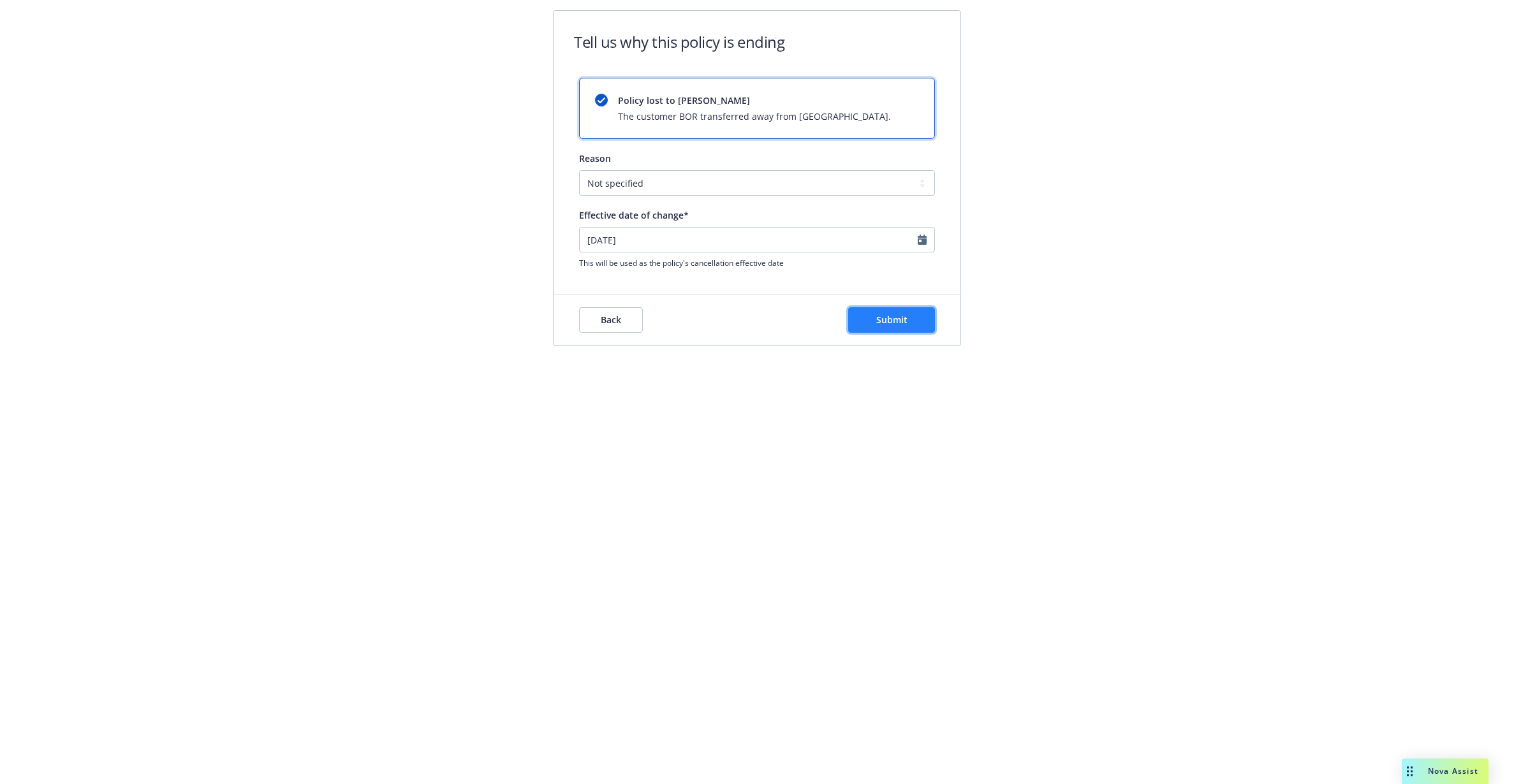
click at [860, 311] on button "Submit" at bounding box center [892, 320] width 87 height 26
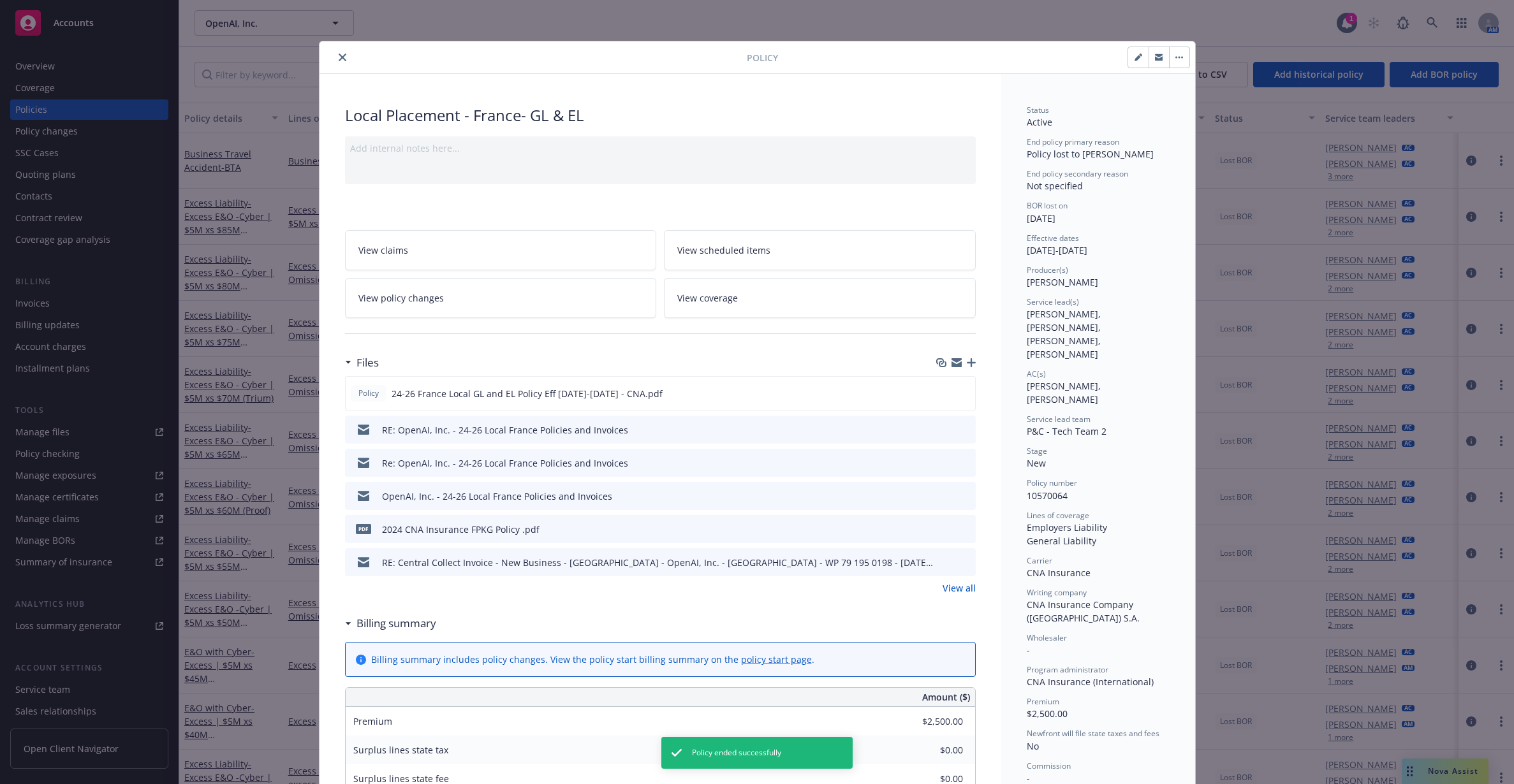
scroll to position [38, 0]
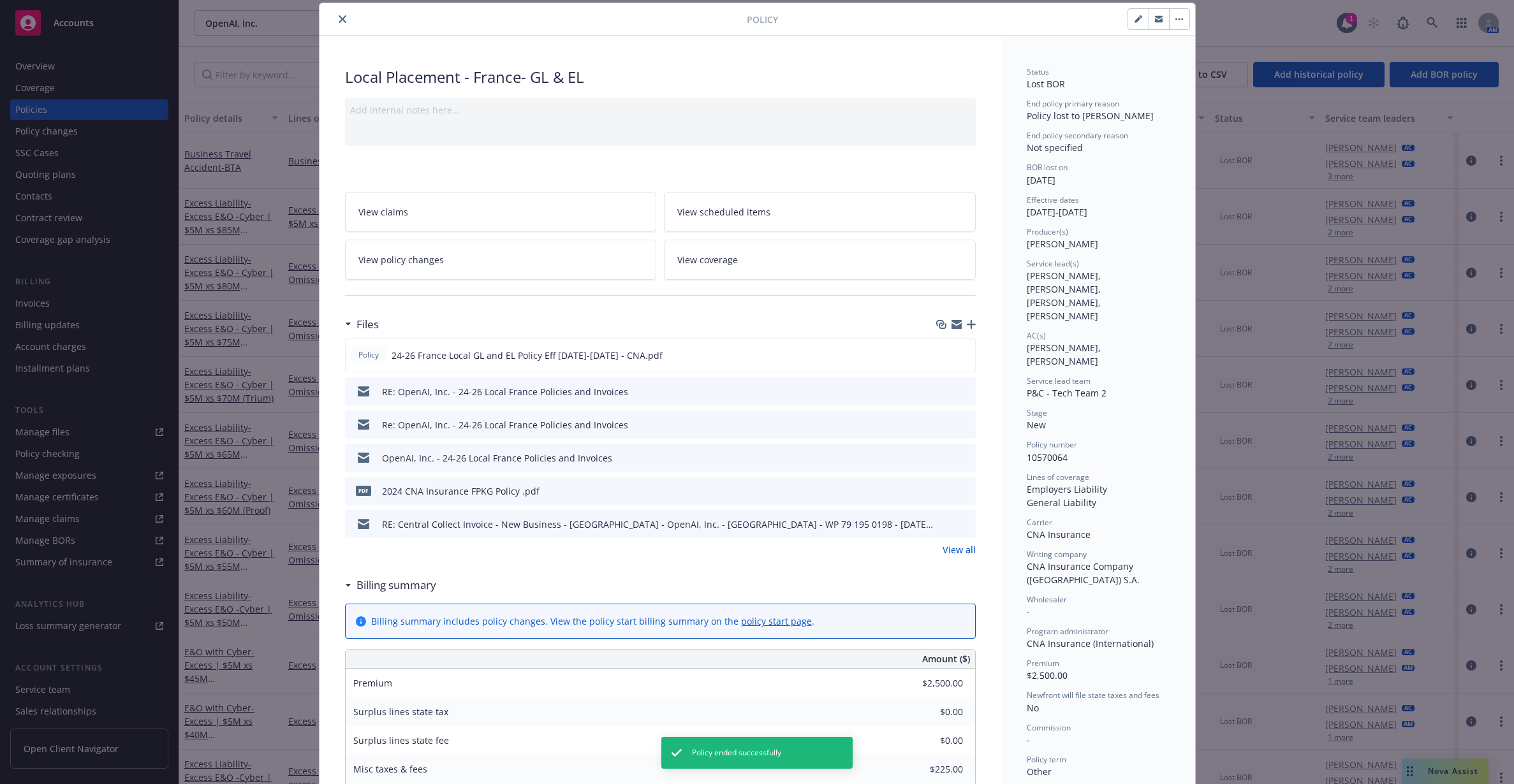
click at [339, 25] on button "close" at bounding box center [342, 19] width 15 height 15
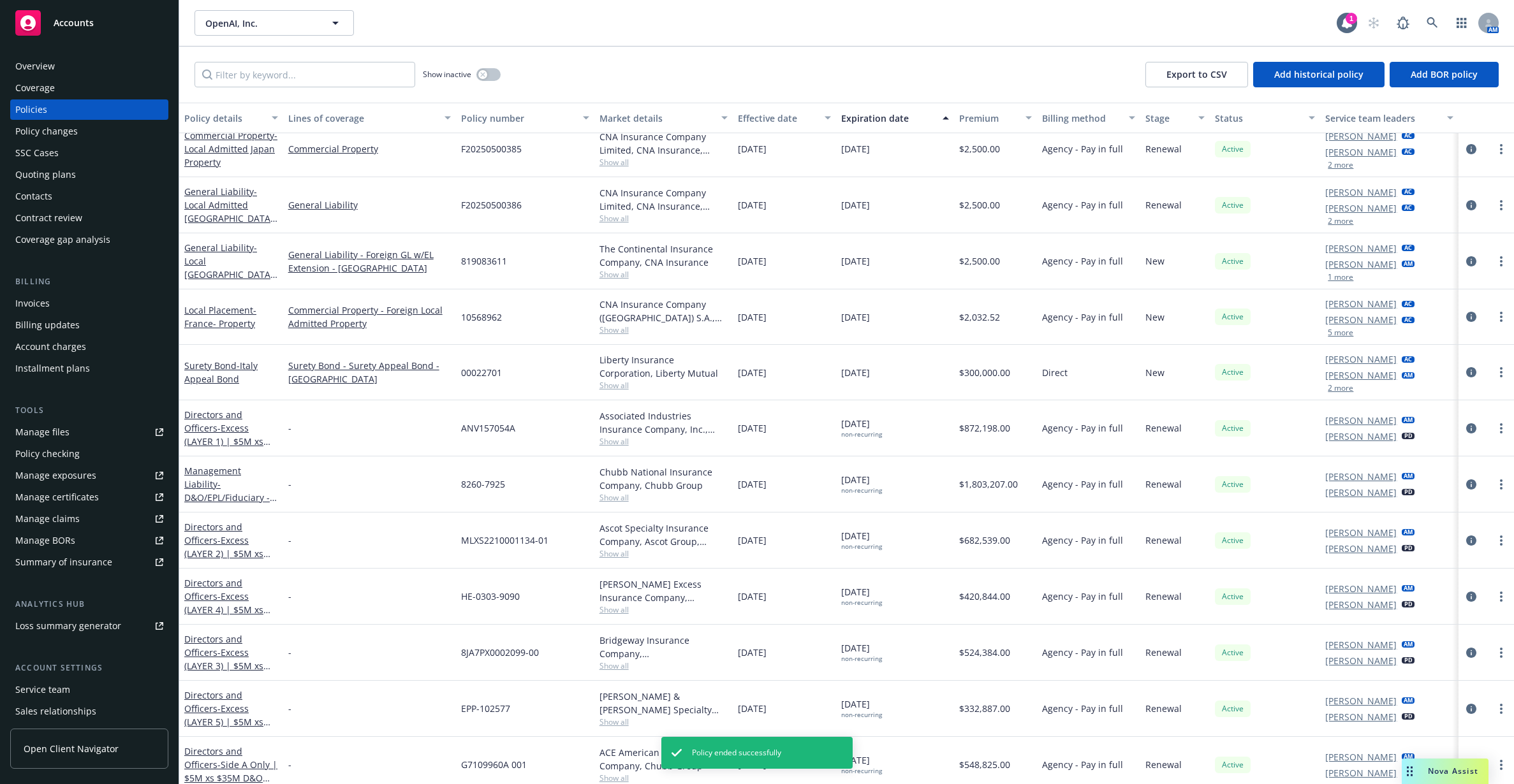
scroll to position [2066, 0]
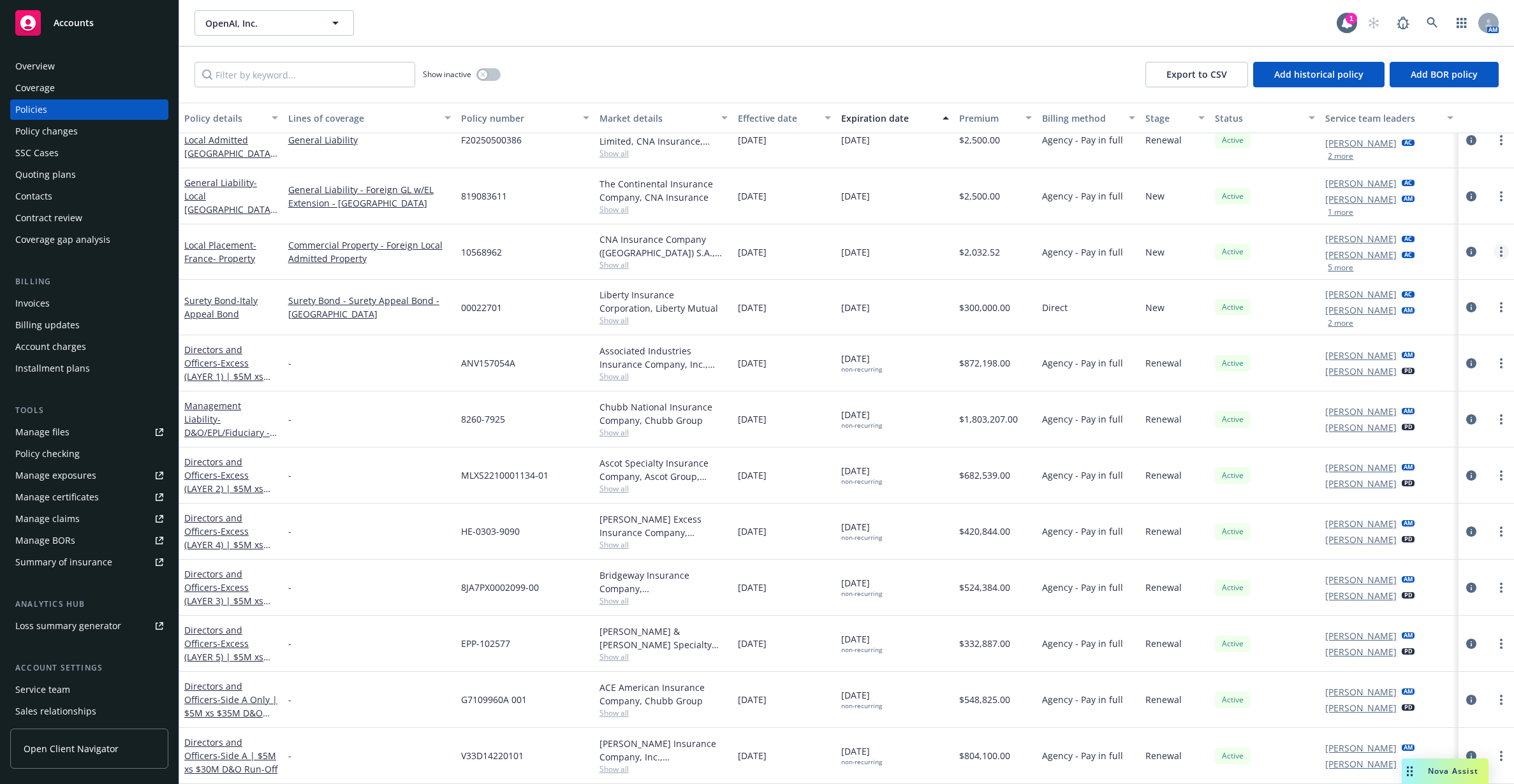
click at [1500, 247] on icon "more" at bounding box center [1500, 252] width 3 height 10
click at [1422, 331] on link "End policy" at bounding box center [1421, 329] width 150 height 26
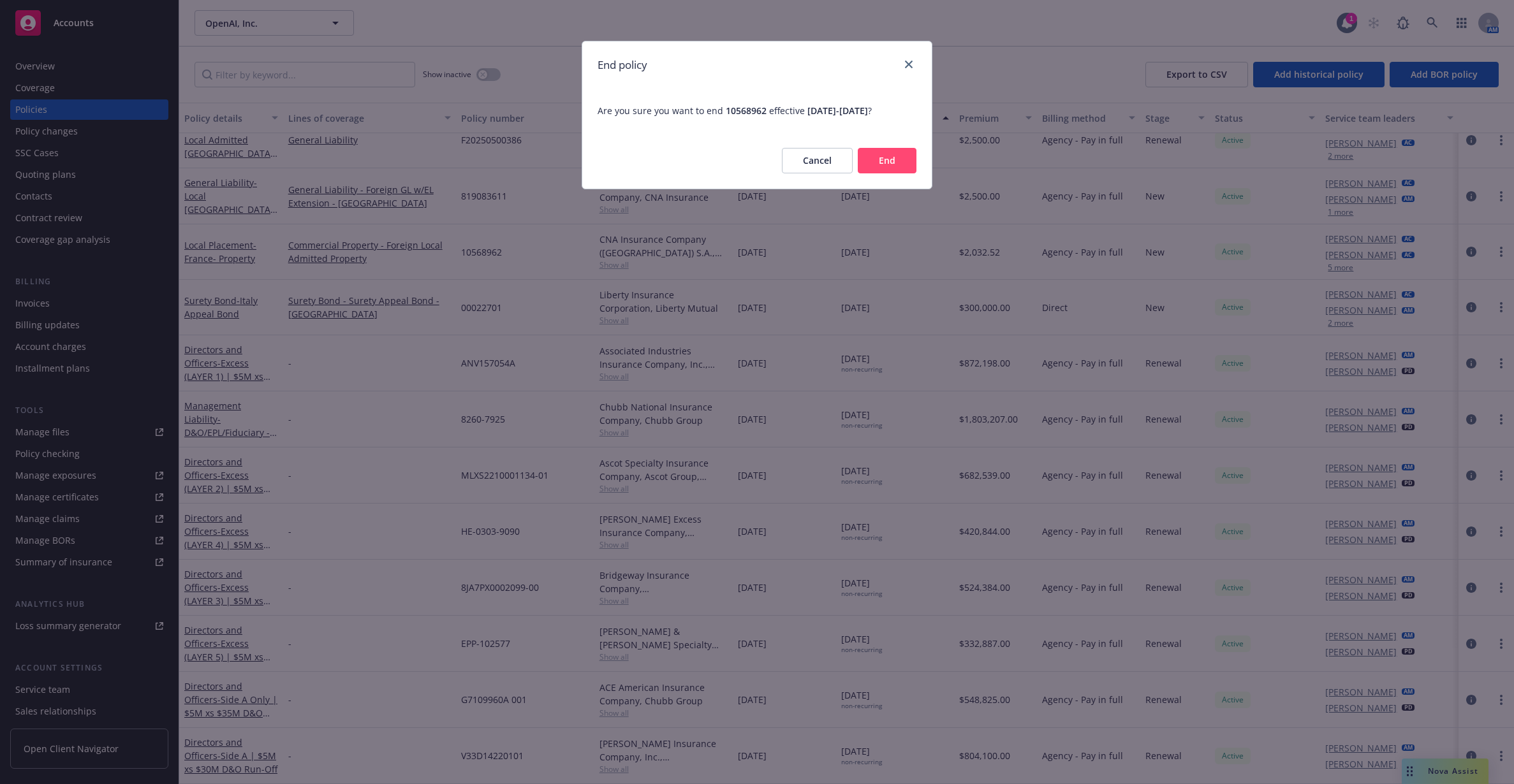
click at [899, 166] on button "End" at bounding box center [886, 161] width 59 height 26
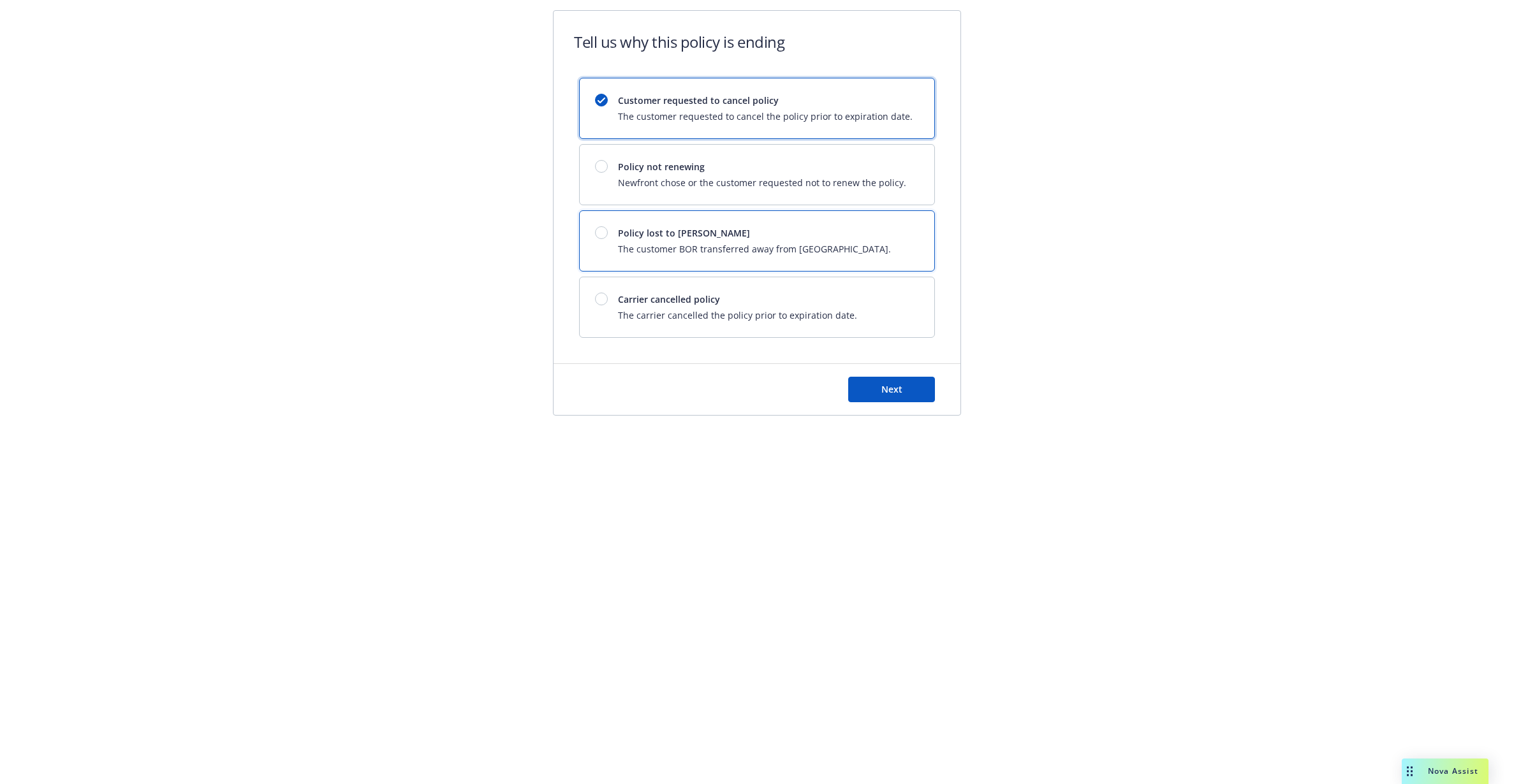
click at [777, 225] on div "Policy lost to BOR The customer BOR transferred away from Newfront." at bounding box center [757, 241] width 354 height 60
click at [873, 391] on button "Next" at bounding box center [892, 390] width 87 height 26
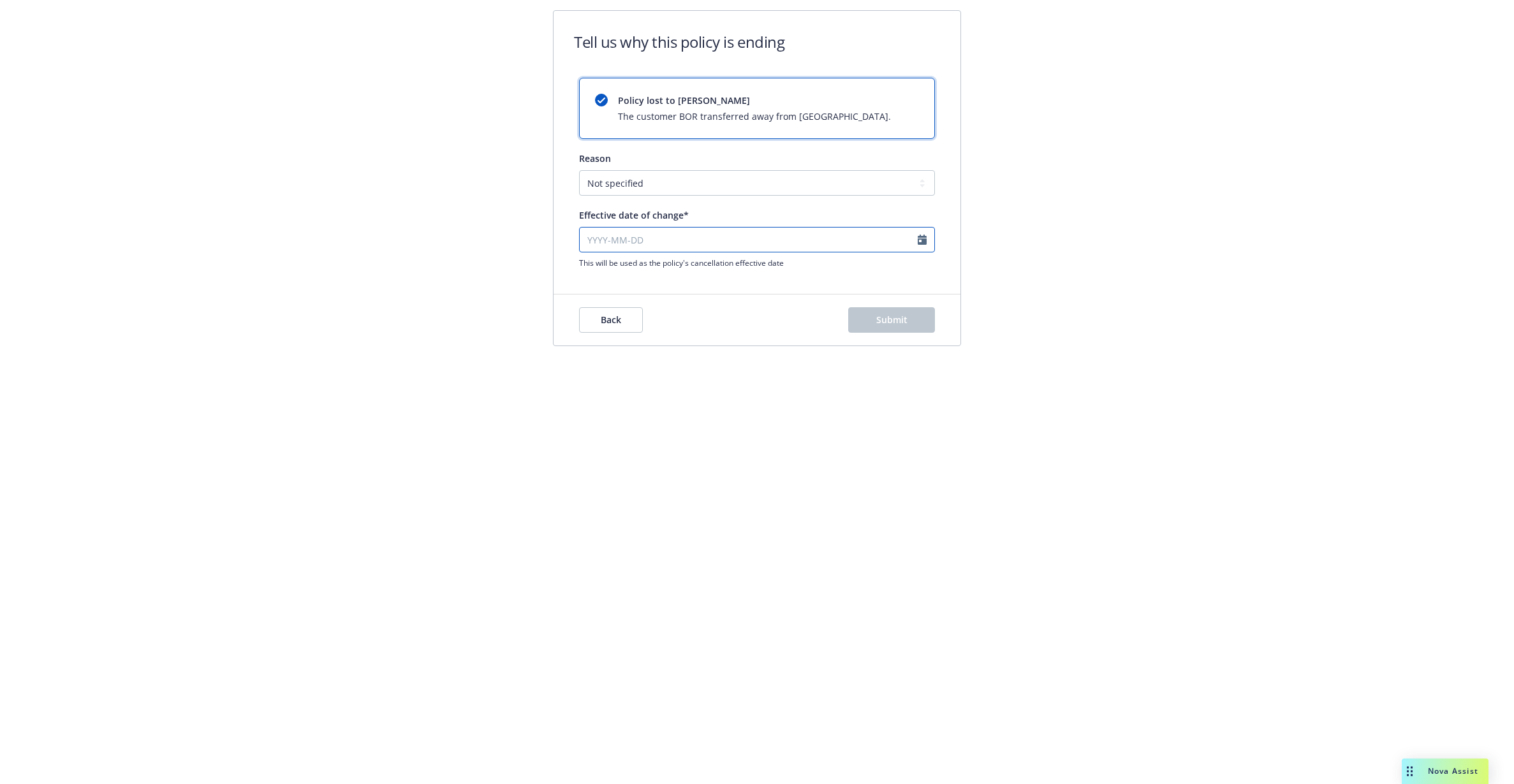
select select "September"
select select "2025"
click at [813, 240] on input "Effective date of change*" at bounding box center [757, 240] width 356 height 26
paste input "[DATE]"
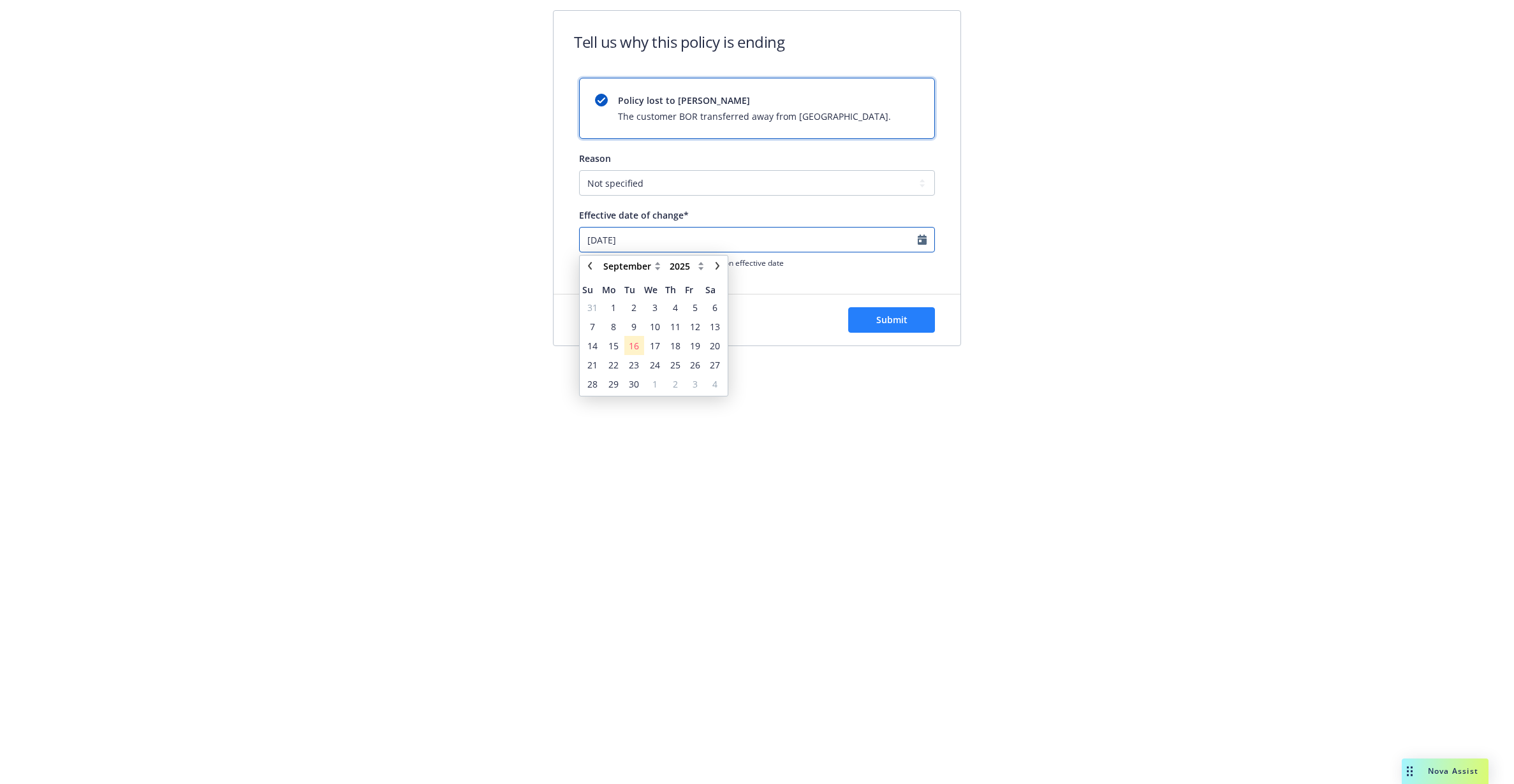
type input "[DATE]"
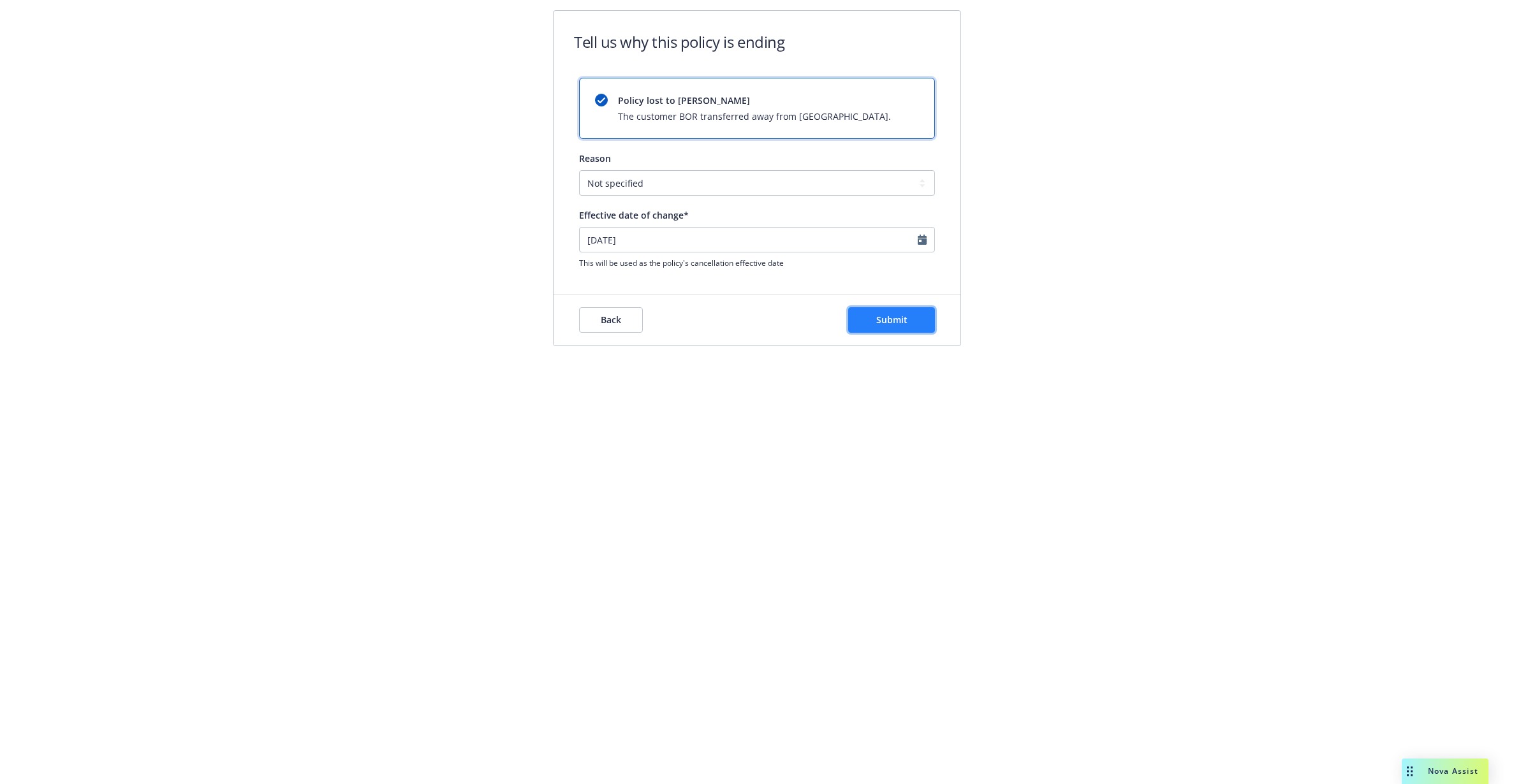
click at [887, 316] on span "Submit" at bounding box center [892, 319] width 32 height 12
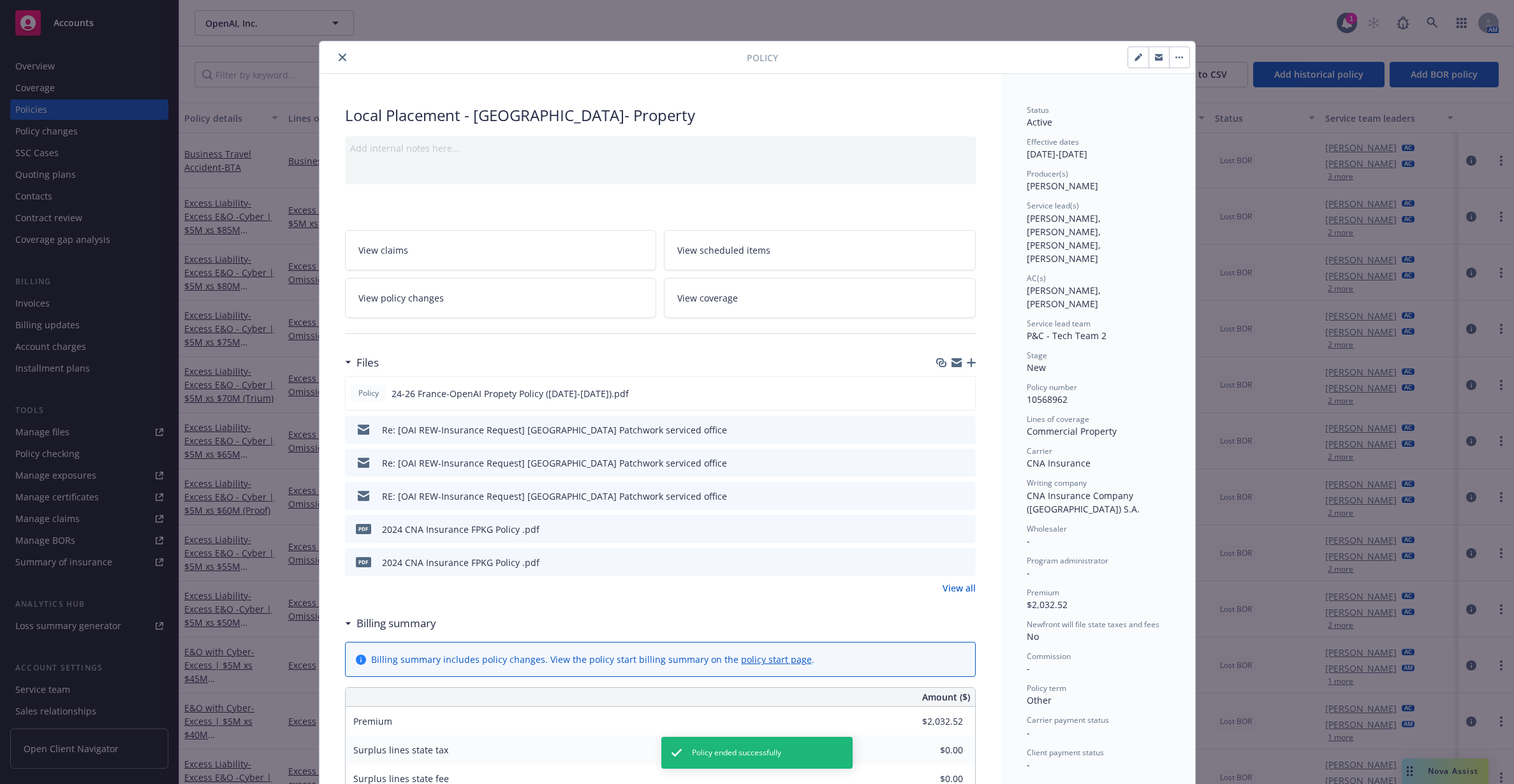
scroll to position [38, 0]
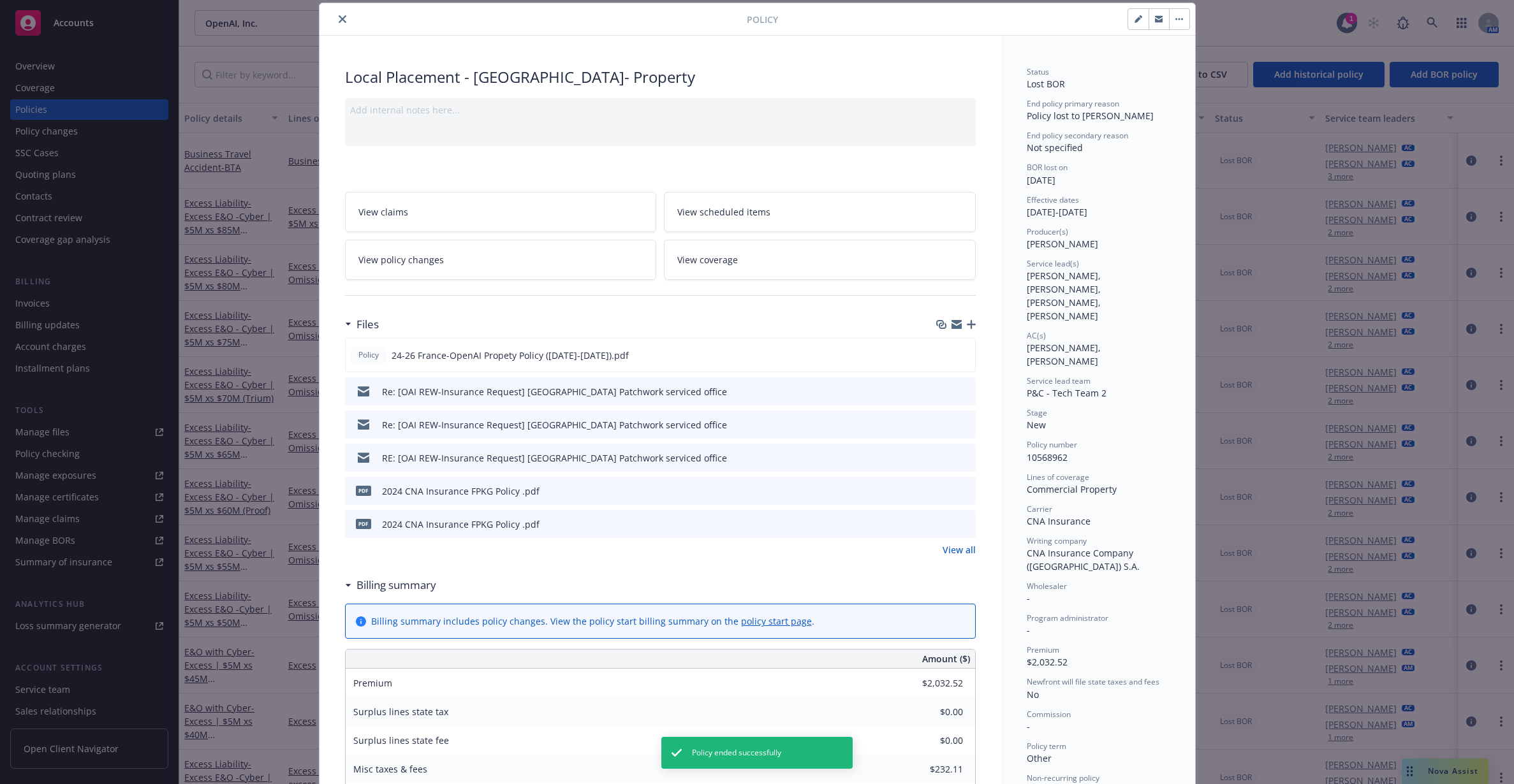
click at [339, 20] on icon "close" at bounding box center [342, 19] width 8 height 8
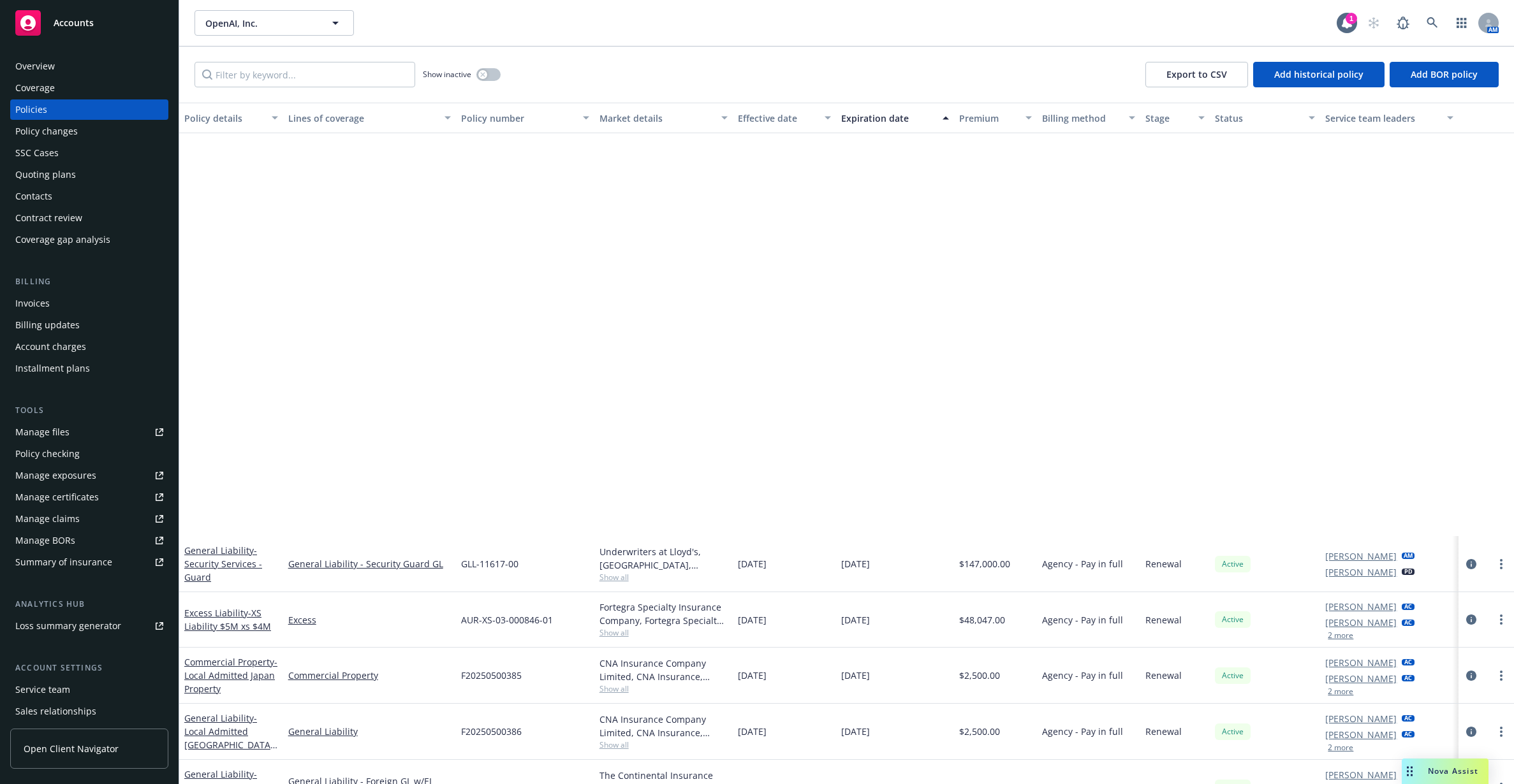
scroll to position [2001, 0]
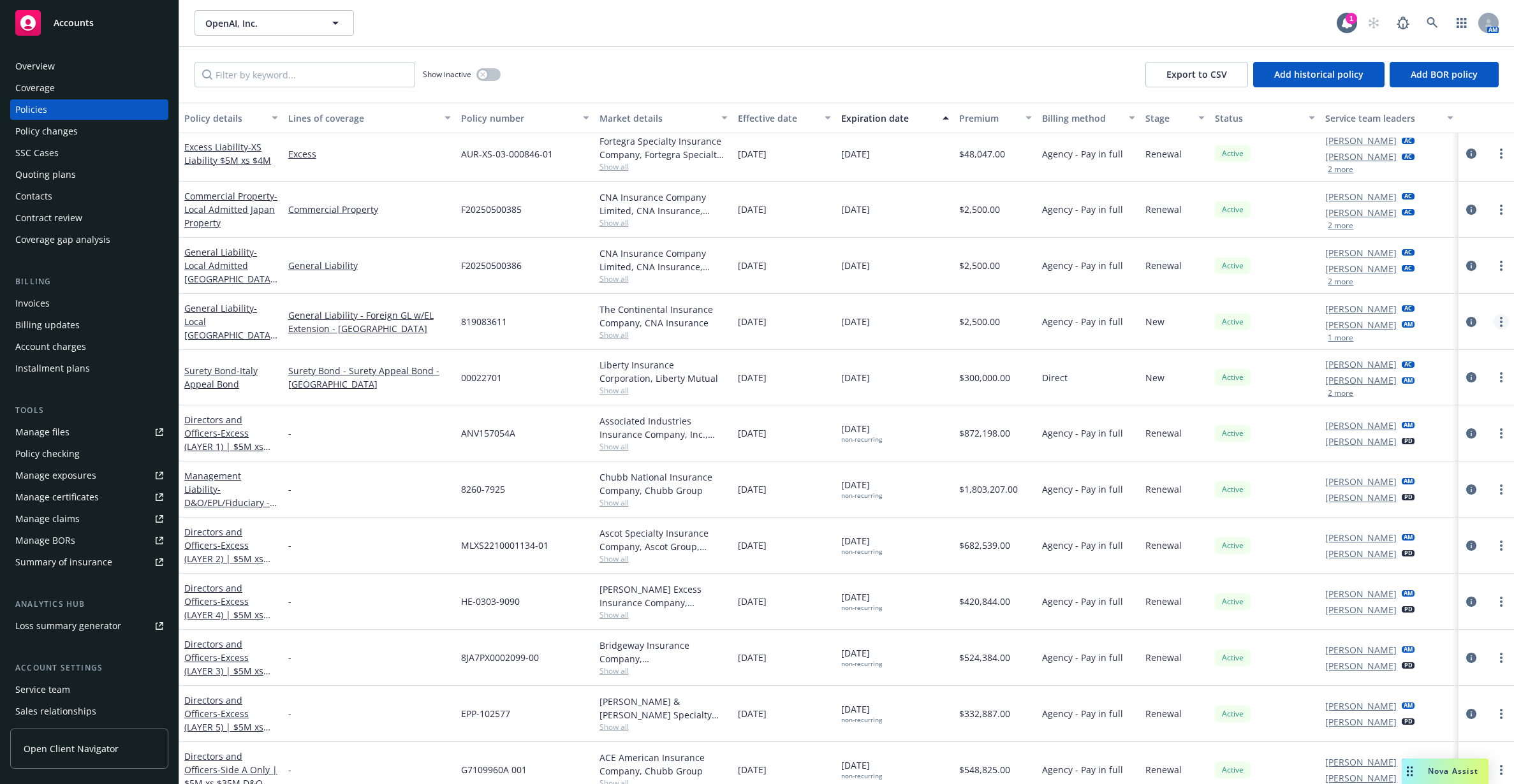
click at [1500, 323] on icon "more" at bounding box center [1500, 322] width 3 height 10
click at [1441, 392] on link "End policy" at bounding box center [1421, 399] width 150 height 26
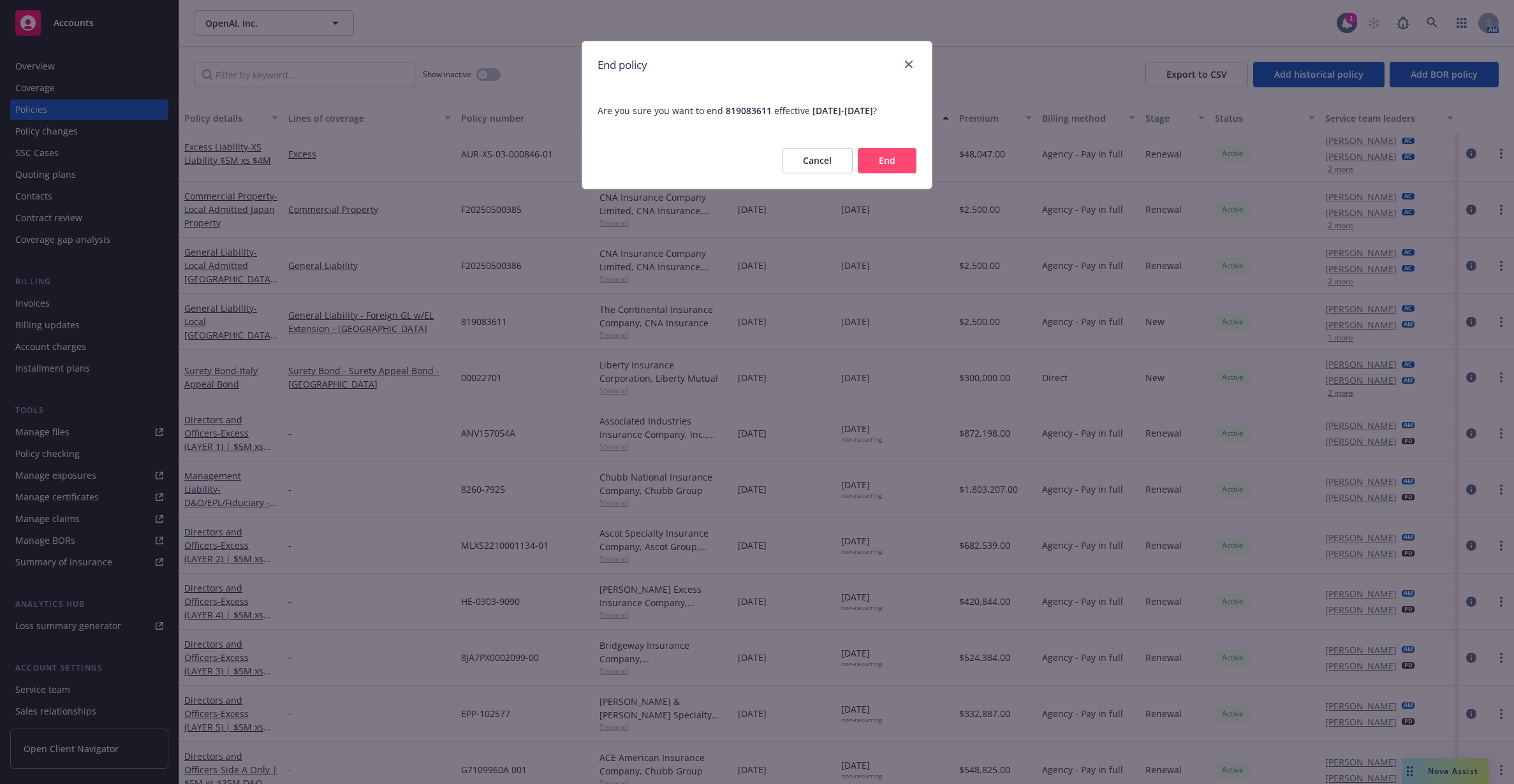
click at [862, 167] on button "End" at bounding box center [886, 161] width 59 height 26
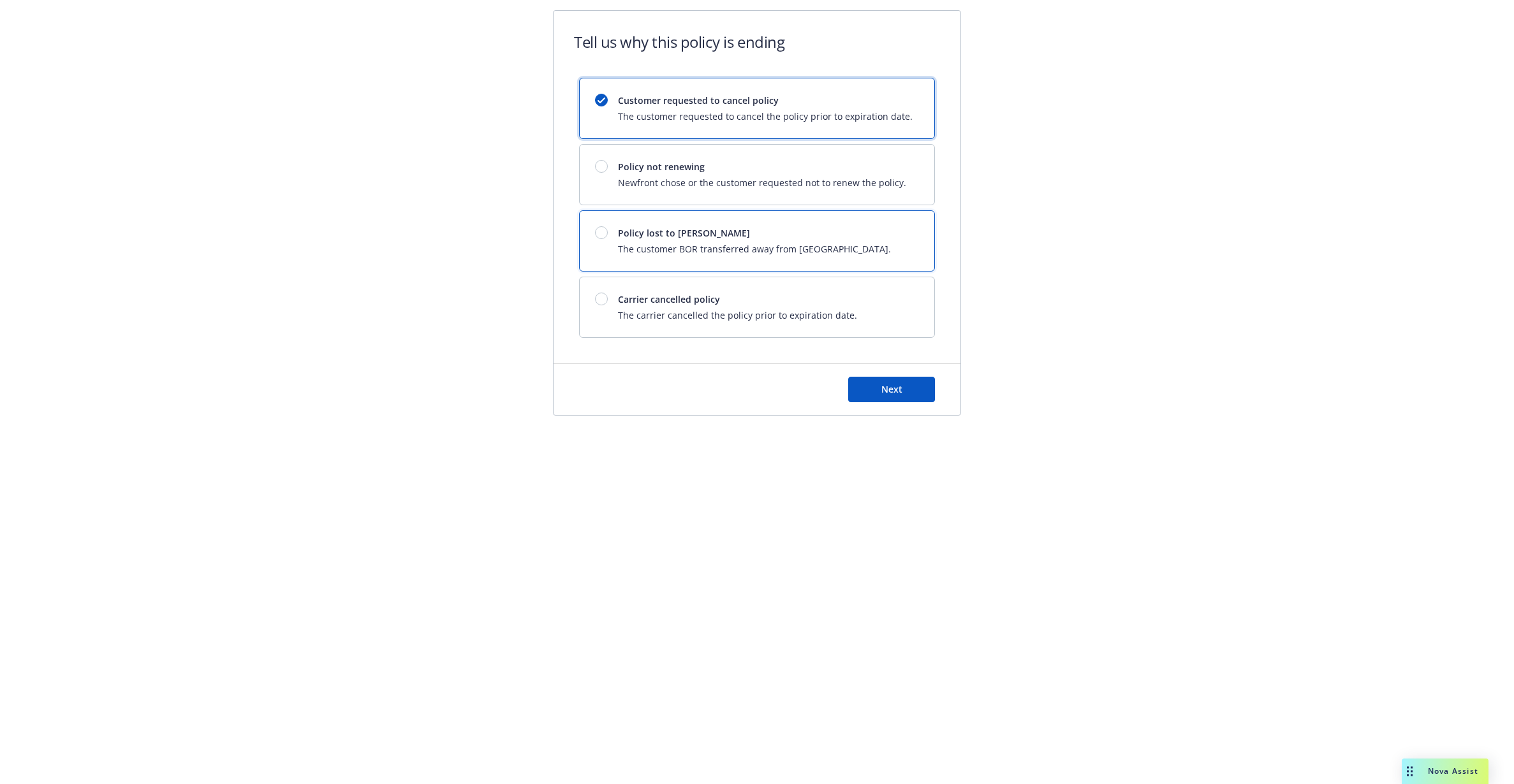
click at [732, 247] on span "The customer BOR transferred away from [GEOGRAPHIC_DATA]." at bounding box center [754, 249] width 273 height 14
click at [869, 385] on button "Next" at bounding box center [892, 390] width 87 height 26
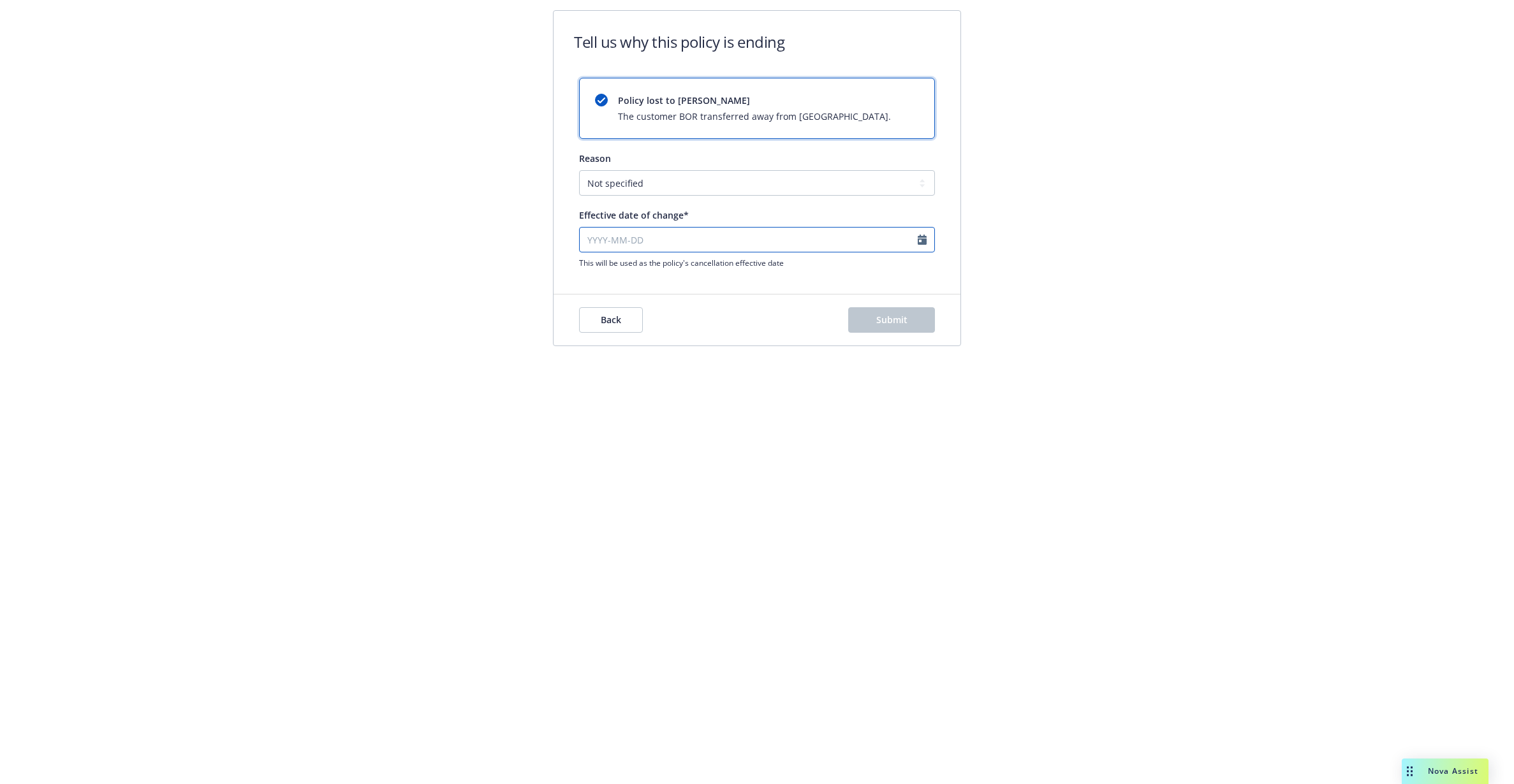
select select "September"
select select "2025"
click at [740, 227] on input "Effective date of change*" at bounding box center [757, 240] width 356 height 26
paste input "[DATE]"
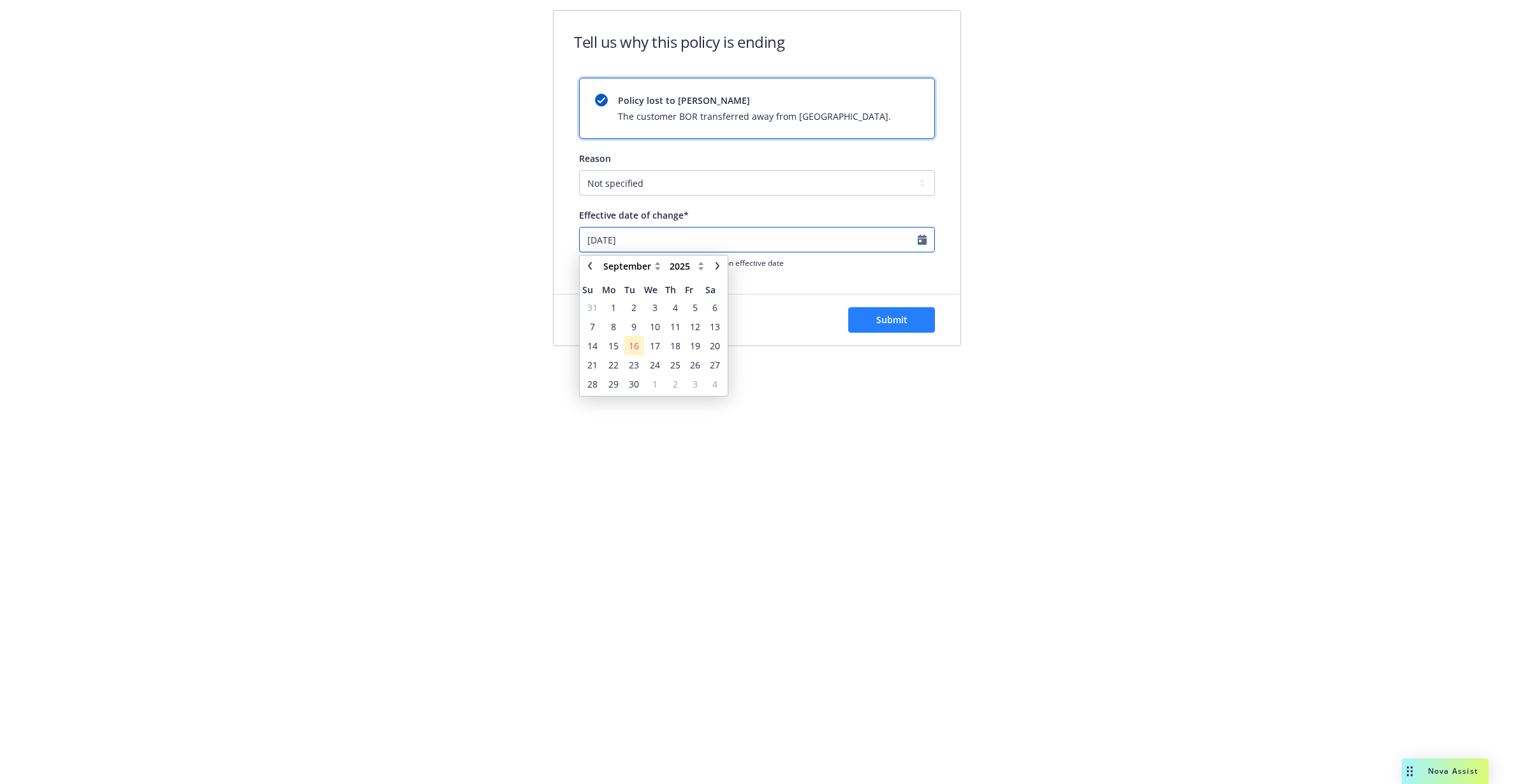
type input "[DATE]"
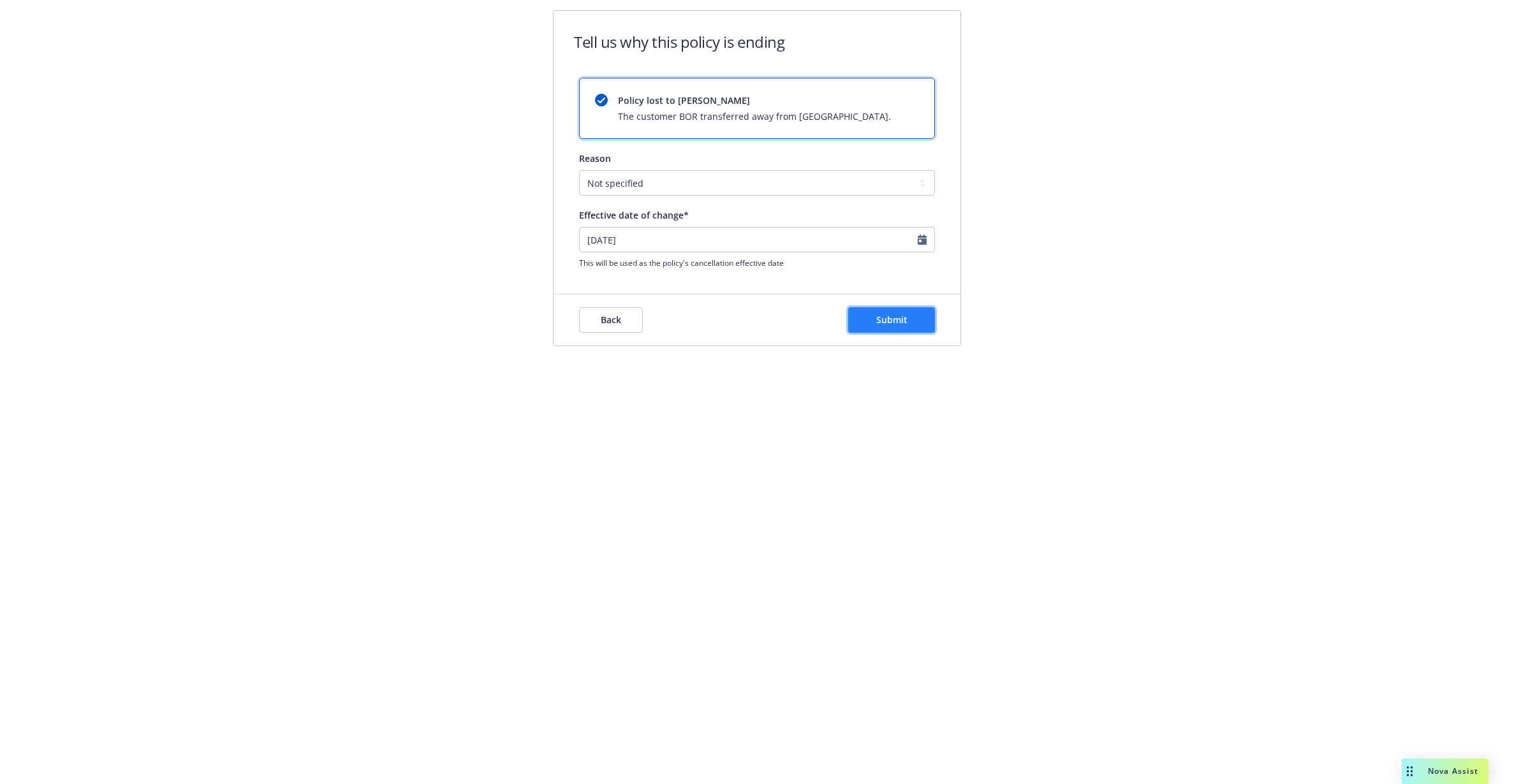
click at [869, 313] on button "Submit" at bounding box center [892, 320] width 87 height 26
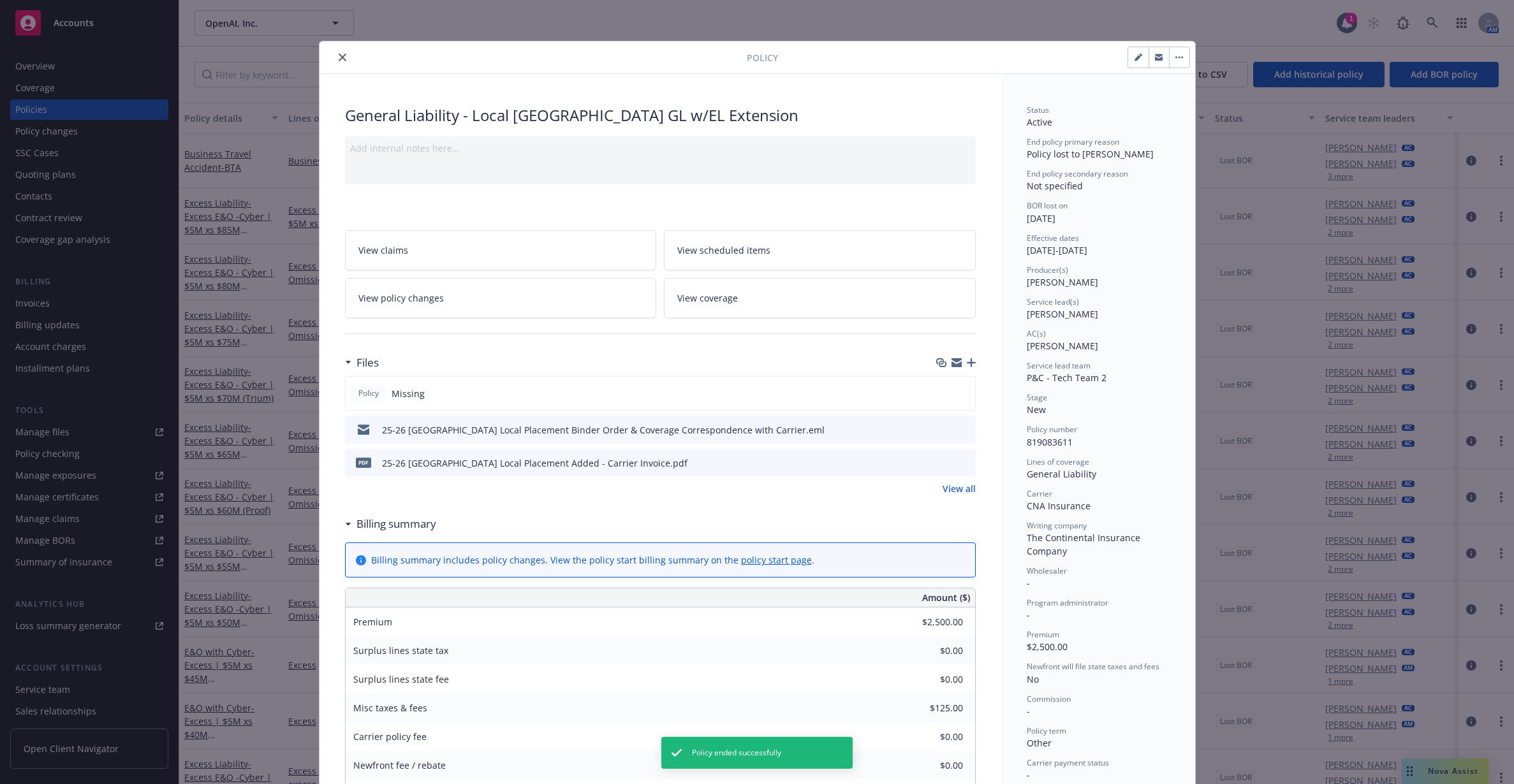
scroll to position [38, 0]
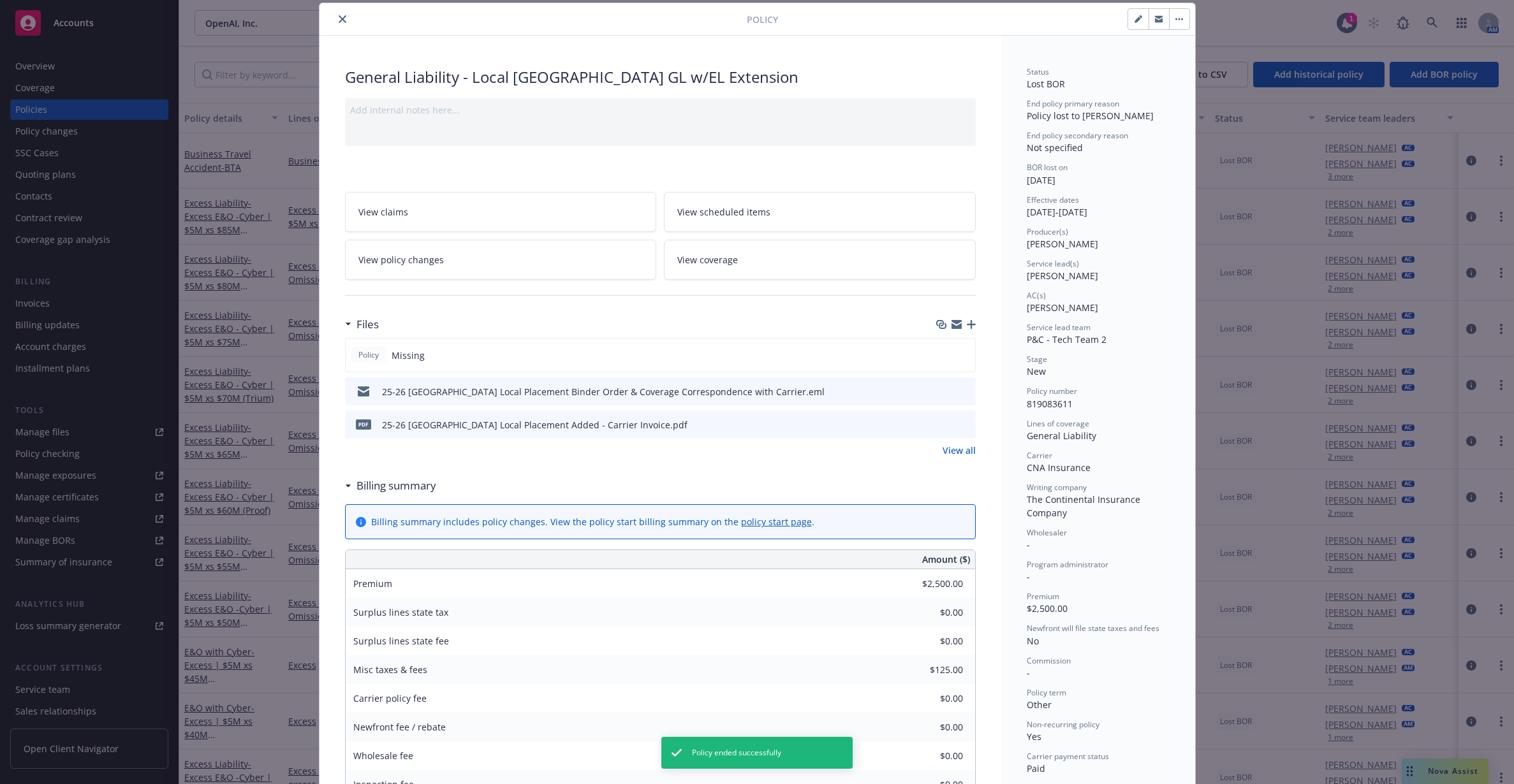
click at [339, 16] on icon "close" at bounding box center [342, 19] width 8 height 8
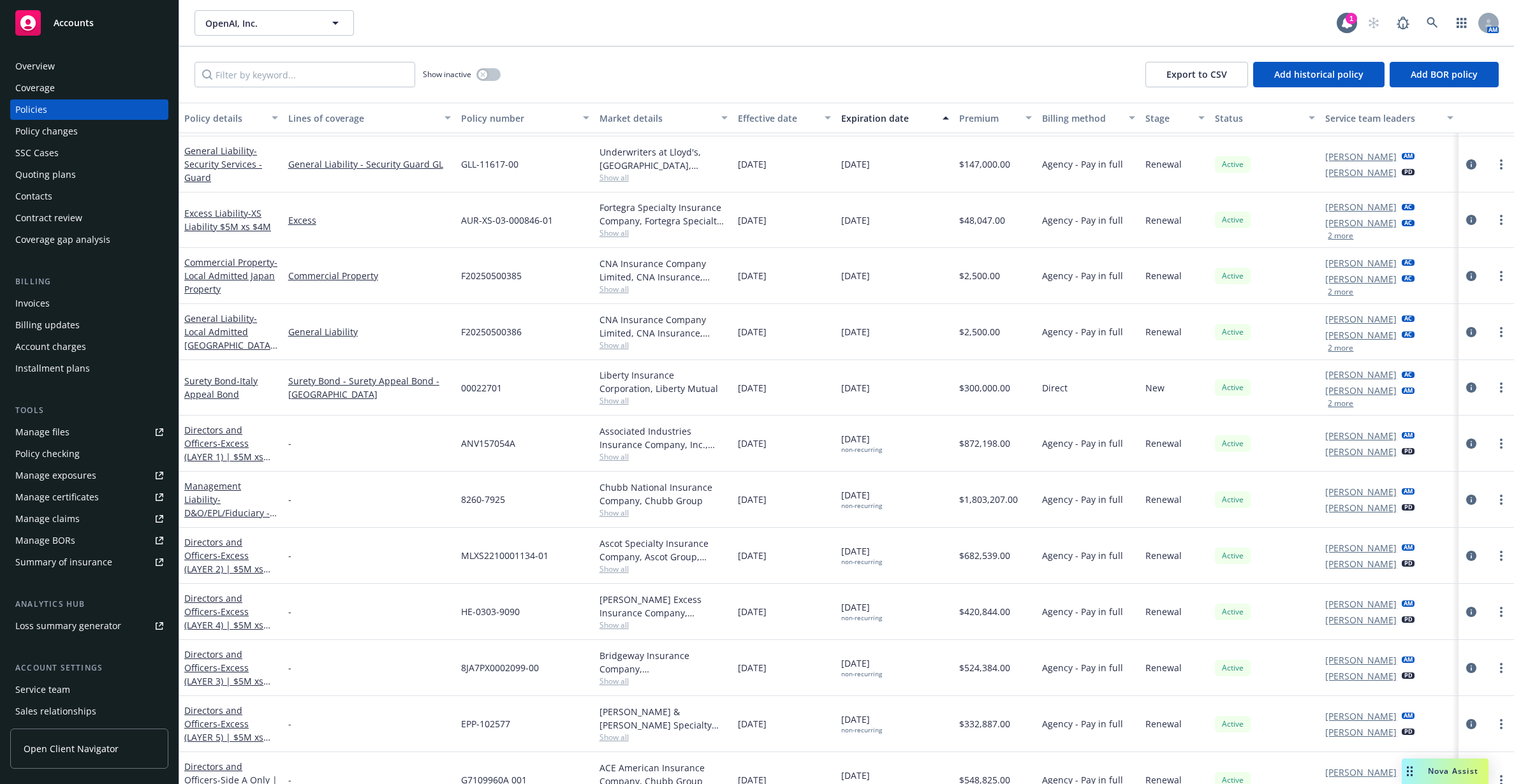
scroll to position [1992, 0]
click at [1494, 329] on link "more" at bounding box center [1501, 331] width 15 height 15
click at [1439, 415] on link "End policy" at bounding box center [1421, 408] width 150 height 26
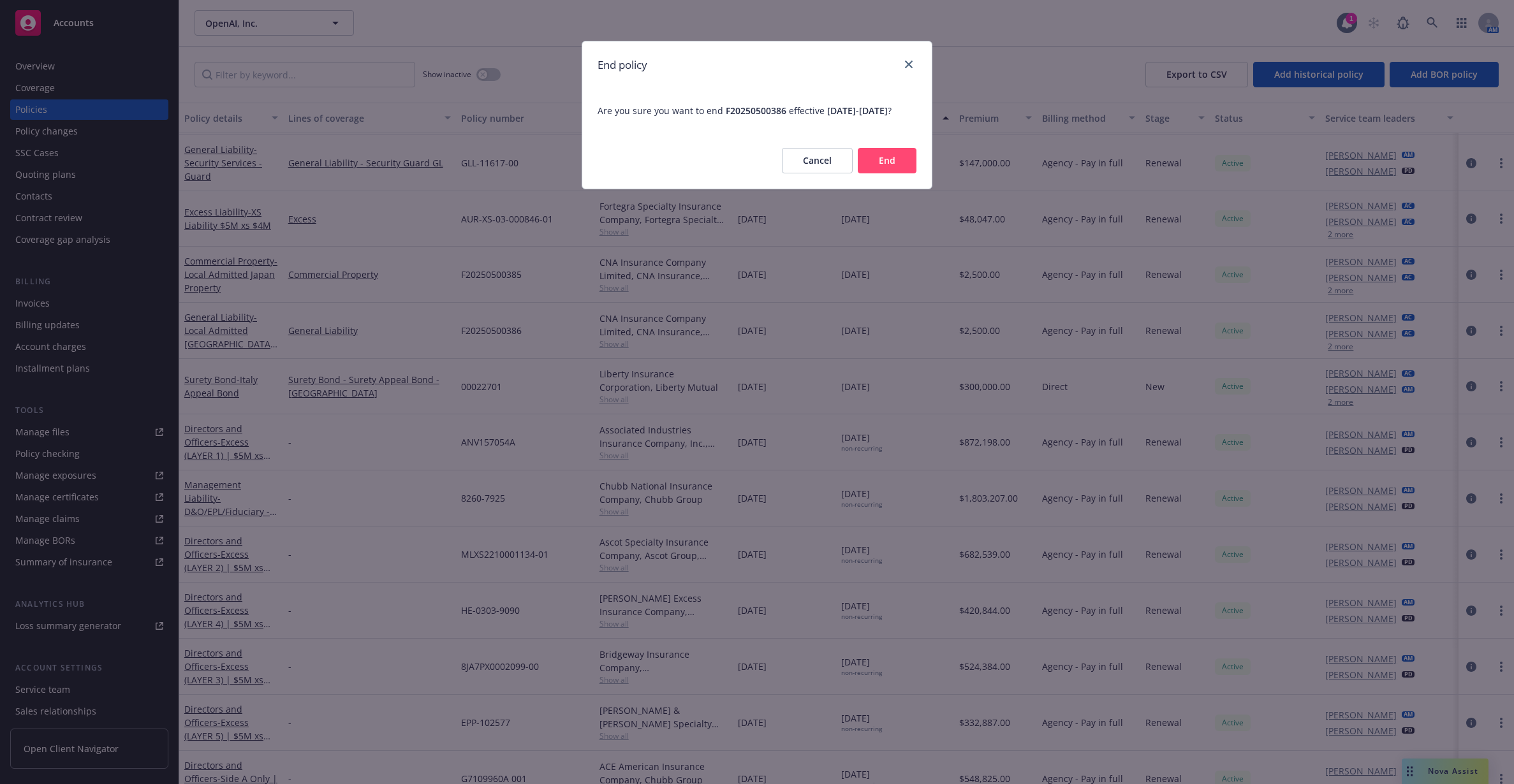
click at [897, 174] on button "End" at bounding box center [886, 161] width 59 height 26
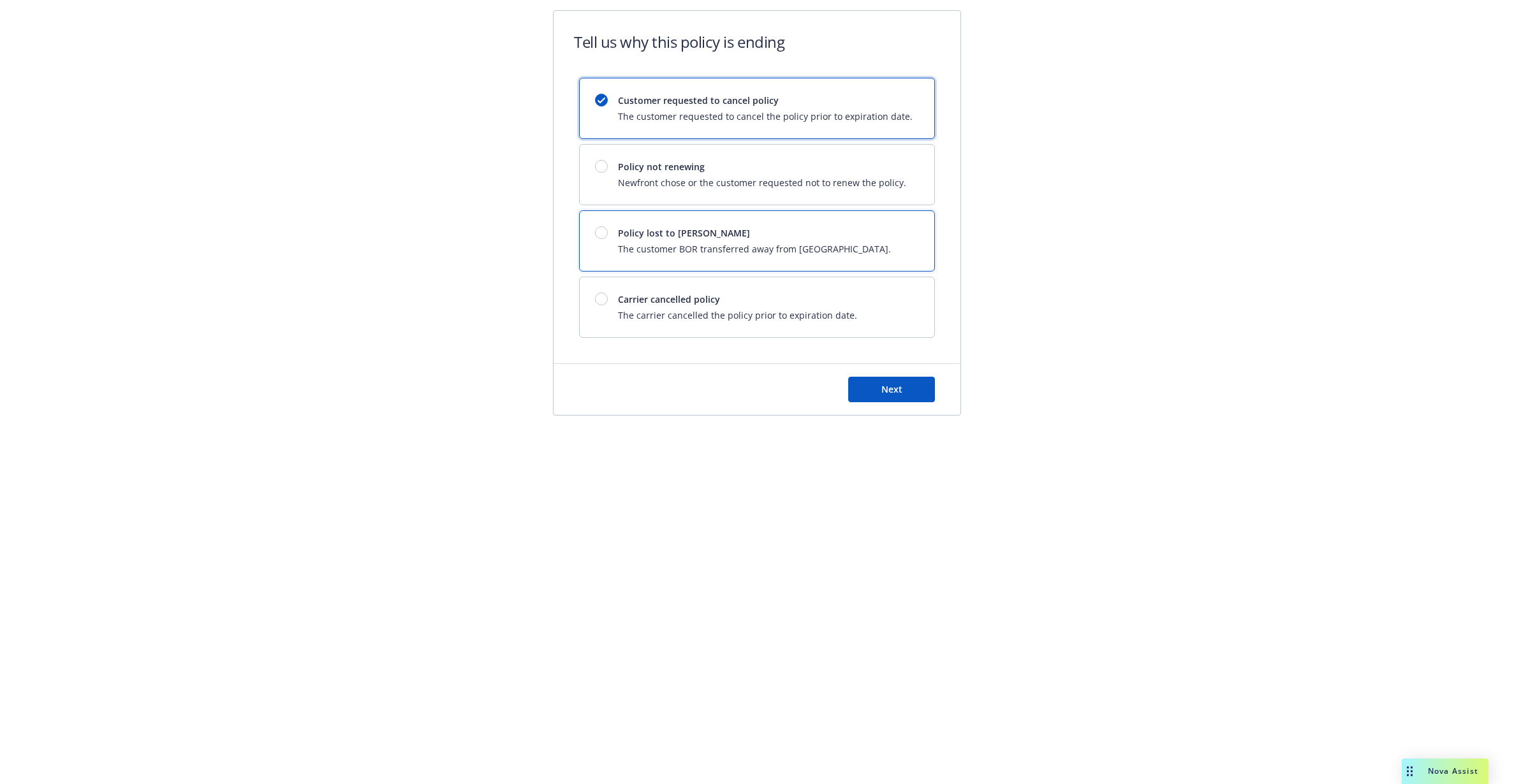
click at [678, 248] on span "The customer BOR transferred away from [GEOGRAPHIC_DATA]." at bounding box center [754, 249] width 273 height 14
click at [897, 383] on span "Next" at bounding box center [892, 389] width 21 height 12
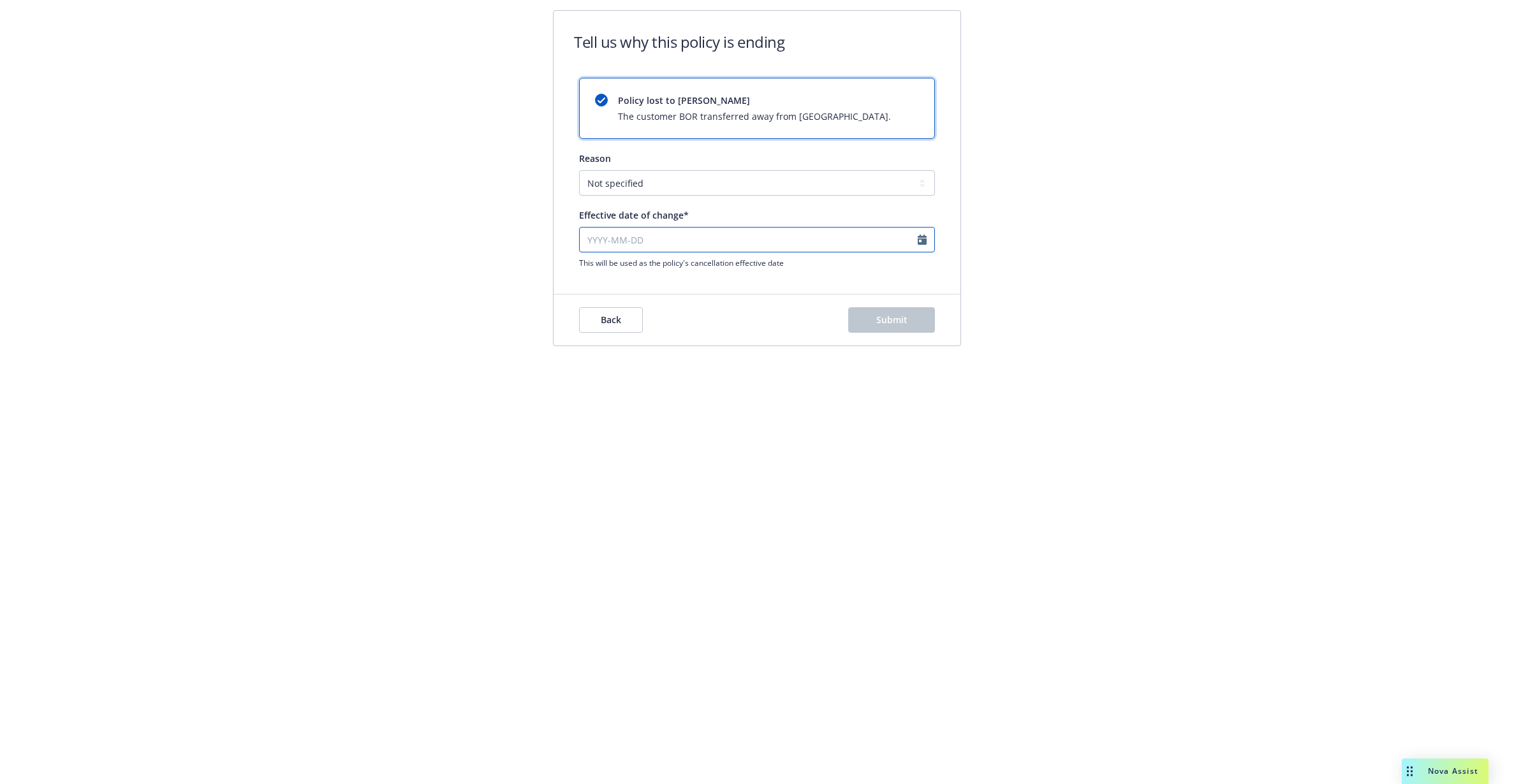
select select "September"
select select "2025"
click at [659, 230] on input "Effective date of change*" at bounding box center [757, 240] width 356 height 26
paste input "[DATE]"
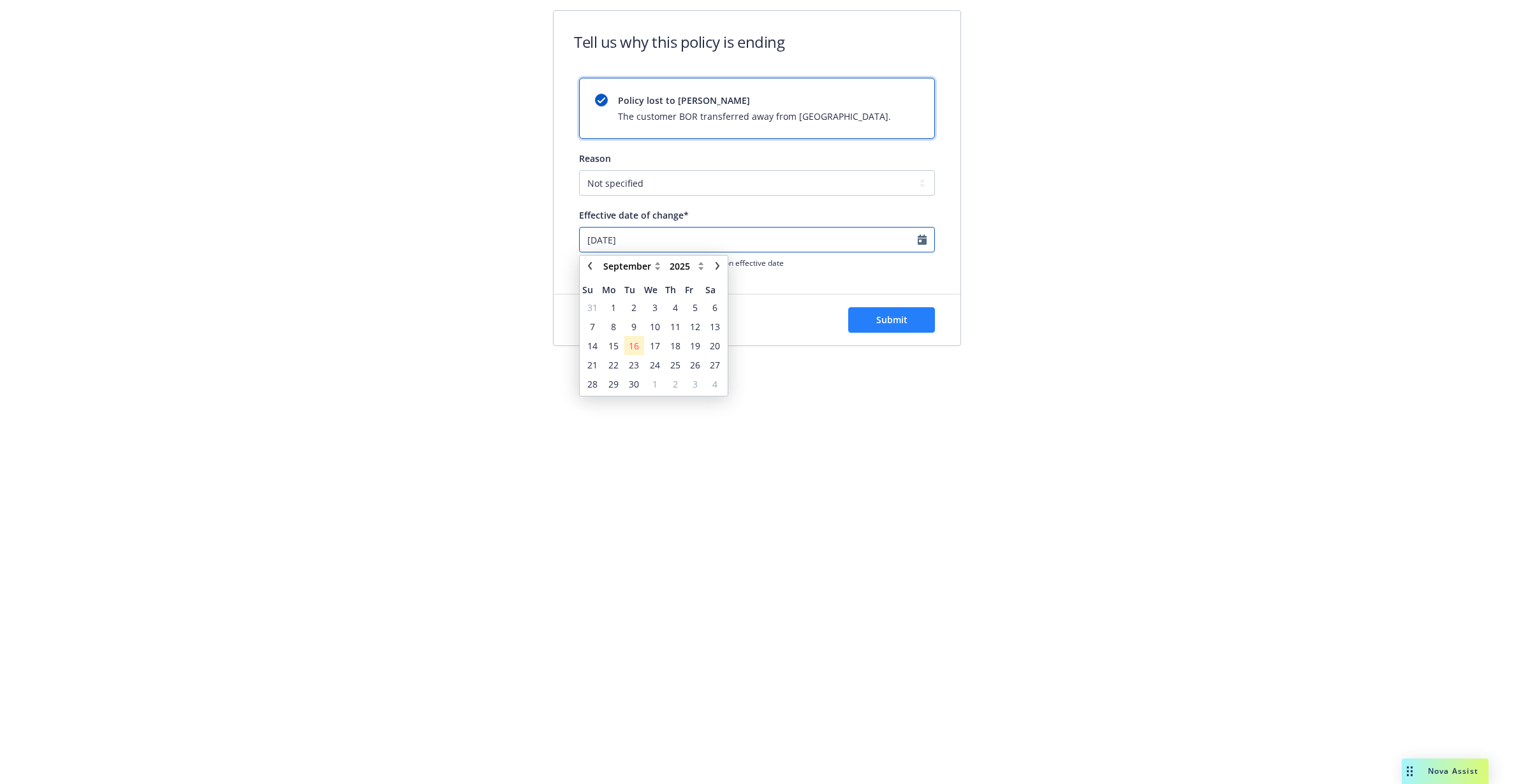
type input "[DATE]"
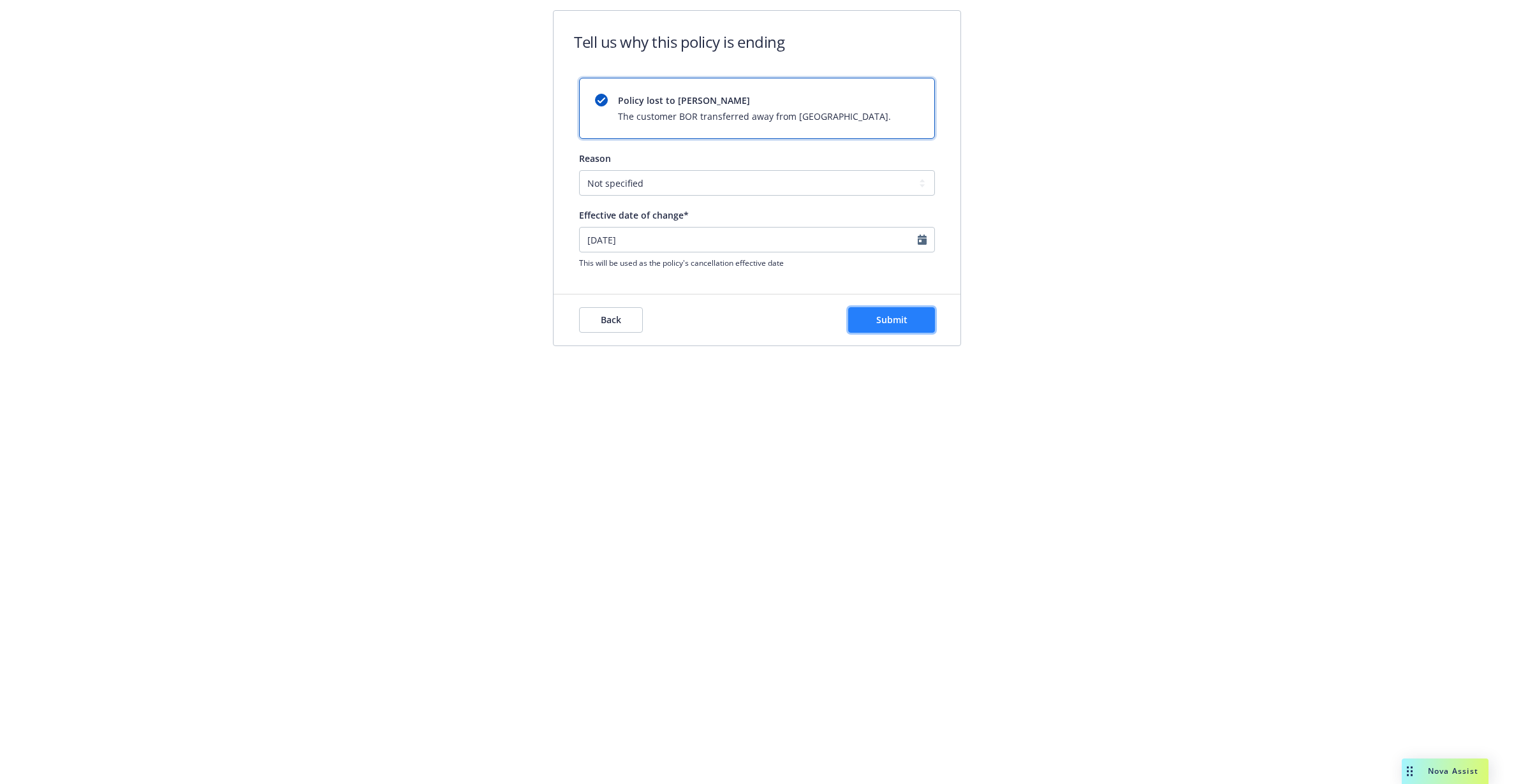
click at [867, 309] on button "Submit" at bounding box center [892, 320] width 87 height 26
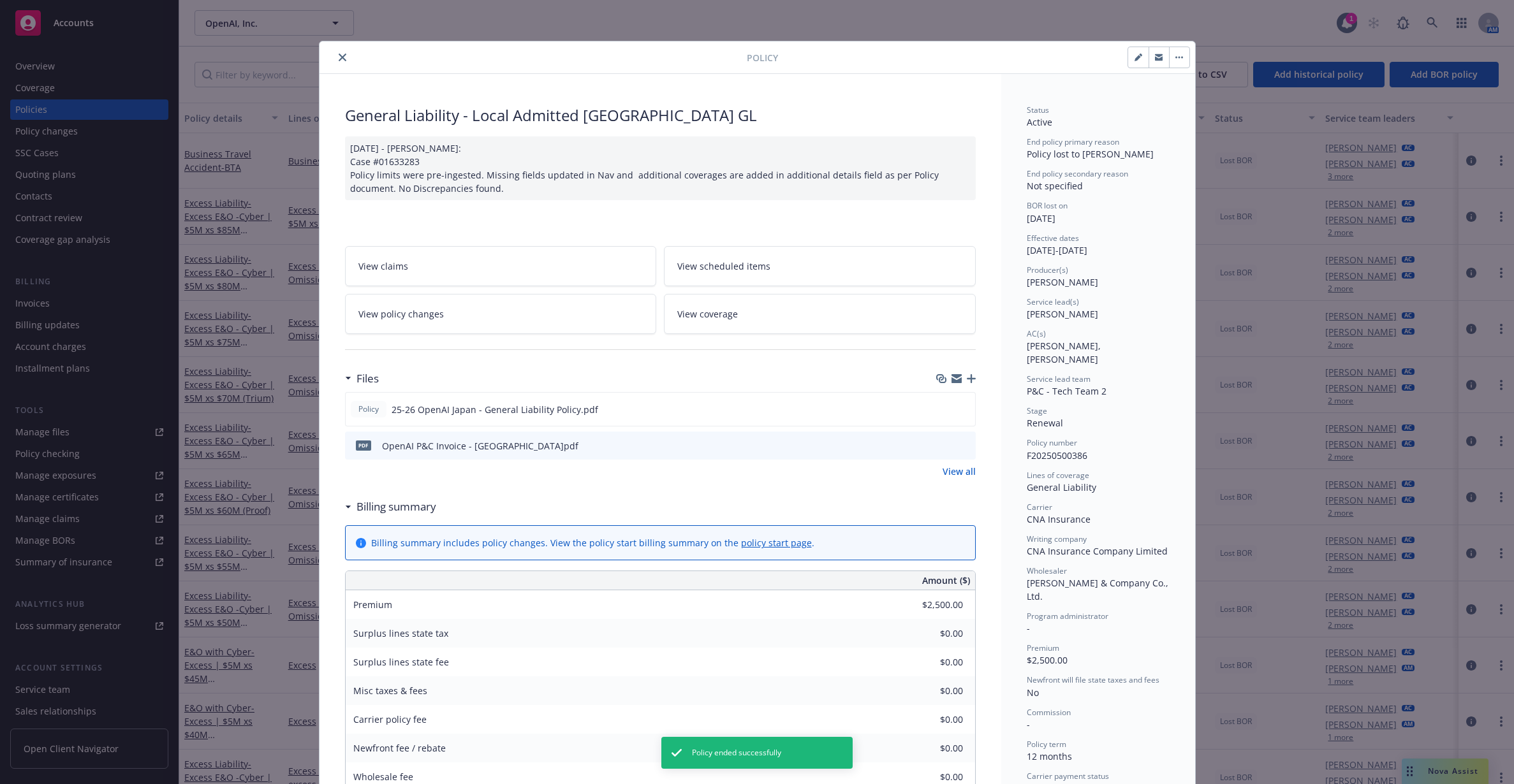
scroll to position [38, 0]
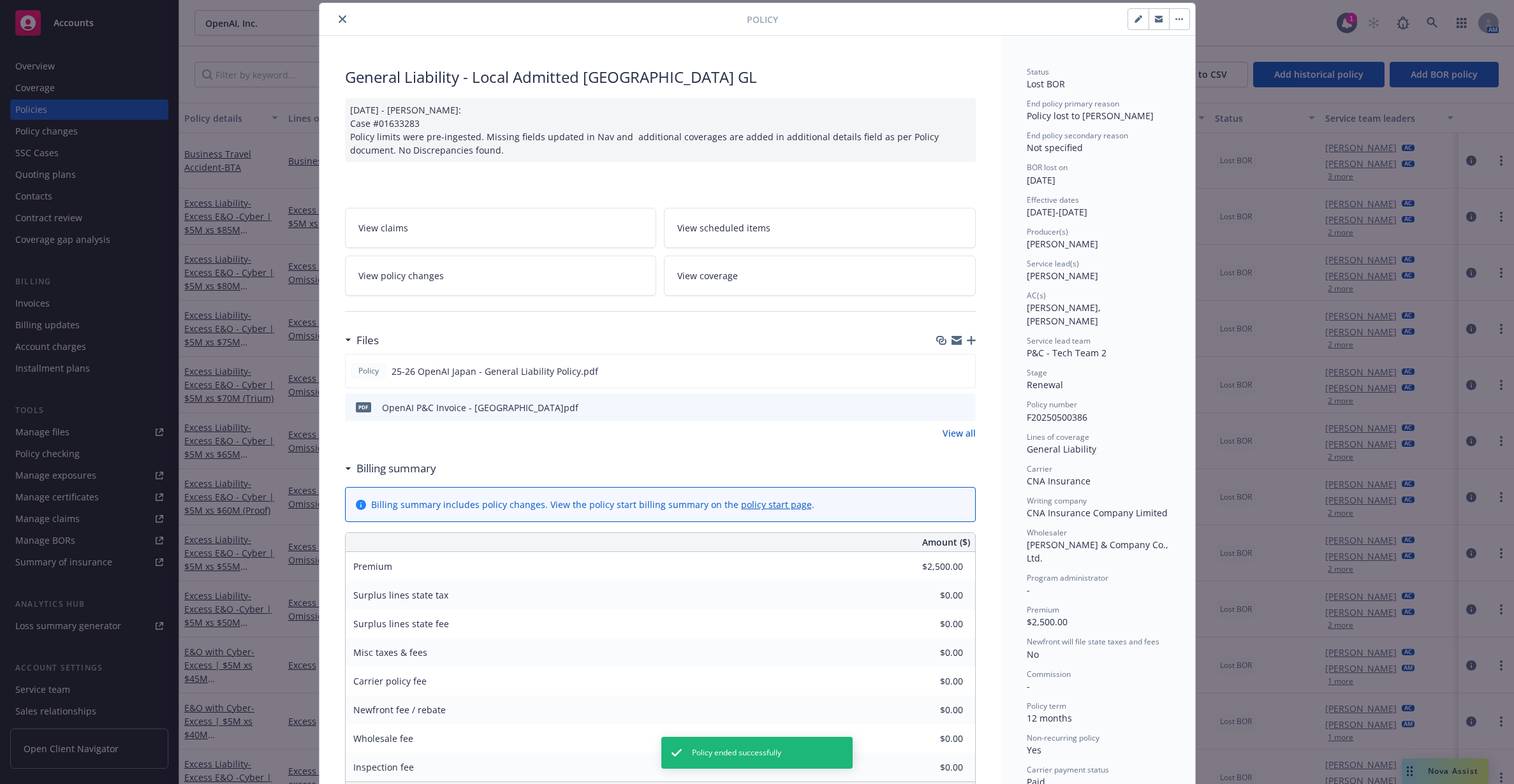
click at [339, 15] on icon "close" at bounding box center [342, 19] width 8 height 8
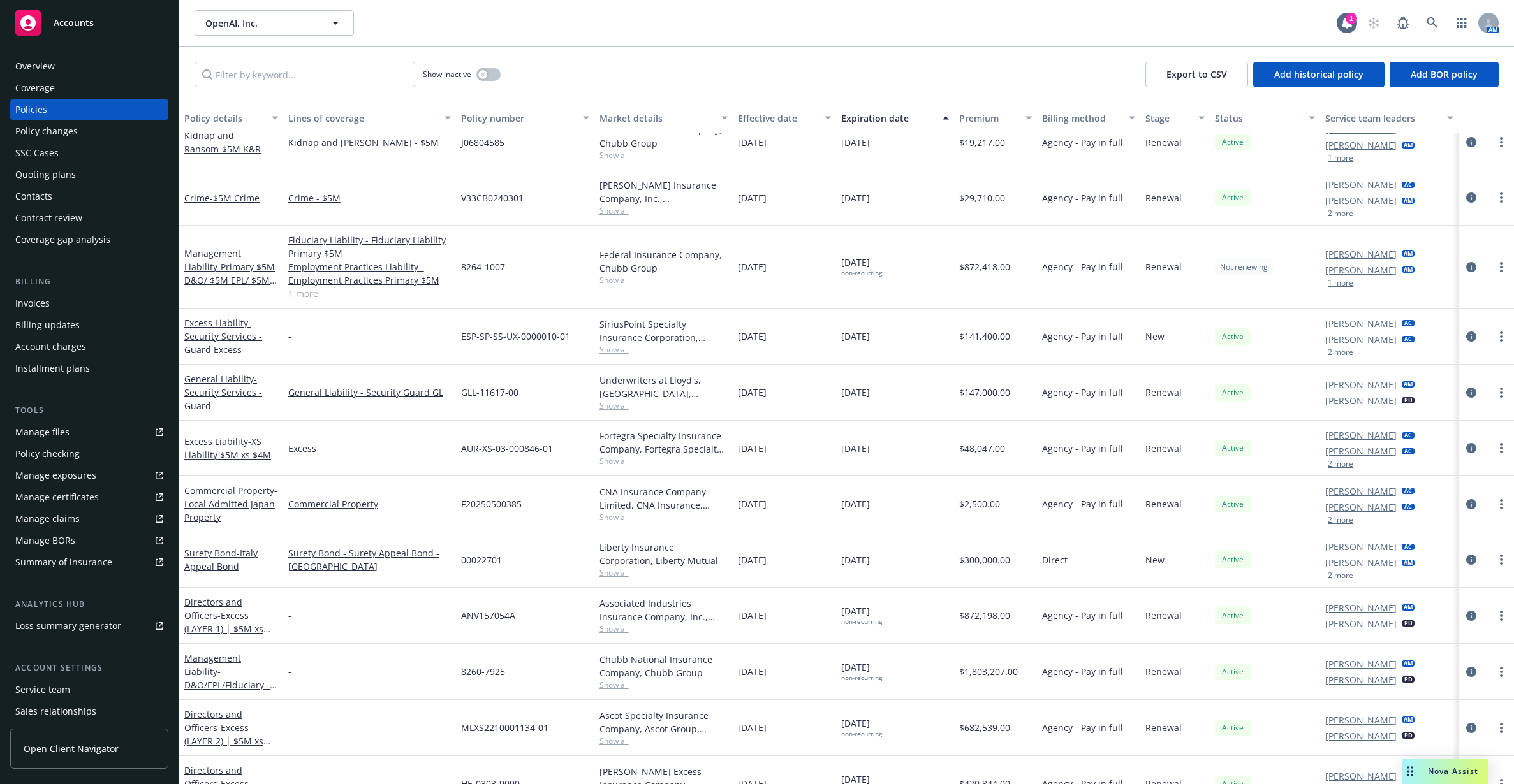
scroll to position [1992, 0]
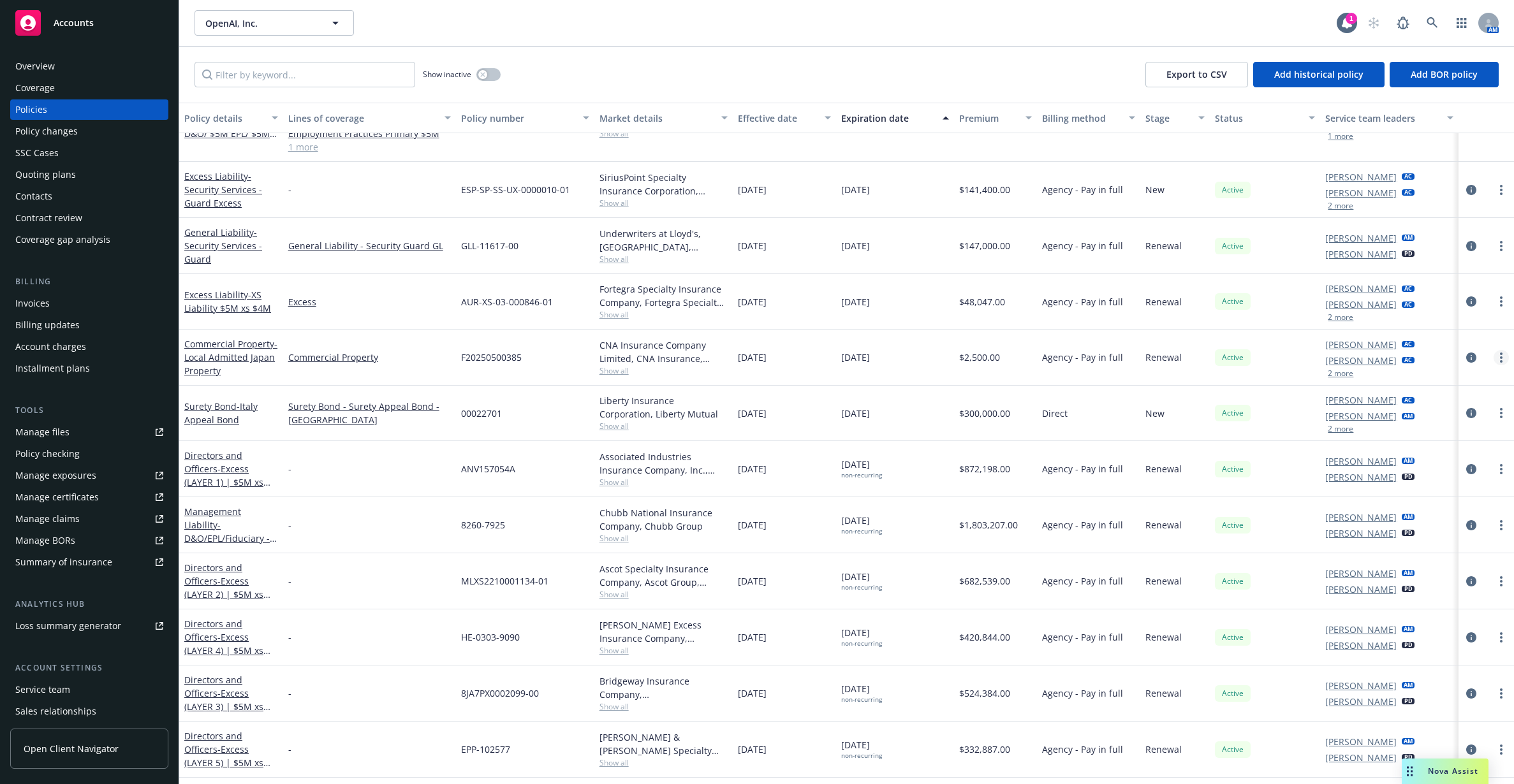
click at [1494, 354] on link "more" at bounding box center [1501, 358] width 15 height 15
click at [1414, 434] on link "End policy" at bounding box center [1421, 435] width 150 height 26
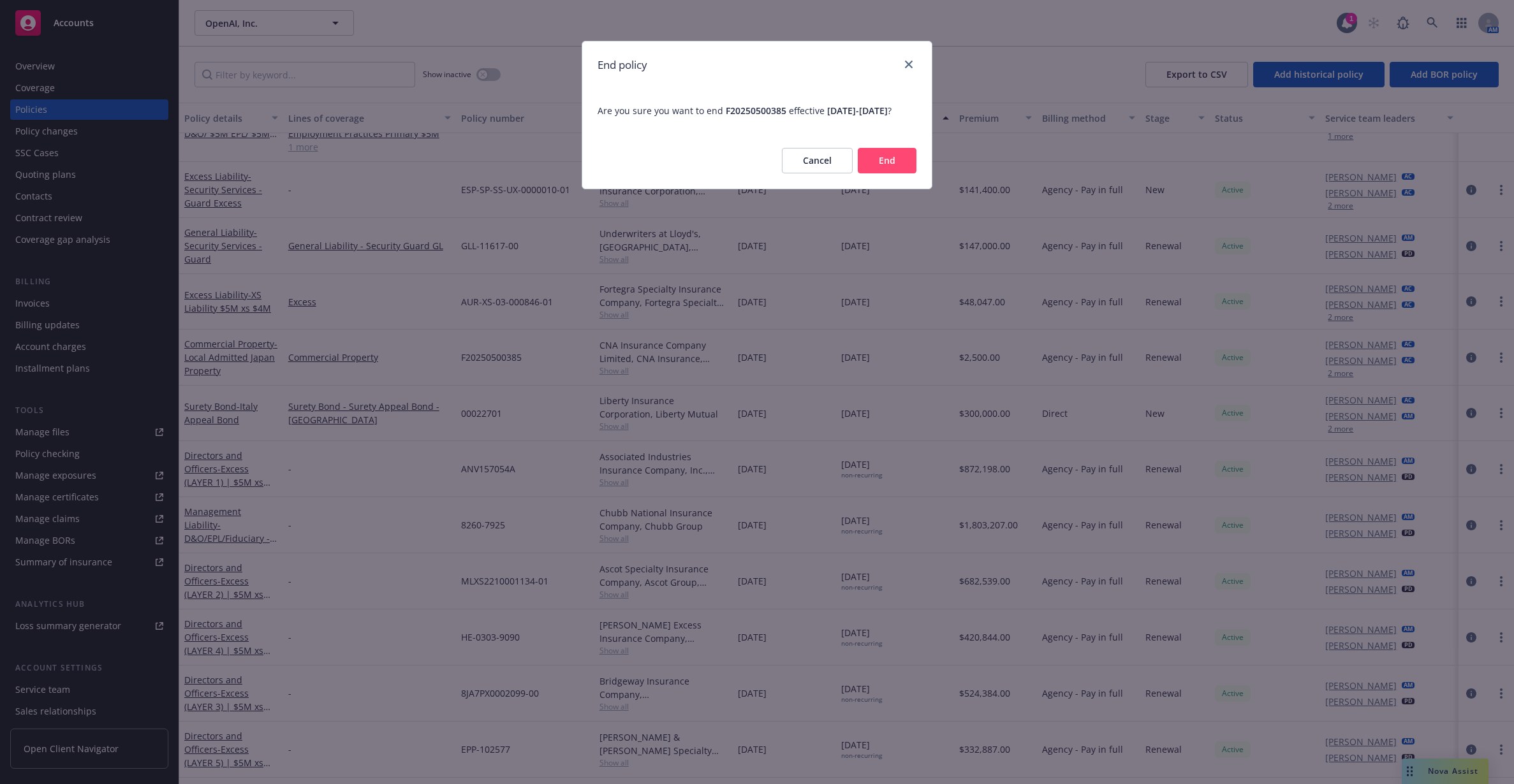
click at [899, 174] on button "End" at bounding box center [886, 161] width 59 height 26
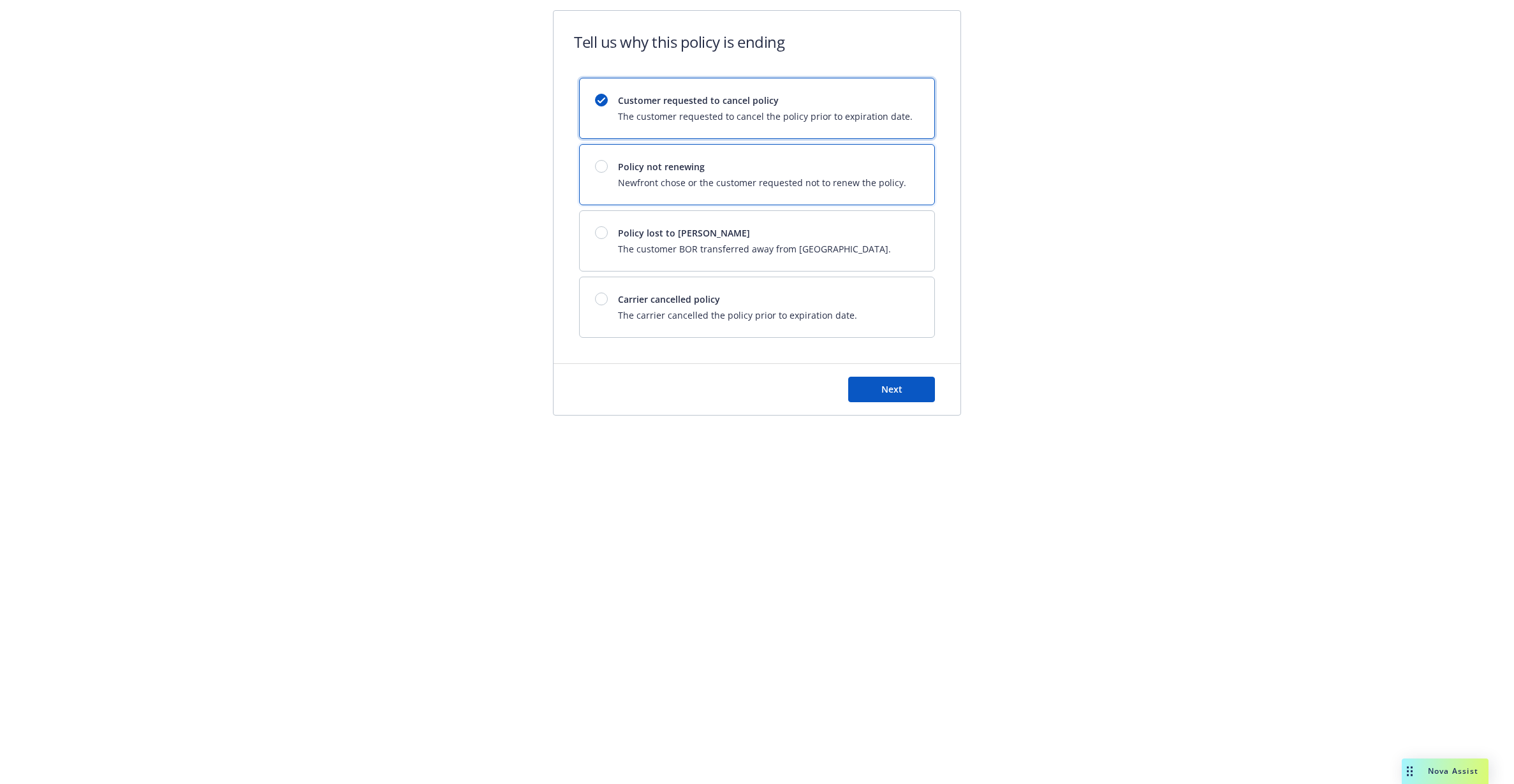
click at [652, 190] on div "Policy not renewing Newfront chose or the customer requested not to renew the p…" at bounding box center [757, 175] width 354 height 60
click at [654, 232] on span "Policy lost to [PERSON_NAME]" at bounding box center [754, 233] width 273 height 14
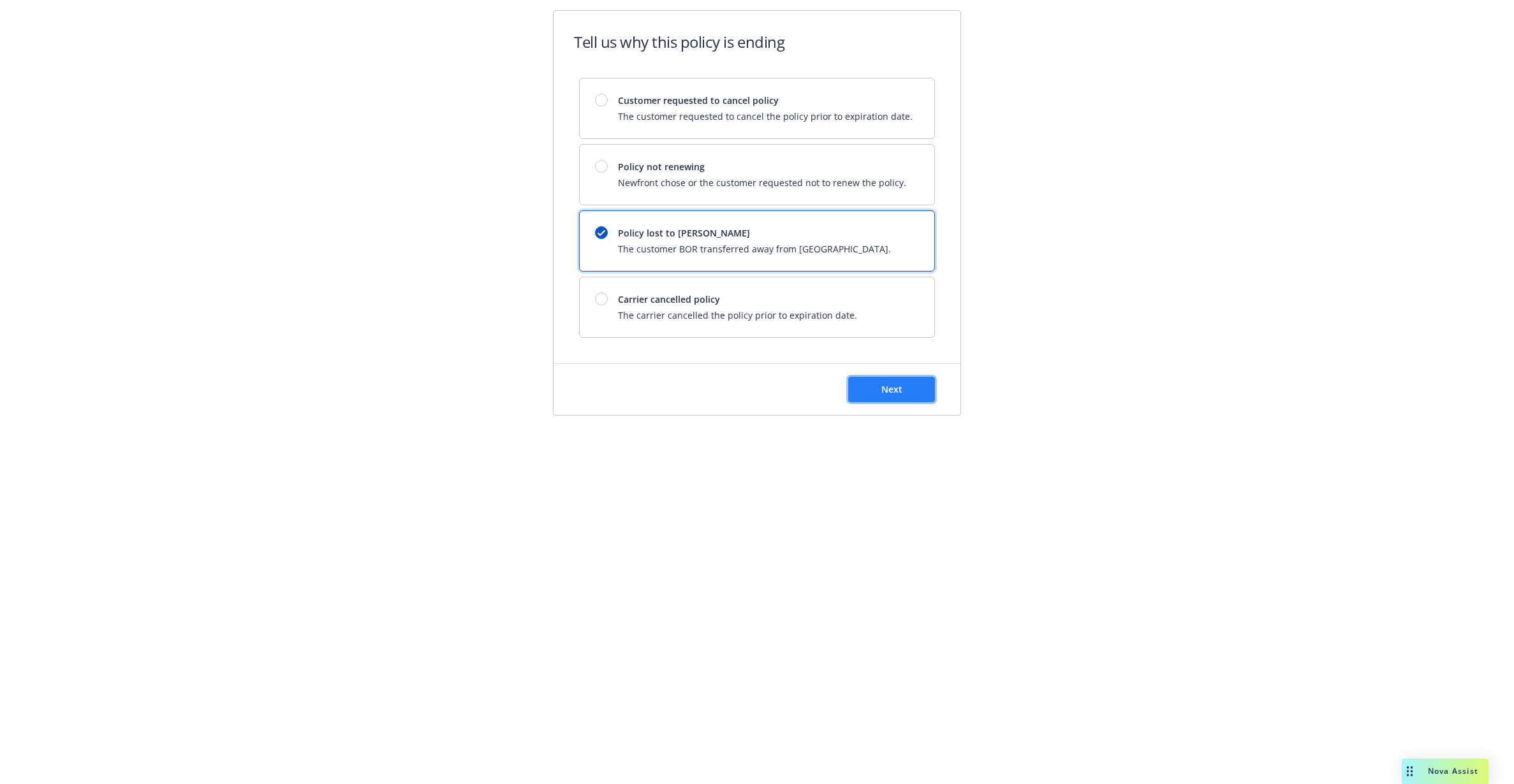
click at [873, 388] on button "Next" at bounding box center [892, 390] width 87 height 26
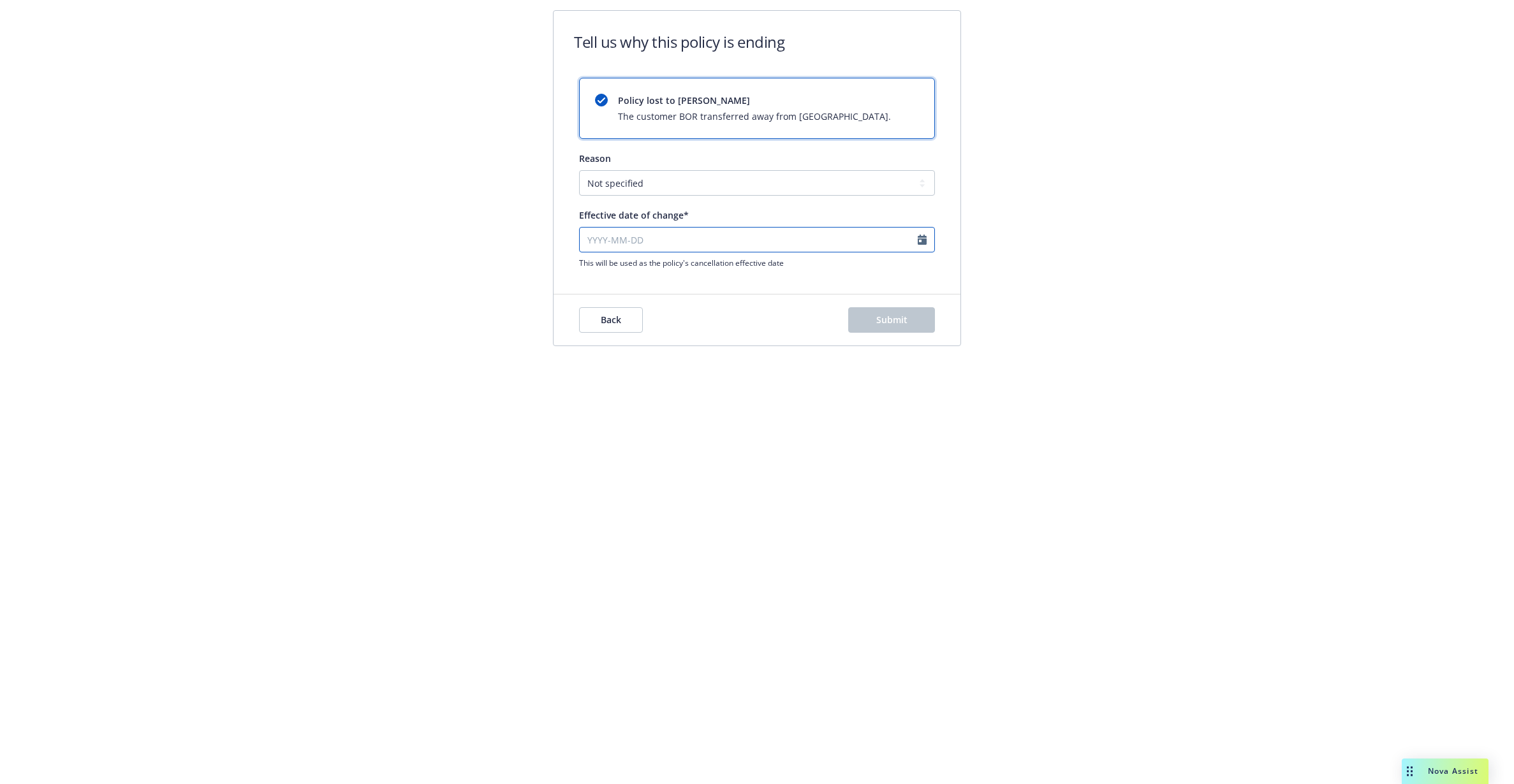
click at [741, 235] on input "Effective date of change*" at bounding box center [757, 240] width 356 height 26
select select "September"
select select "2025"
paste input "[DATE]"
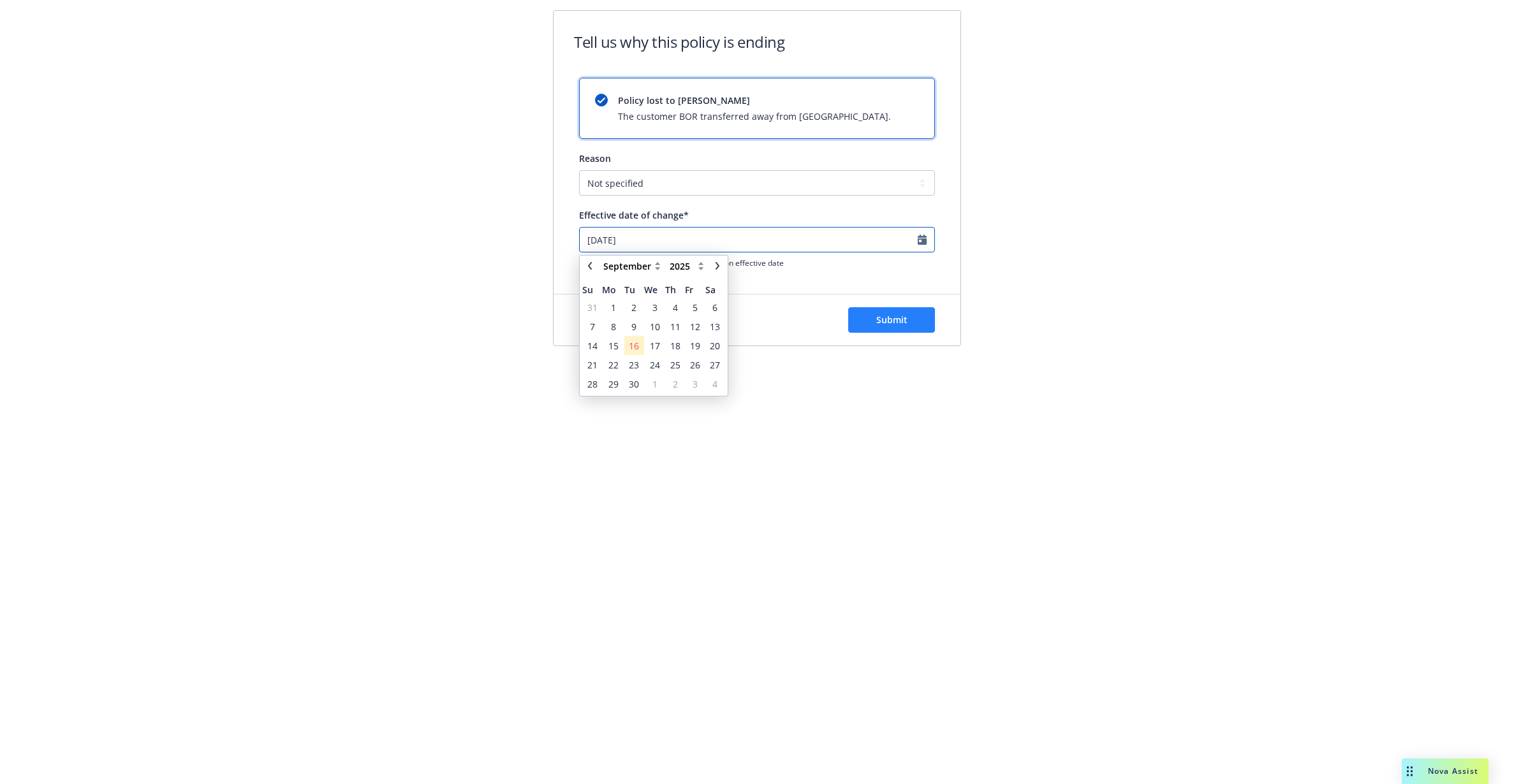
type input "[DATE]"
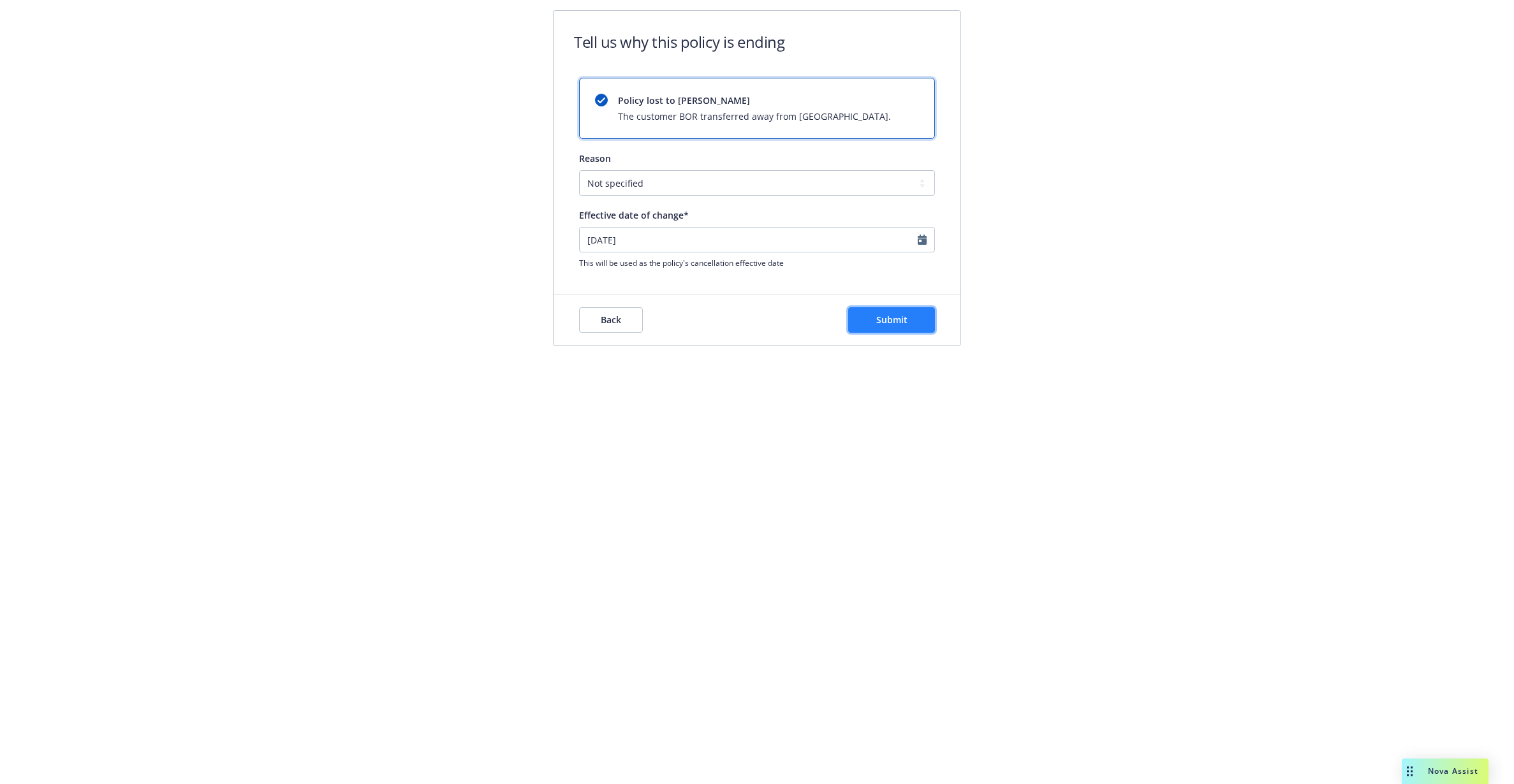
click at [860, 317] on button "Submit" at bounding box center [892, 320] width 87 height 26
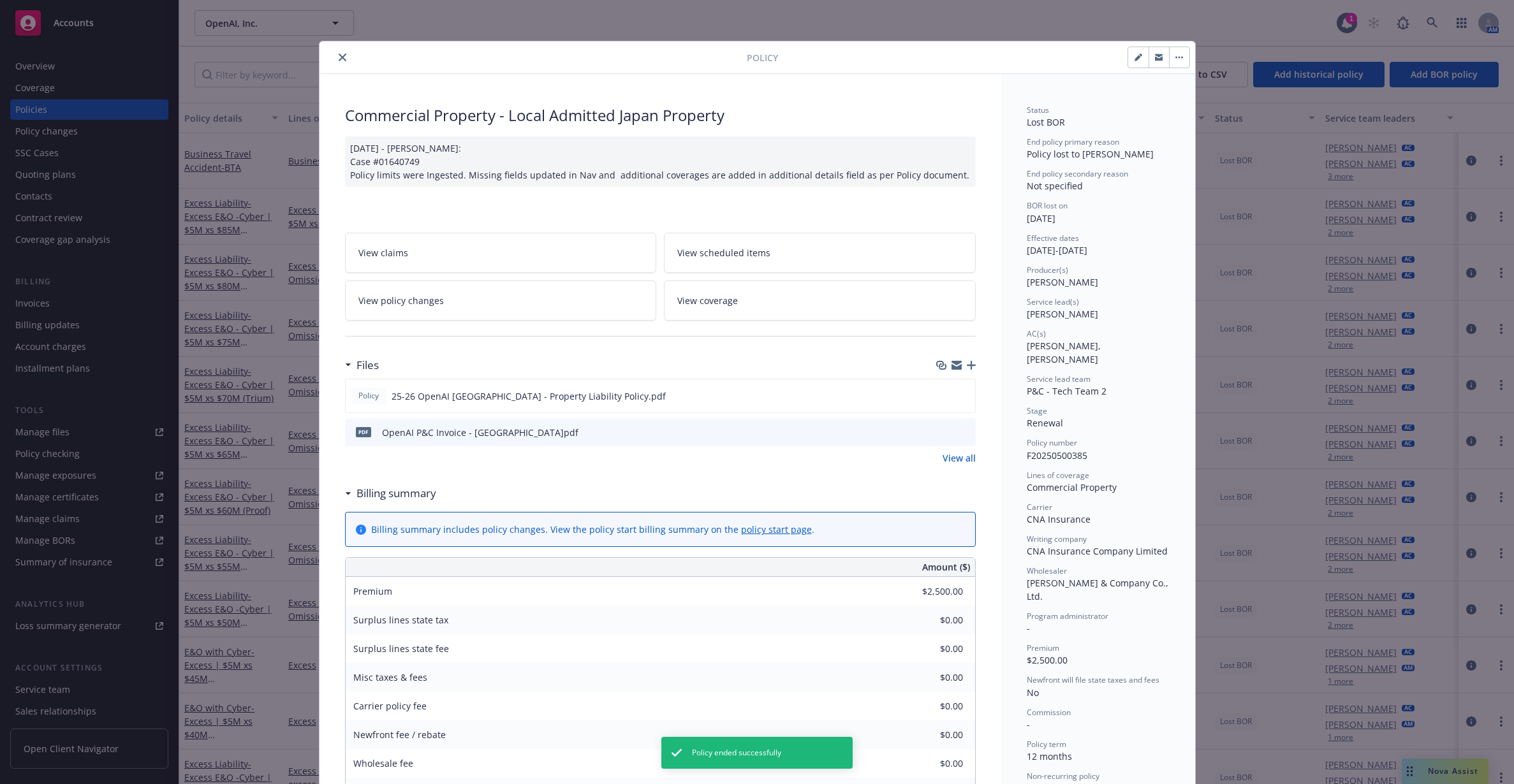
click at [335, 57] on button "close" at bounding box center [342, 57] width 15 height 15
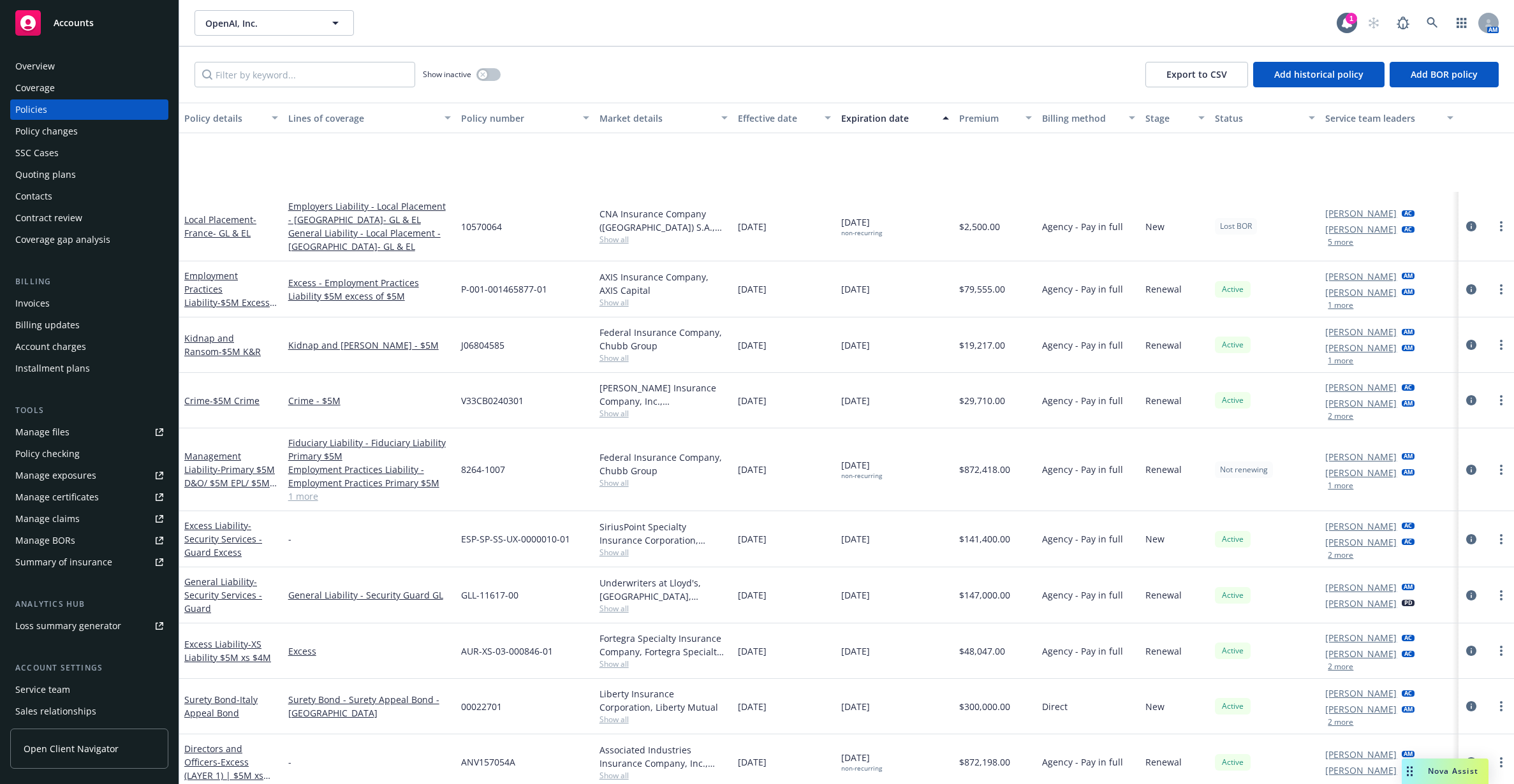
scroll to position [1859, 0]
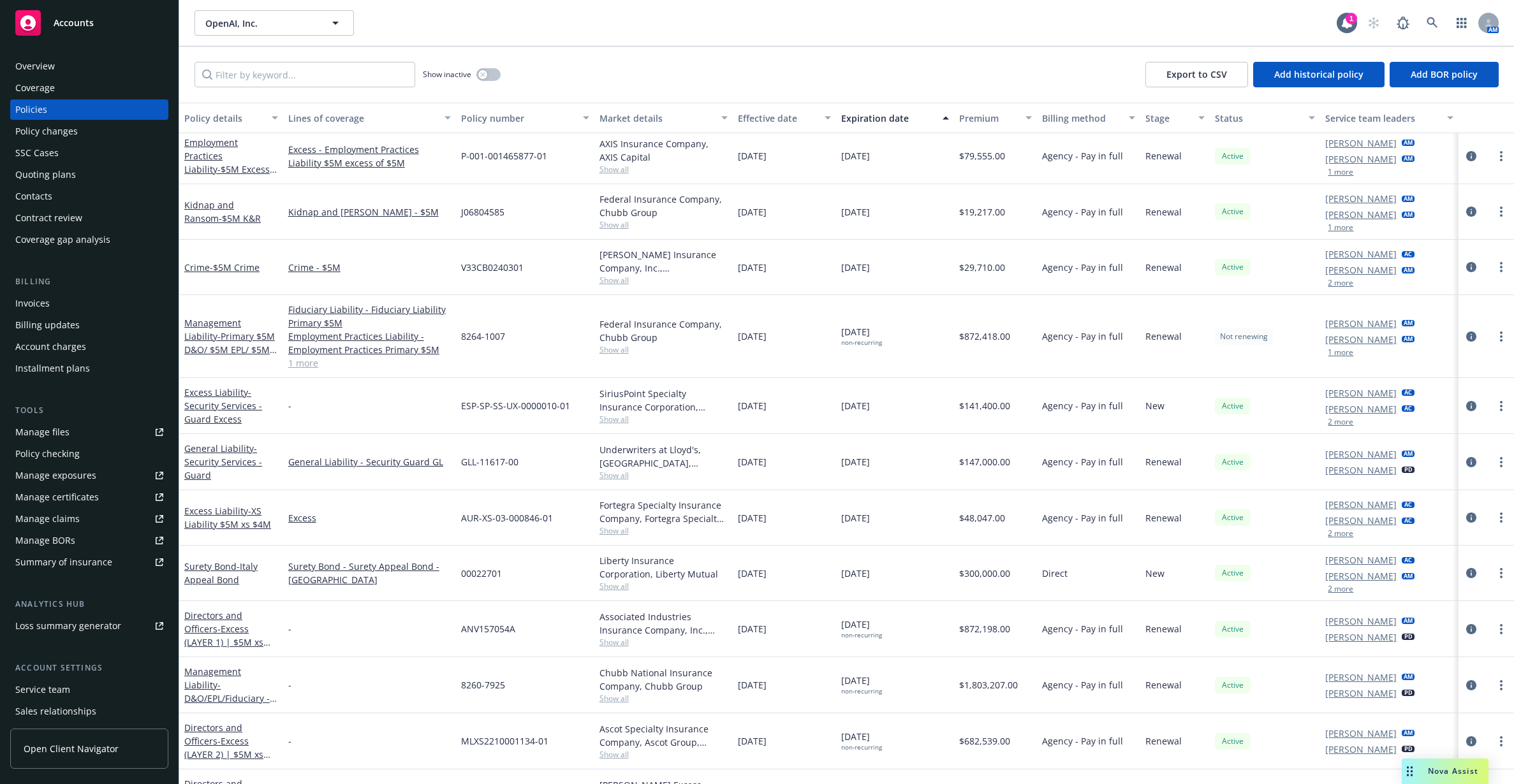
click at [622, 476] on span "Show all" at bounding box center [663, 475] width 129 height 11
click at [634, 452] on div "Underwriters at Lloyd's, [GEOGRAPHIC_DATA], [PERSON_NAME] of [GEOGRAPHIC_DATA],…" at bounding box center [663, 455] width 129 height 26
click at [605, 585] on span "Show all" at bounding box center [663, 586] width 129 height 11
click at [618, 569] on div "Liberty Insurance Corporation, Liberty Mutual" at bounding box center [663, 567] width 129 height 26
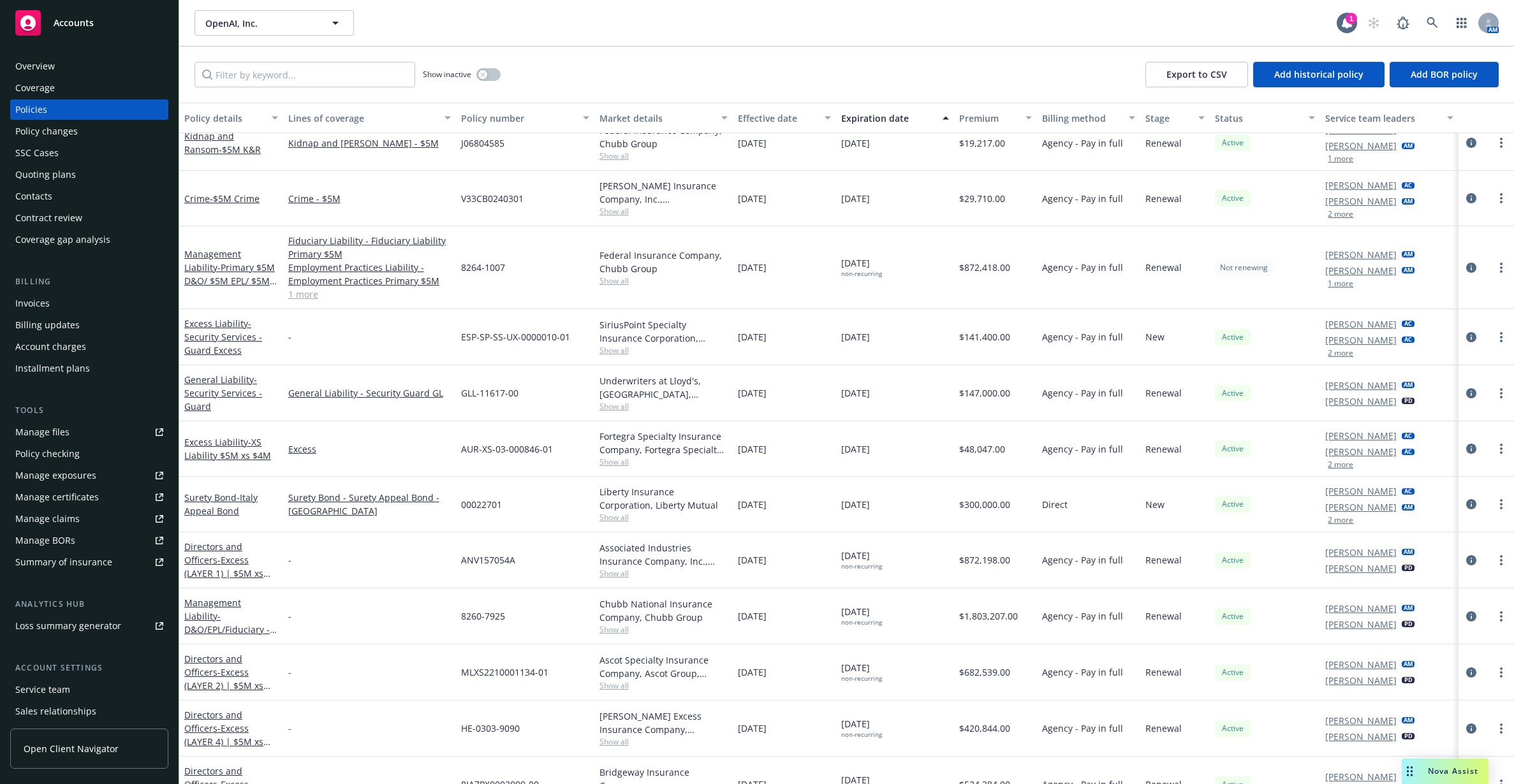
scroll to position [1795, 0]
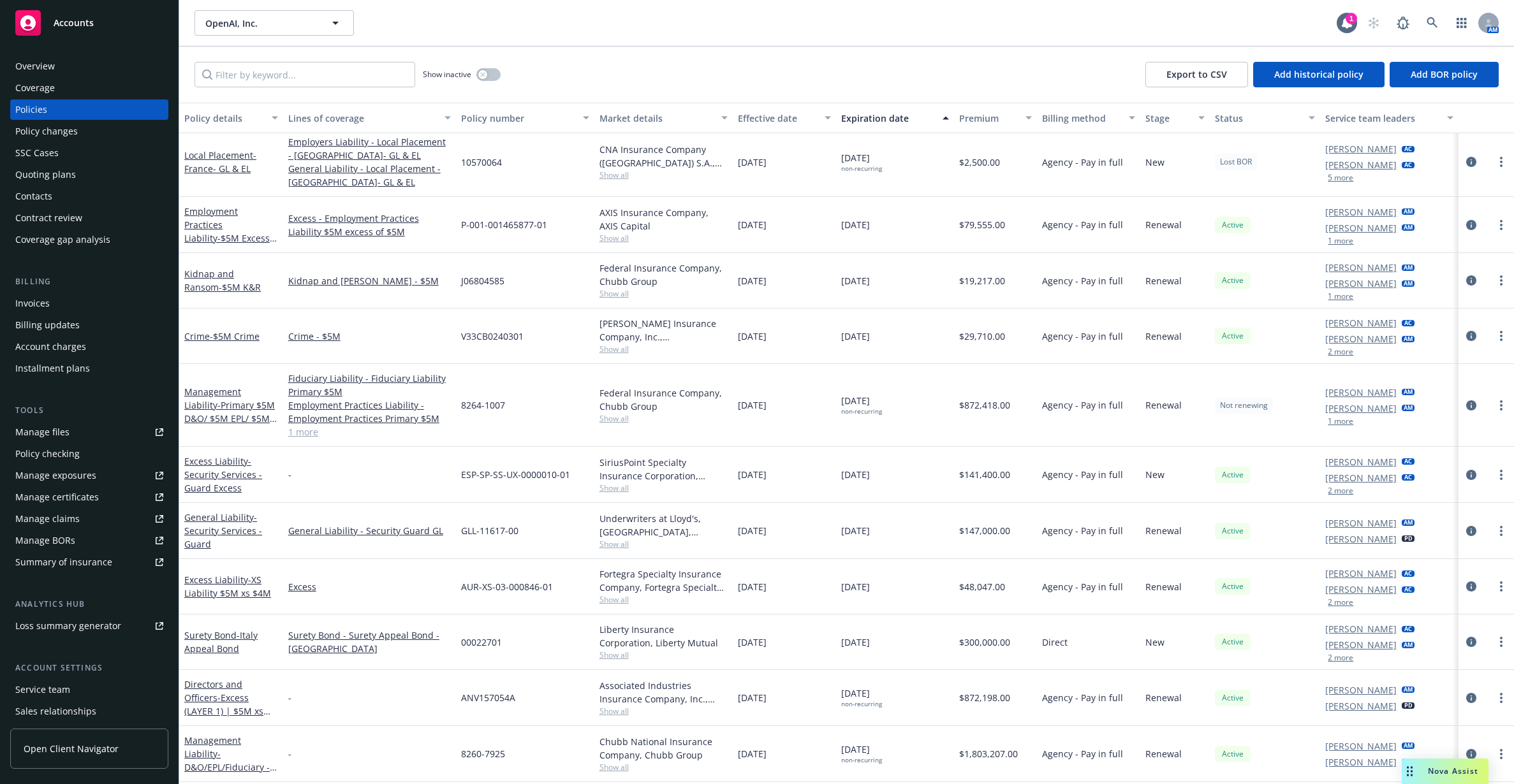
click at [206, 480] on span "- Security Services - Guard Excess" at bounding box center [222, 475] width 77 height 39
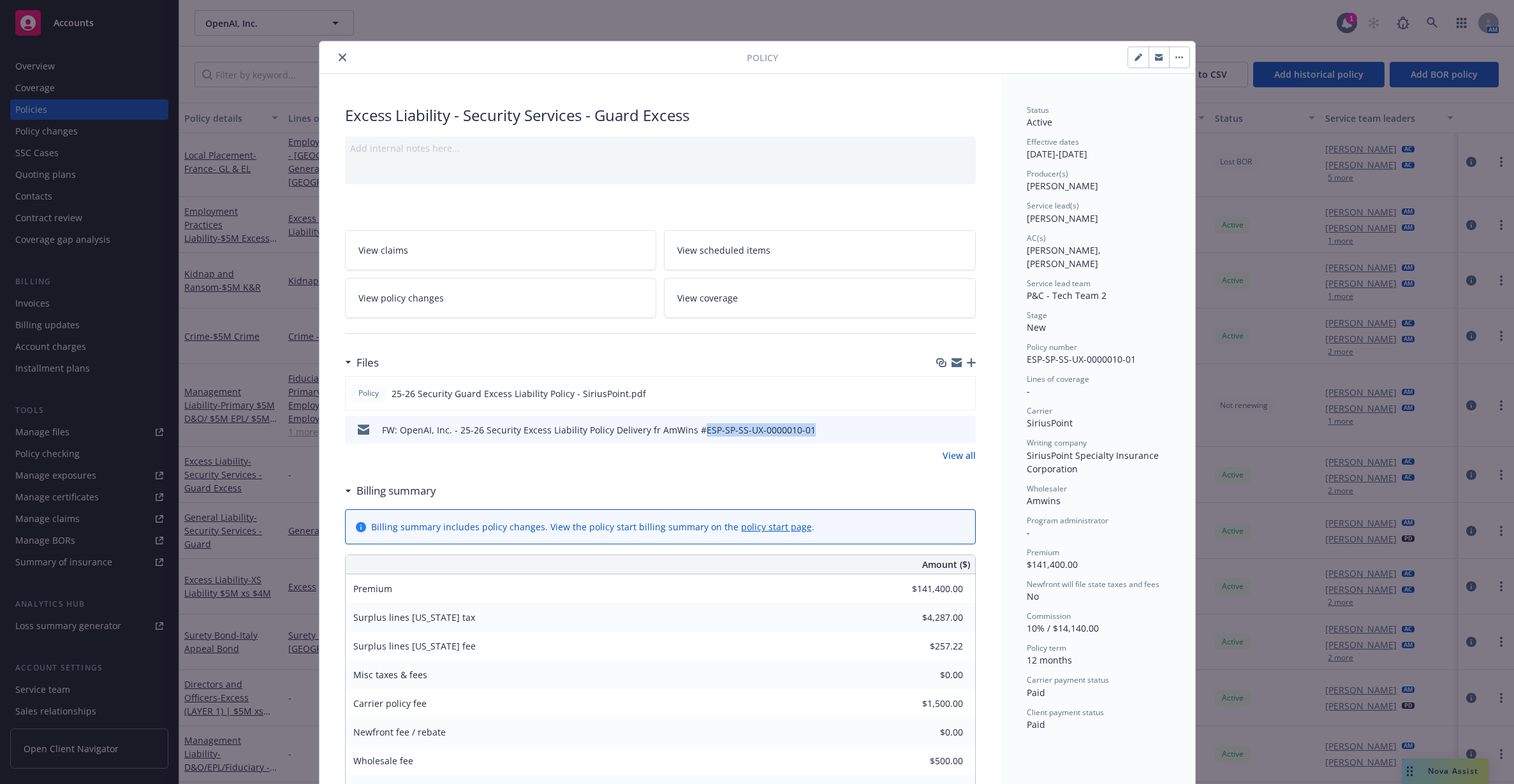
drag, startPoint x: 689, startPoint y: 430, endPoint x: 806, endPoint y: 432, distance: 117.0
click at [806, 432] on div "FW: OpenAI, Inc. - 25-26 Security Excess Liability Policy Delivery fr AmWins #E…" at bounding box center [660, 429] width 631 height 28
copy div "ESP-SP-SS-UX-0000010-01"
drag, startPoint x: 339, startPoint y: 59, endPoint x: 339, endPoint y: 67, distance: 8.0
click at [339, 59] on icon "close" at bounding box center [342, 57] width 8 height 8
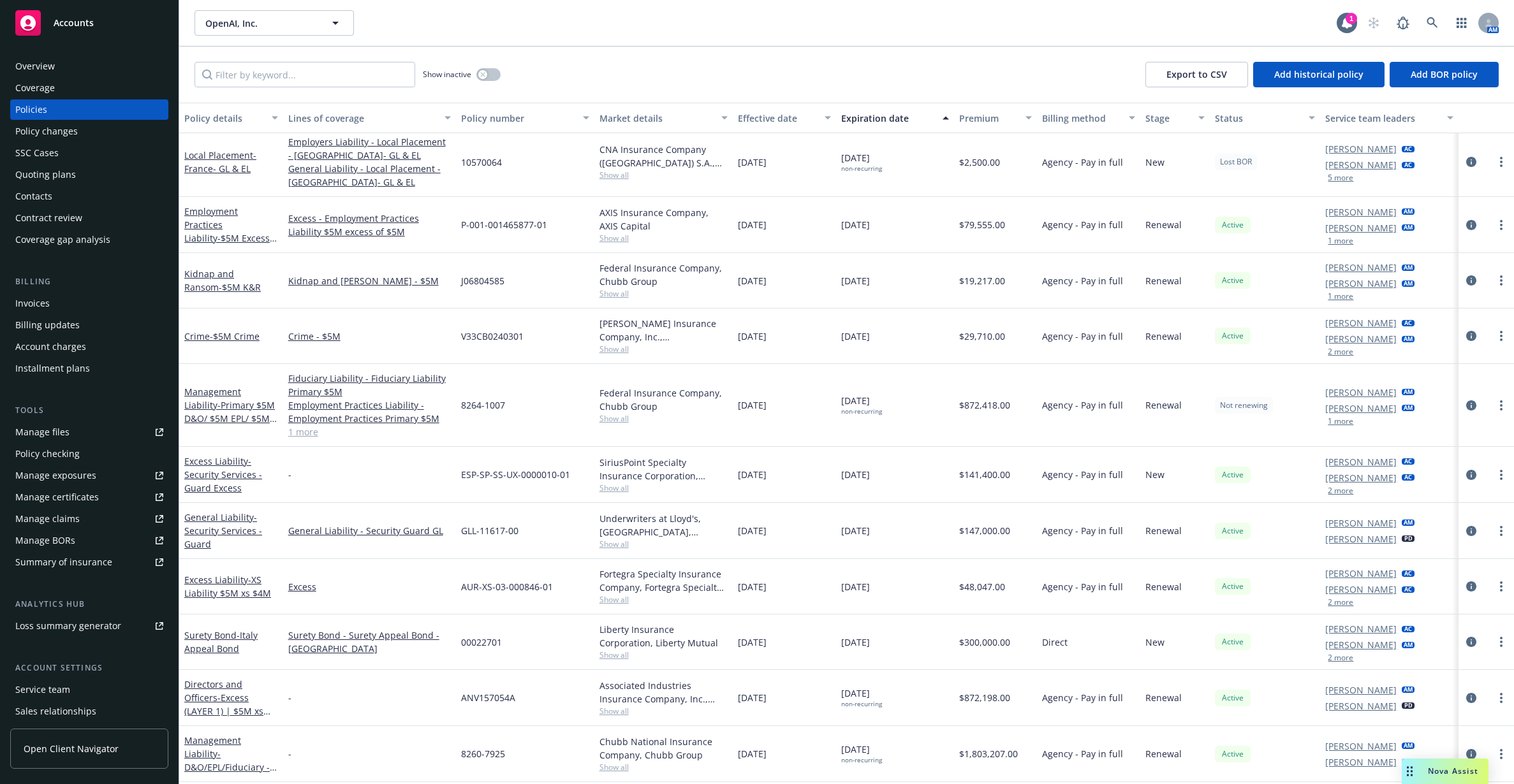
click at [632, 66] on div "Show inactive Export to CSV Add historical policy Add BOR policy" at bounding box center [846, 75] width 1334 height 56
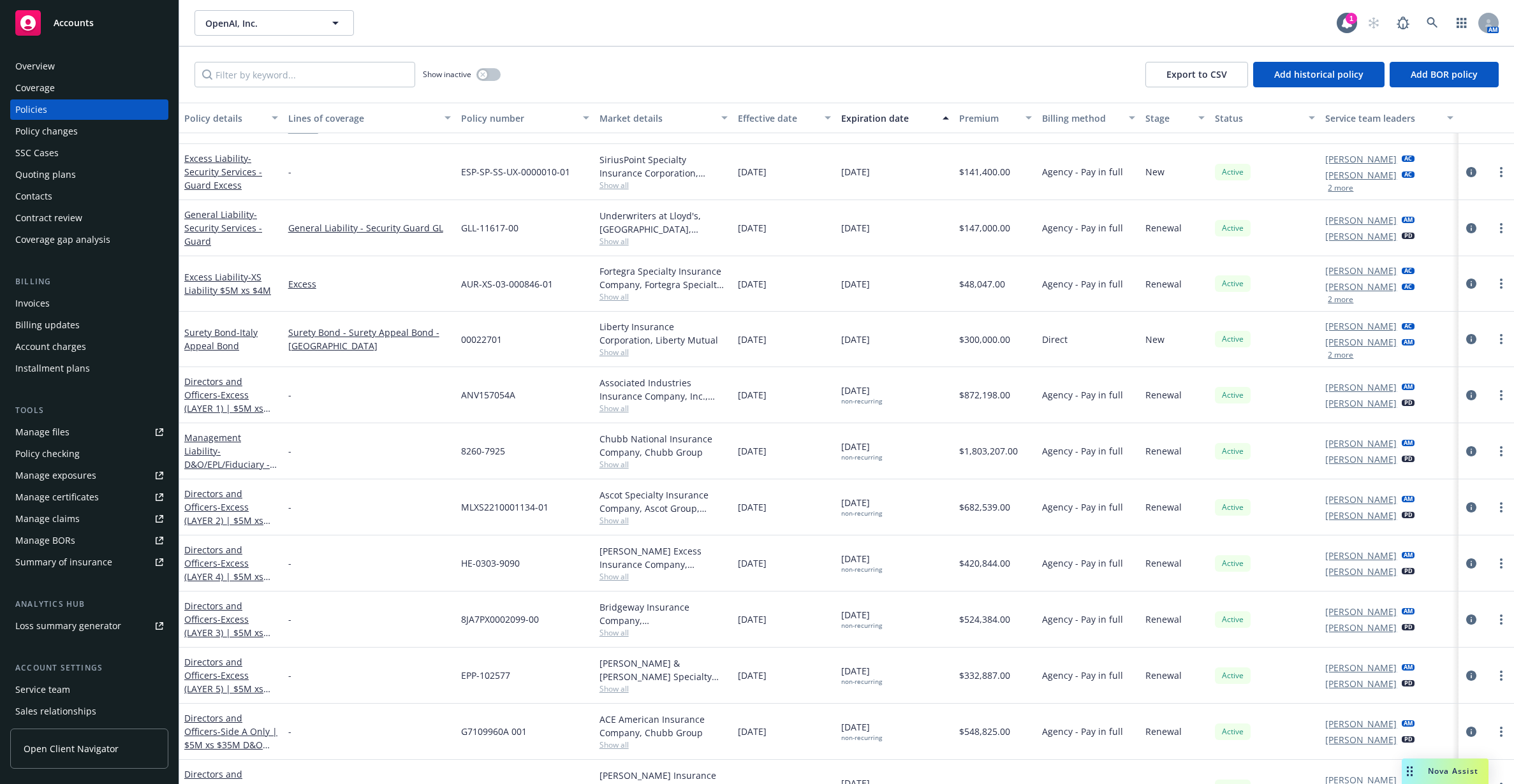
scroll to position [2061, 0]
